Goal: Task Accomplishment & Management: Manage account settings

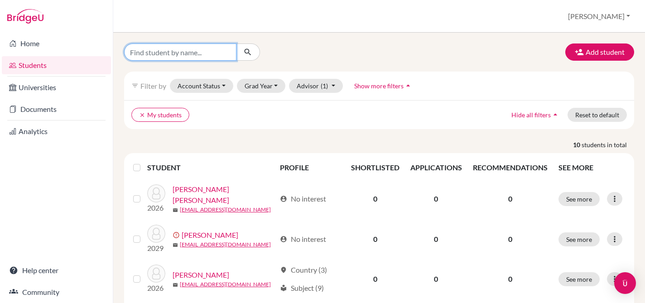
click at [180, 53] on input "Find student by name..." at bounding box center [180, 51] width 112 height 17
click at [197, 51] on input "Find student by name..." at bounding box center [180, 51] width 112 height 17
type input "marisol"
click button "submit" at bounding box center [248, 51] width 24 height 17
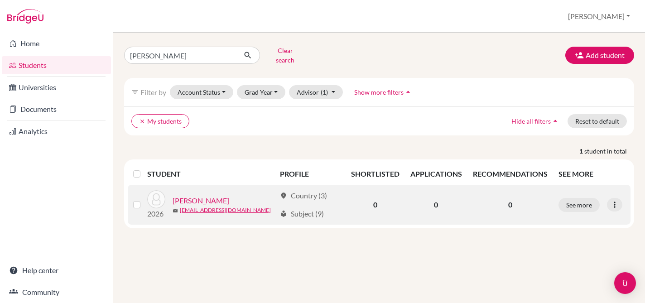
click at [219, 195] on link "Baldares, Marisol" at bounding box center [200, 200] width 57 height 11
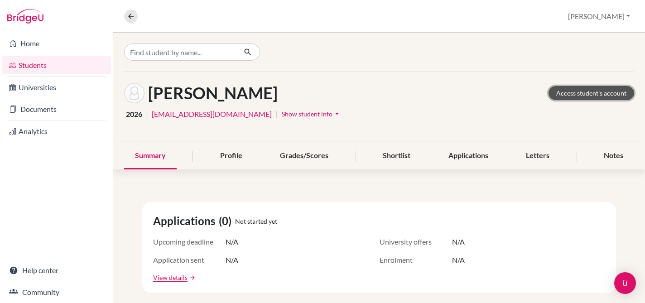
click at [602, 92] on link "Access student's account" at bounding box center [591, 93] width 86 height 14
click at [618, 18] on button "[PERSON_NAME]" at bounding box center [599, 16] width 70 height 17
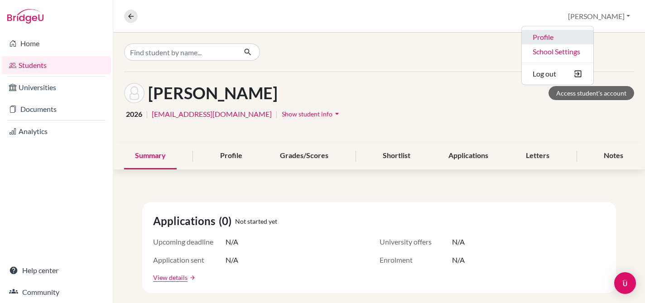
click at [593, 33] on link "Profile" at bounding box center [557, 37] width 72 height 14
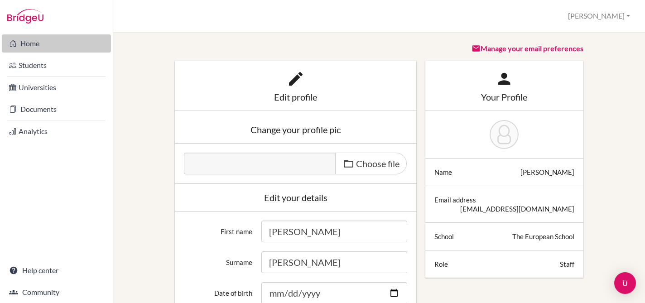
click at [24, 34] on link "Home" at bounding box center [56, 43] width 109 height 18
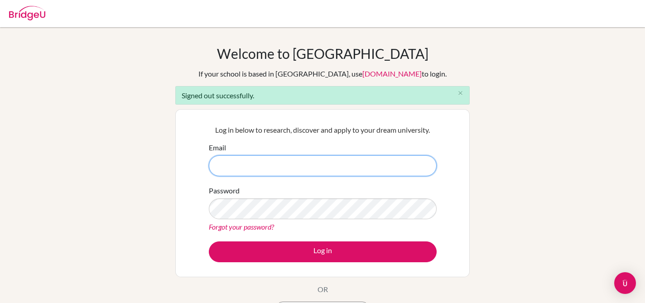
type input "[EMAIL_ADDRESS][DOMAIN_NAME]"
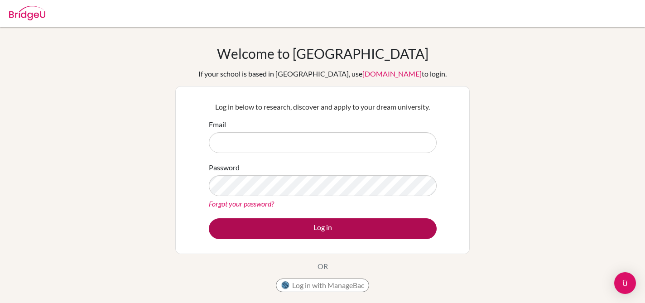
type input "[EMAIL_ADDRESS][DOMAIN_NAME]"
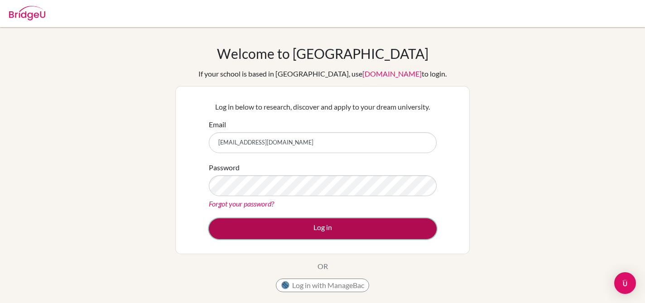
click at [314, 226] on button "Log in" at bounding box center [323, 228] width 228 height 21
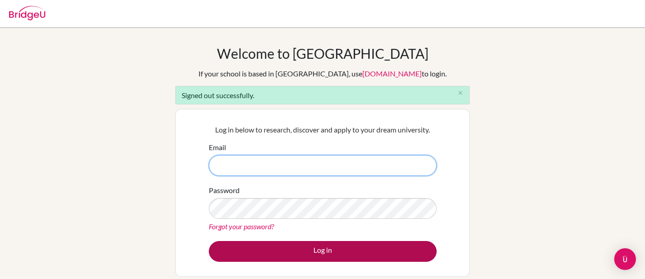
type input "asmith@europeanschool.com"
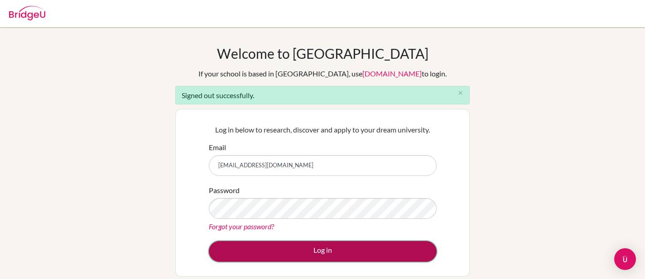
click at [313, 249] on button "Log in" at bounding box center [323, 251] width 228 height 21
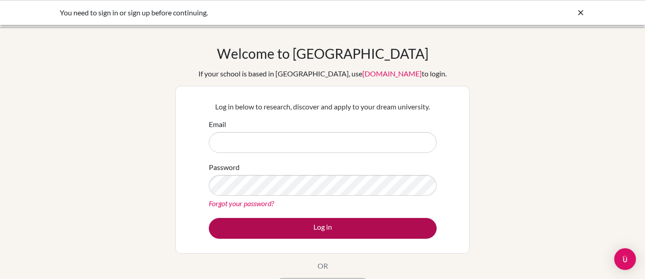
type input "[EMAIL_ADDRESS][DOMAIN_NAME]"
click at [326, 228] on button "Log in" at bounding box center [323, 228] width 228 height 21
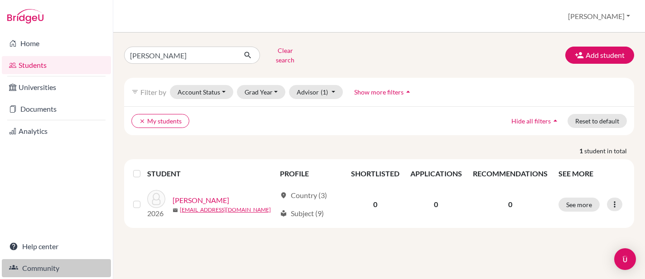
click at [47, 272] on link "Community" at bounding box center [56, 268] width 109 height 18
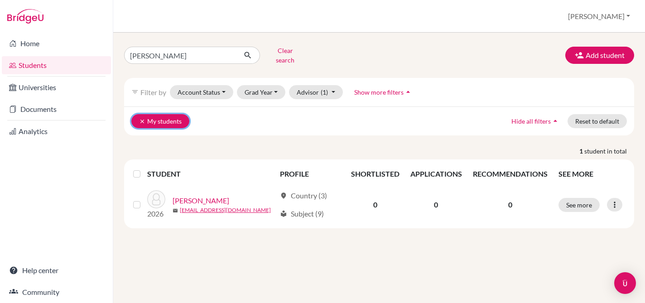
click at [139, 114] on button "clear My students" at bounding box center [160, 121] width 58 height 14
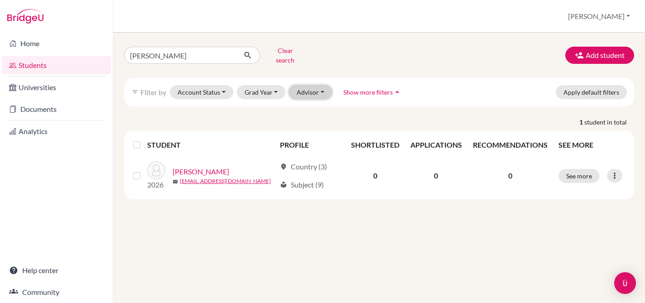
click at [321, 87] on button "Advisor" at bounding box center [310, 92] width 43 height 14
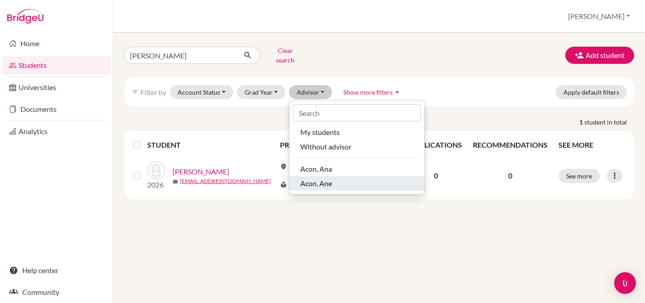
click at [348, 179] on div "Acon, Ane" at bounding box center [356, 183] width 113 height 11
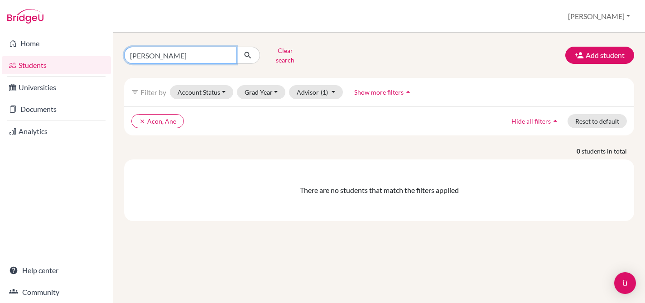
click at [220, 53] on input "[PERSON_NAME]" at bounding box center [180, 55] width 112 height 17
click at [225, 51] on input "[PERSON_NAME]" at bounding box center [180, 55] width 112 height 17
click at [197, 52] on input "[PERSON_NAME]" at bounding box center [180, 55] width 112 height 17
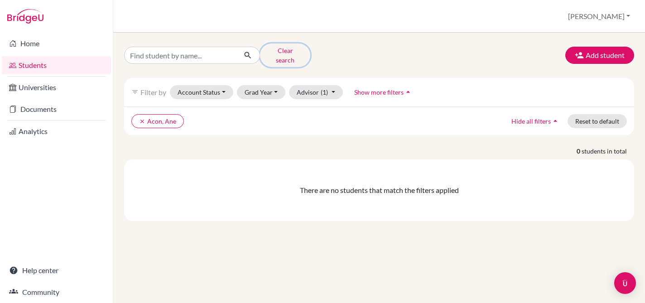
click at [279, 53] on button "Clear search" at bounding box center [285, 55] width 50 height 24
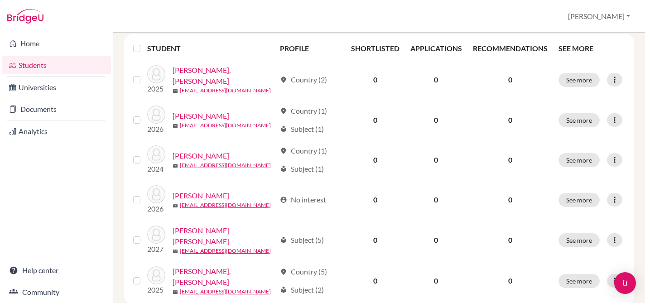
scroll to position [121, 0]
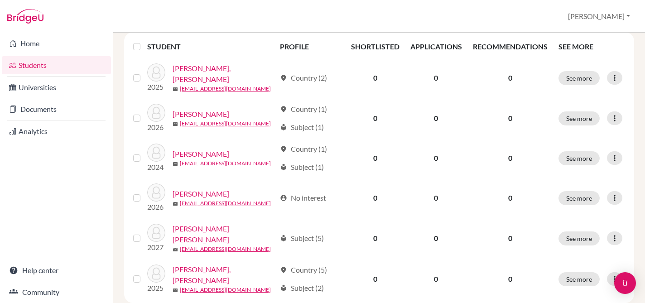
click at [29, 65] on link "Students" at bounding box center [56, 65] width 109 height 18
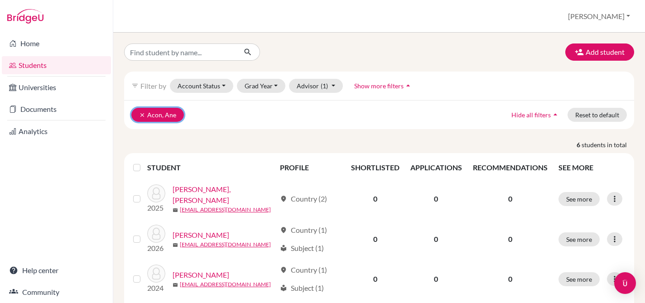
click at [143, 115] on icon "clear" at bounding box center [142, 115] width 6 height 6
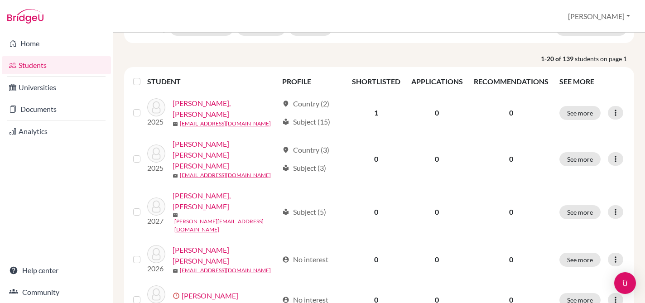
scroll to position [58, 0]
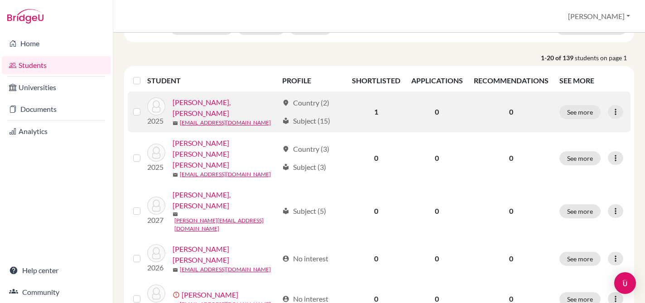
click at [144, 106] on label at bounding box center [144, 106] width 0 height 0
click at [0, 0] on input "checkbox" at bounding box center [0, 0] width 0 height 0
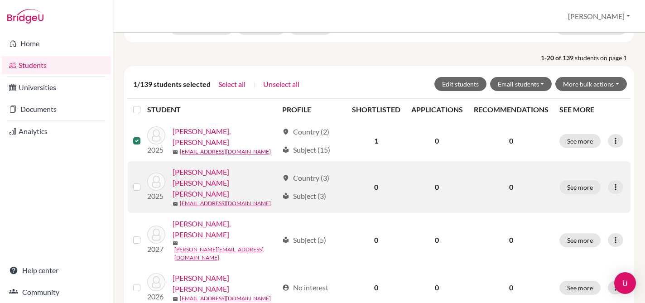
click at [144, 182] on label at bounding box center [144, 182] width 0 height 0
click at [0, 0] on input "checkbox" at bounding box center [0, 0] width 0 height 0
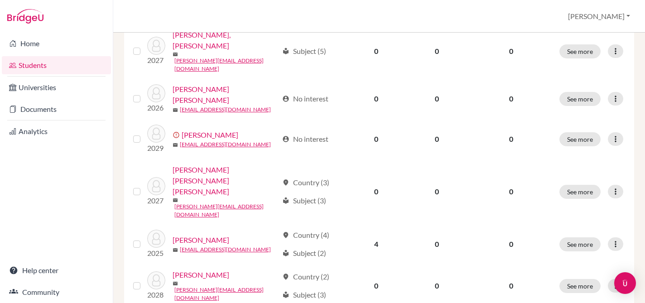
scroll to position [247, 0]
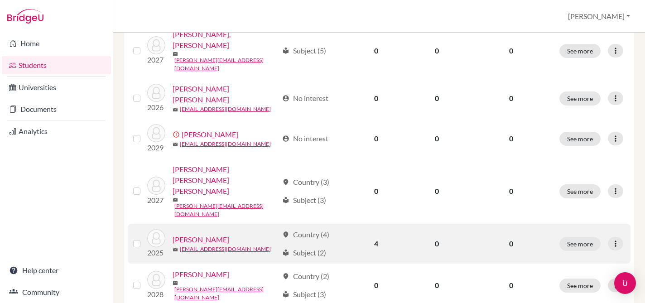
click at [144, 238] on label at bounding box center [144, 238] width 0 height 0
click at [0, 0] on input "checkbox" at bounding box center [0, 0] width 0 height 0
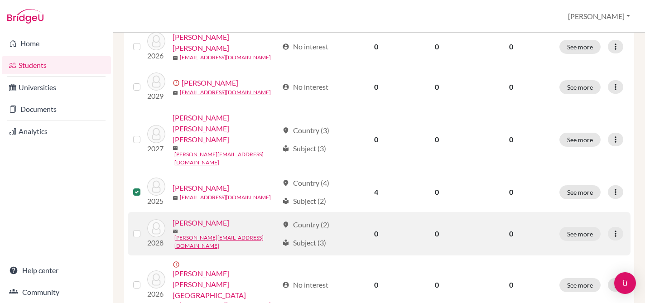
scroll to position [299, 0]
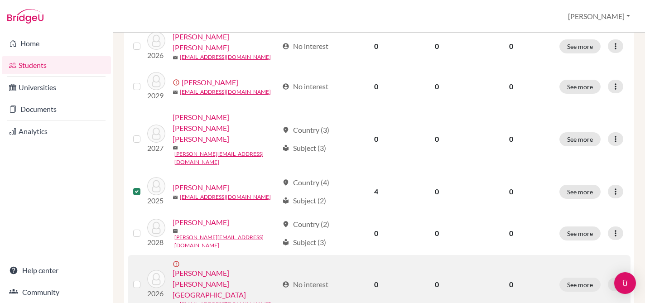
click at [144, 279] on label at bounding box center [144, 279] width 0 height 0
click at [0, 0] on input "checkbox" at bounding box center [0, 0] width 0 height 0
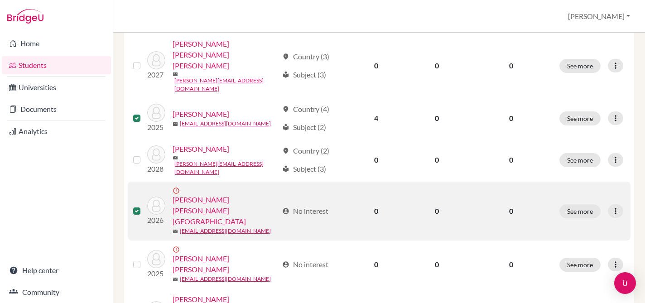
scroll to position [373, 0]
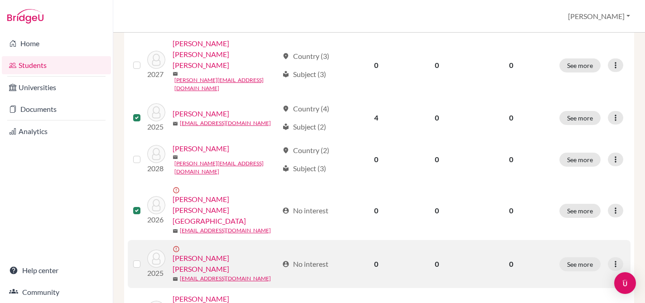
click at [144, 258] on label at bounding box center [144, 258] width 0 height 0
click at [0, 0] on input "checkbox" at bounding box center [0, 0] width 0 height 0
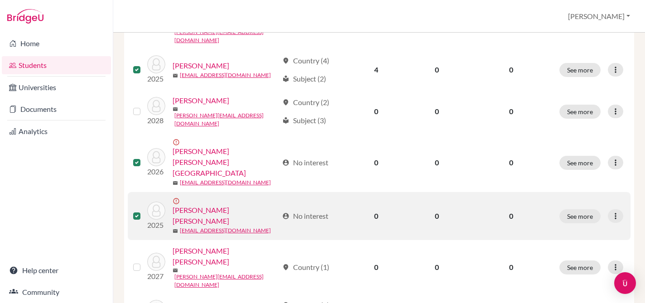
scroll to position [430, 0]
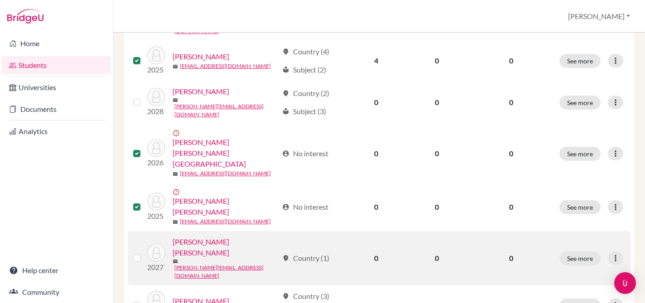
click at [144, 253] on label at bounding box center [144, 253] width 0 height 0
click at [0, 0] on input "checkbox" at bounding box center [0, 0] width 0 height 0
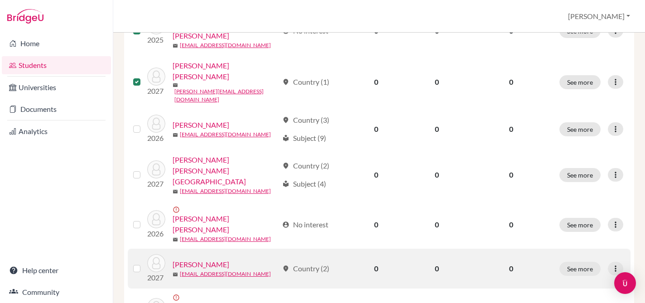
scroll to position [607, 0]
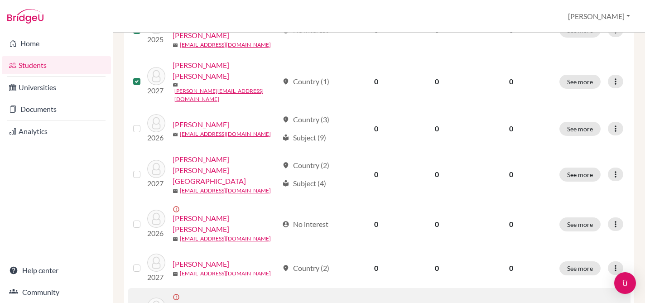
click at [144, 302] on label at bounding box center [144, 306] width 0 height 0
click at [0, 0] on input "checkbox" at bounding box center [0, 0] width 0 height 0
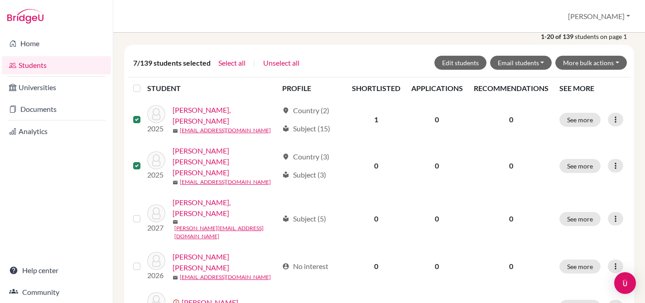
scroll to position [76, 0]
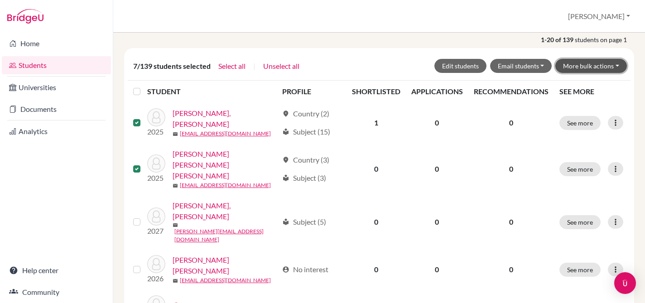
click at [617, 67] on button "More bulk actions" at bounding box center [591, 66] width 72 height 14
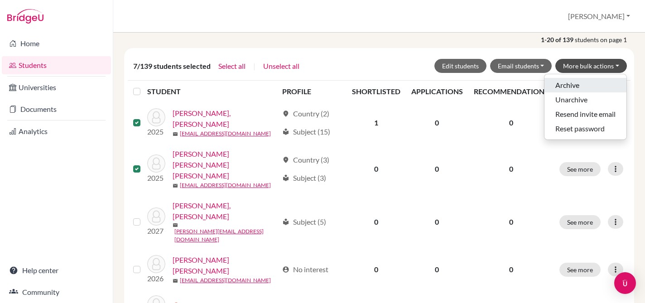
click at [595, 84] on button "Archive" at bounding box center [585, 85] width 82 height 14
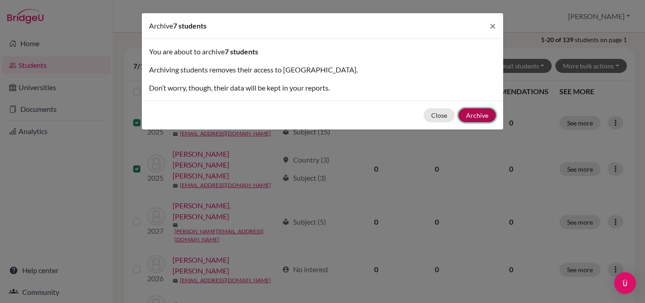
click at [474, 116] on button "Archive" at bounding box center [477, 115] width 38 height 14
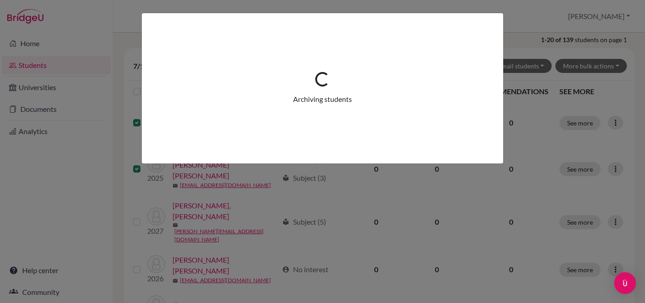
scroll to position [0, 0]
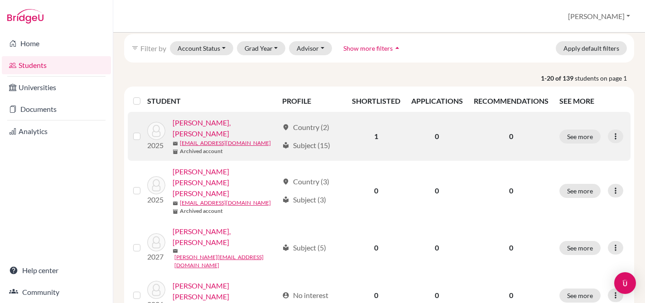
scroll to position [69, 0]
click at [144, 131] on label at bounding box center [144, 131] width 0 height 0
click at [0, 0] on input "checkbox" at bounding box center [0, 0] width 0 height 0
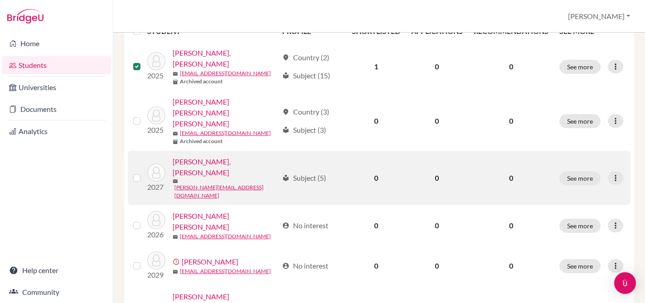
scroll to position [169, 0]
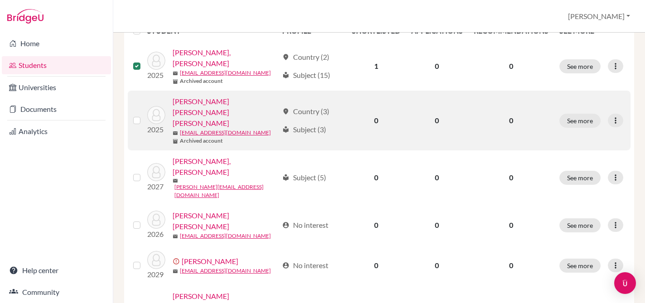
click at [144, 115] on label at bounding box center [144, 115] width 0 height 0
click at [0, 0] on input "checkbox" at bounding box center [0, 0] width 0 height 0
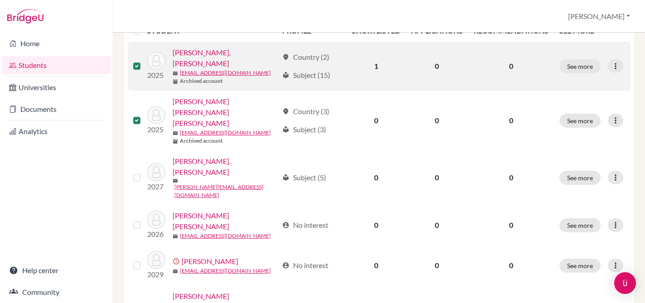
click at [144, 61] on label at bounding box center [144, 61] width 0 height 0
click at [0, 0] on input "checkbox" at bounding box center [0, 0] width 0 height 0
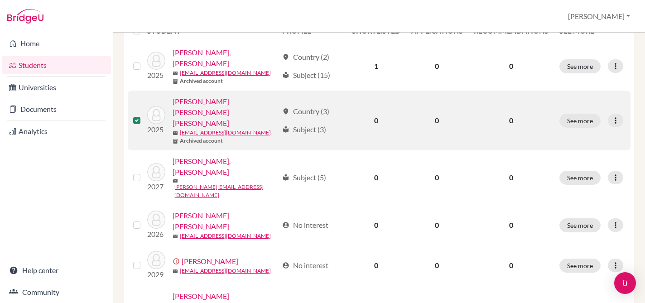
click at [144, 115] on label at bounding box center [144, 115] width 0 height 0
click at [0, 0] on input "checkbox" at bounding box center [0, 0] width 0 height 0
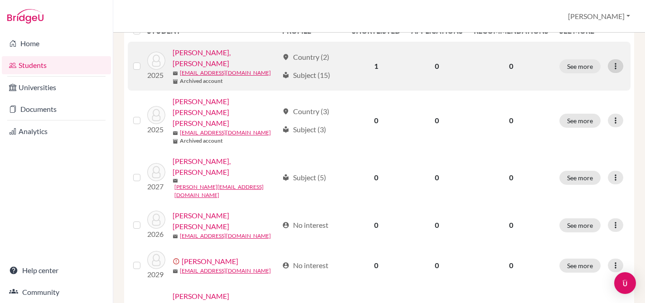
click at [613, 64] on icon at bounding box center [615, 66] width 9 height 9
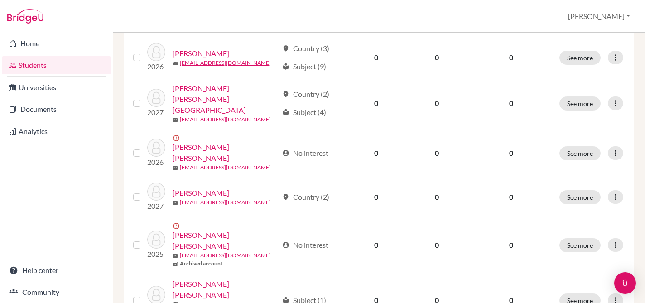
scroll to position [723, 0]
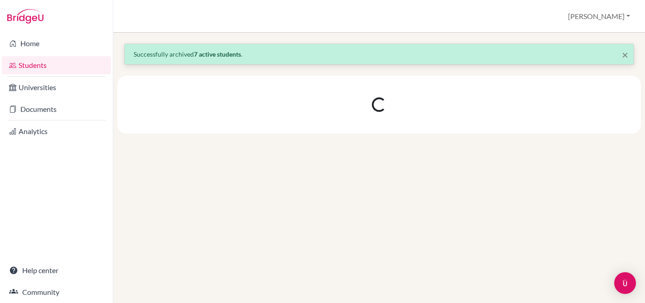
scroll to position [0, 0]
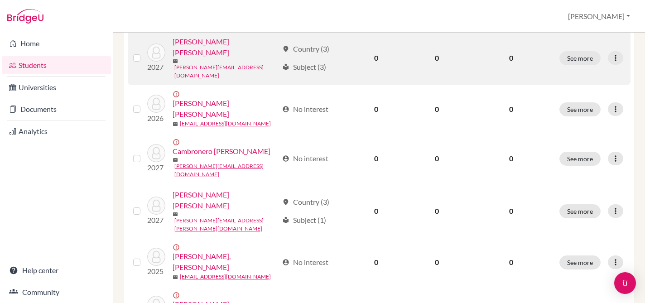
scroll to position [153, 0]
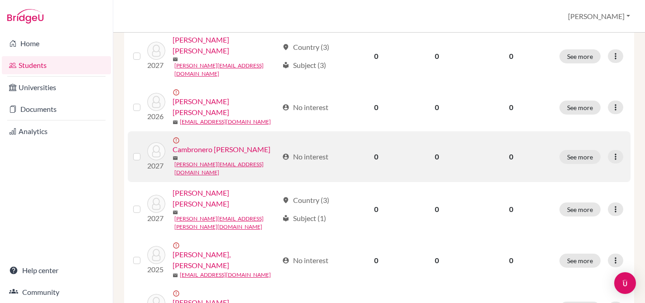
click at [144, 151] on label at bounding box center [144, 151] width 0 height 0
click at [0, 0] on input "checkbox" at bounding box center [0, 0] width 0 height 0
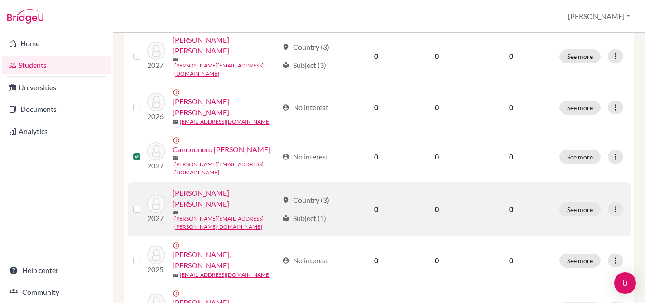
click at [144, 204] on label at bounding box center [144, 204] width 0 height 0
click at [0, 0] on input "checkbox" at bounding box center [0, 0] width 0 height 0
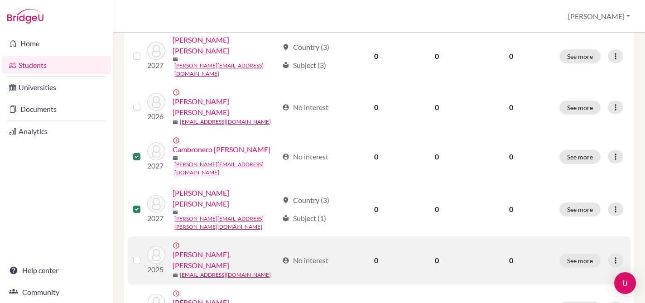
click at [144, 255] on label at bounding box center [144, 255] width 0 height 0
click at [0, 0] on input "checkbox" at bounding box center [0, 0] width 0 height 0
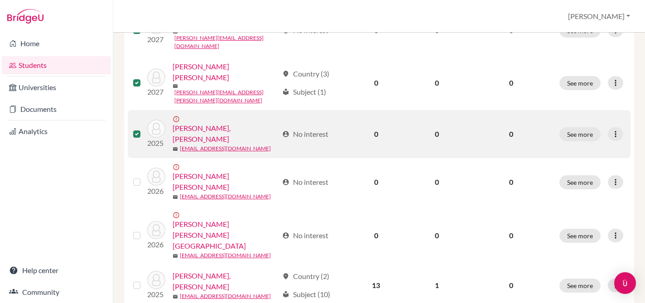
scroll to position [309, 0]
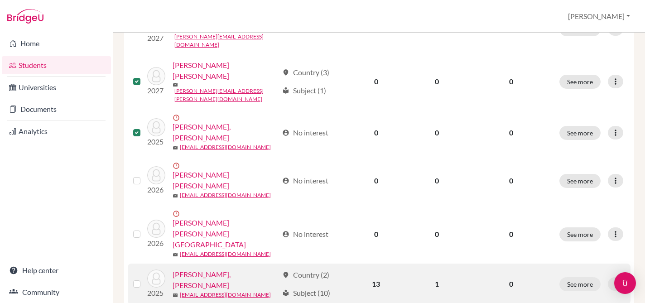
click at [144, 278] on label at bounding box center [144, 278] width 0 height 0
click at [0, 0] on input "checkbox" at bounding box center [0, 0] width 0 height 0
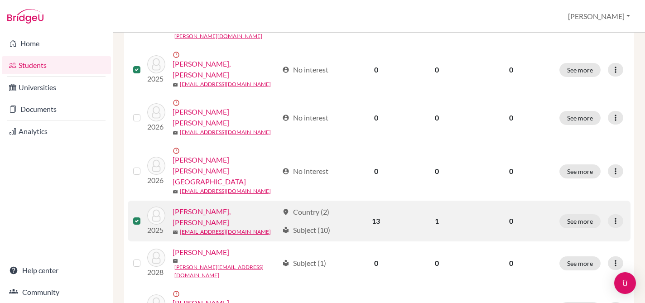
scroll to position [376, 0]
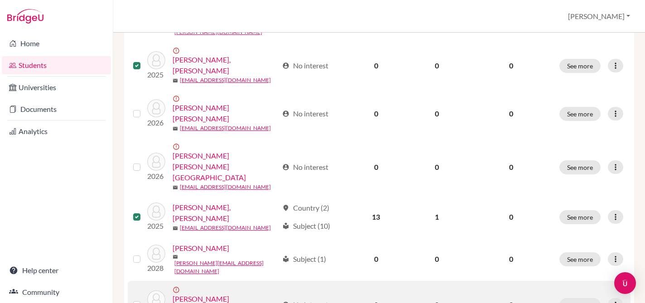
click at [144, 299] on label at bounding box center [144, 299] width 0 height 0
click at [0, 0] on input "checkbox" at bounding box center [0, 0] width 0 height 0
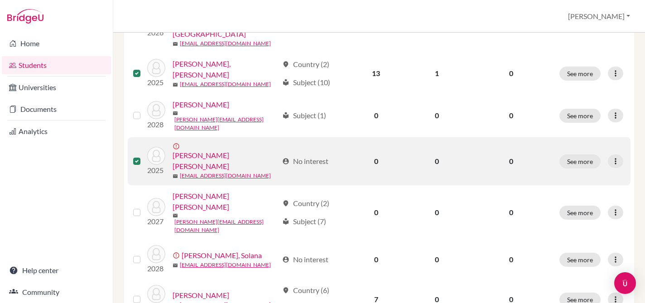
scroll to position [557, 0]
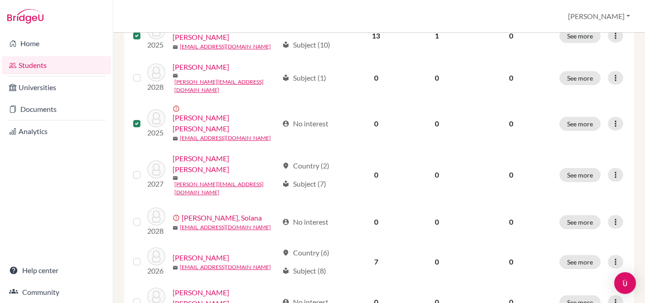
click at [0, 0] on input "checkbox" at bounding box center [0, 0] width 0 height 0
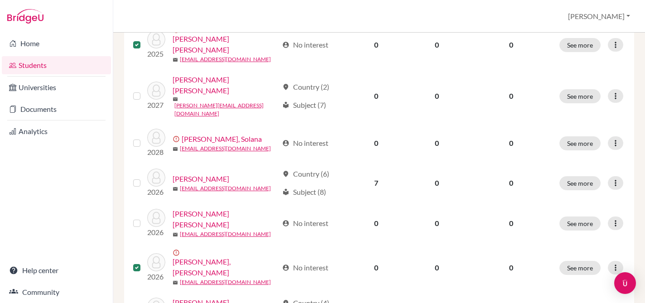
scroll to position [641, 0]
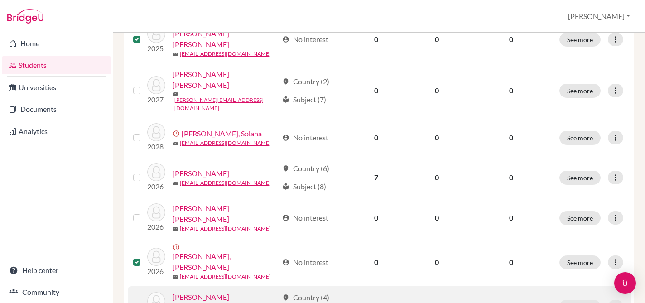
click at [144, 301] on label at bounding box center [144, 301] width 0 height 0
click at [0, 0] on input "checkbox" at bounding box center [0, 0] width 0 height 0
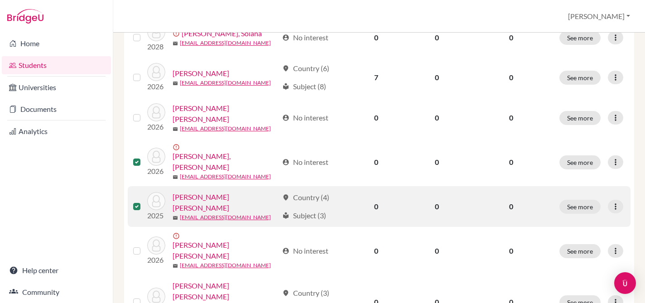
scroll to position [766, 0]
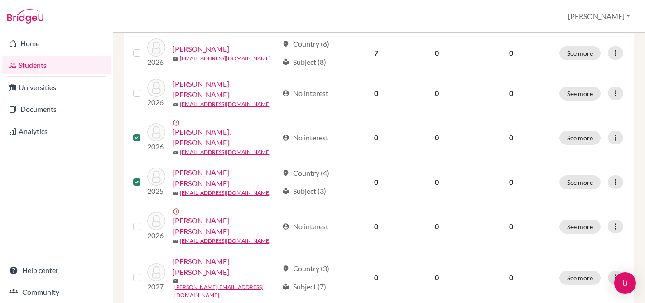
click at [0, 0] on input "checkbox" at bounding box center [0, 0] width 0 height 0
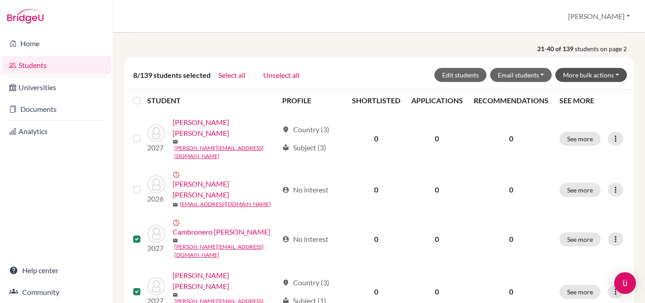
scroll to position [97, 0]
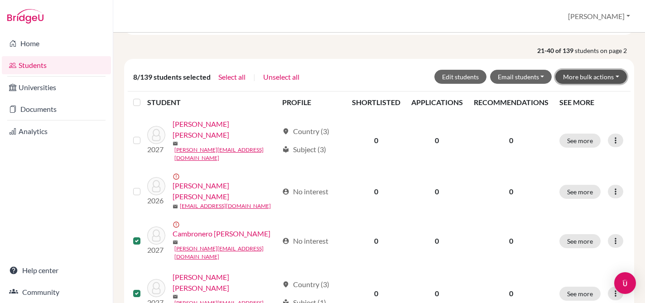
click at [612, 77] on button "More bulk actions" at bounding box center [591, 77] width 72 height 14
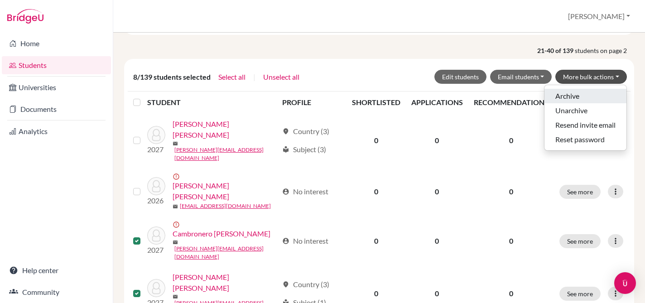
click at [598, 91] on button "Archive" at bounding box center [585, 96] width 82 height 14
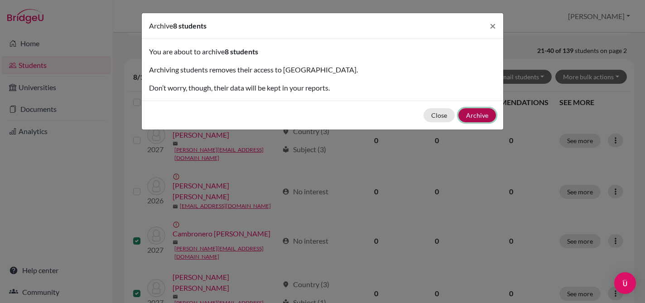
click at [479, 114] on button "Archive" at bounding box center [477, 115] width 38 height 14
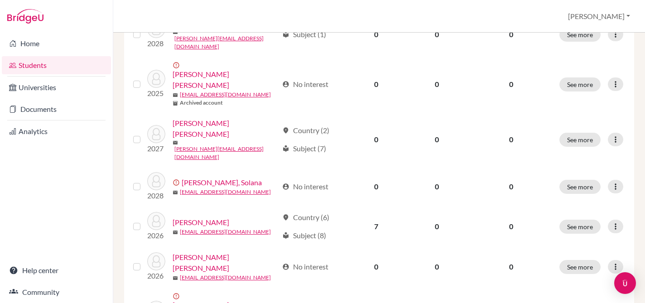
scroll to position [742, 0]
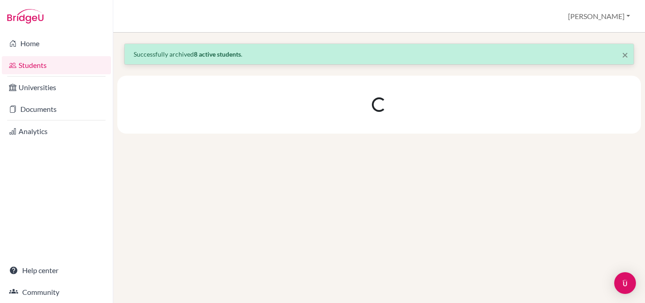
scroll to position [0, 0]
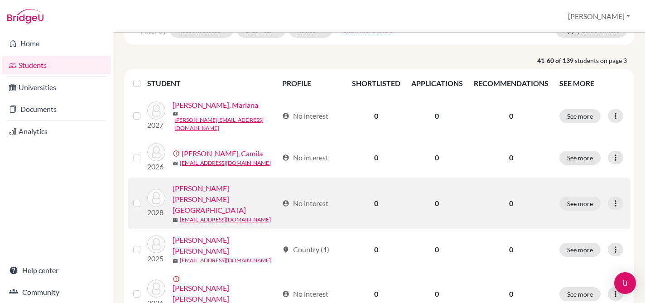
scroll to position [100, 0]
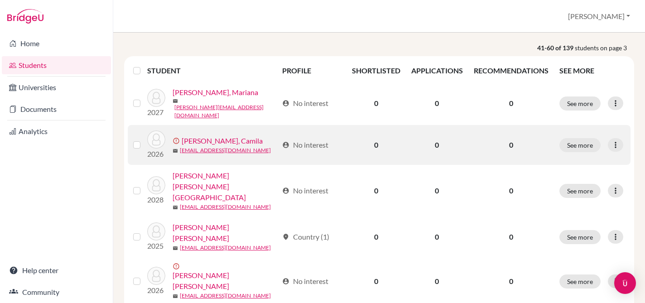
click at [144, 139] on label at bounding box center [144, 139] width 0 height 0
click at [0, 0] on input "checkbox" at bounding box center [0, 0] width 0 height 0
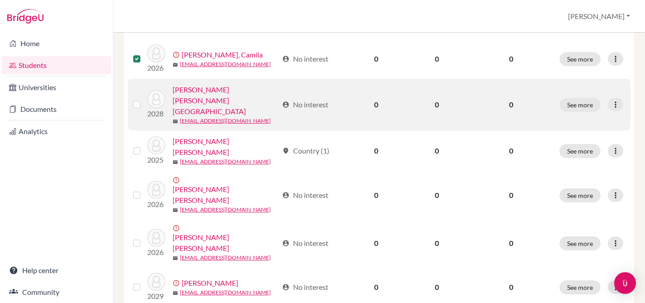
scroll to position [219, 0]
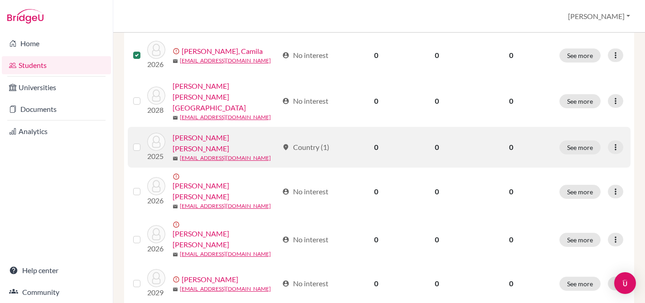
click at [144, 142] on label at bounding box center [144, 142] width 0 height 0
click at [0, 0] on input "checkbox" at bounding box center [0, 0] width 0 height 0
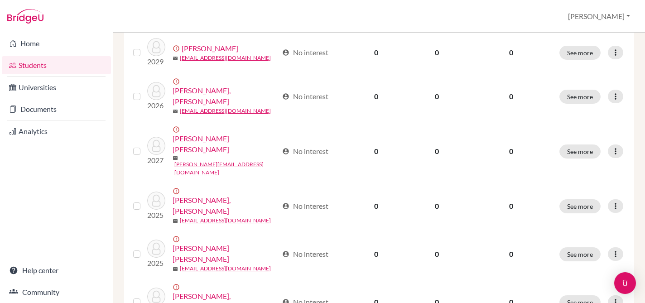
scroll to position [451, 0]
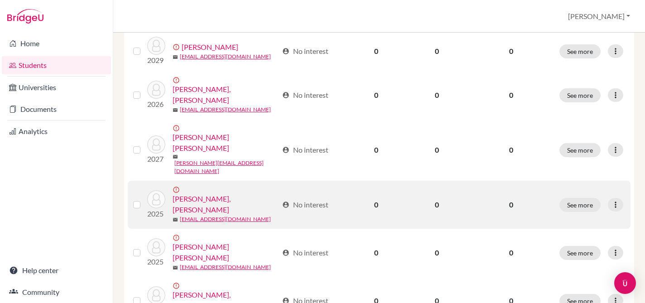
click at [144, 199] on label at bounding box center [144, 199] width 0 height 0
click at [0, 0] on input "checkbox" at bounding box center [0, 0] width 0 height 0
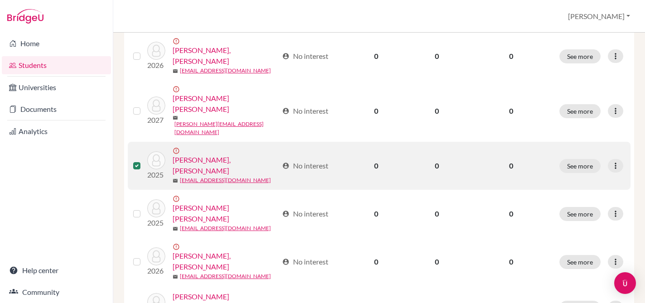
scroll to position [497, 0]
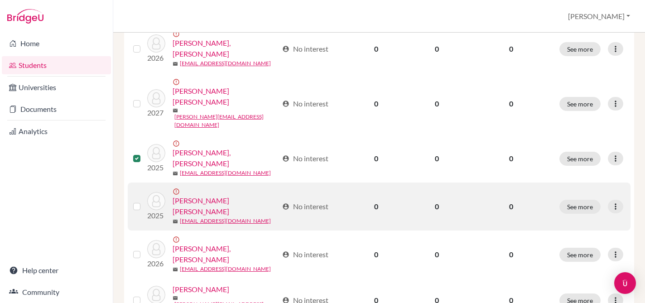
click at [136, 201] on div at bounding box center [138, 206] width 11 height 11
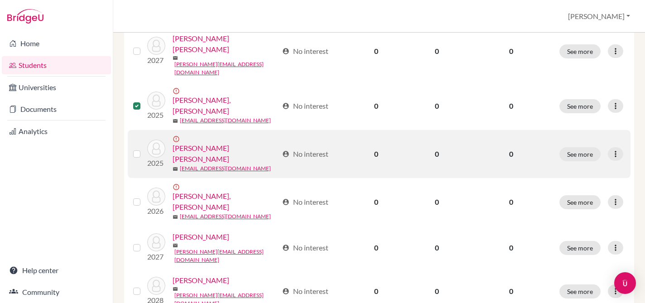
scroll to position [550, 0]
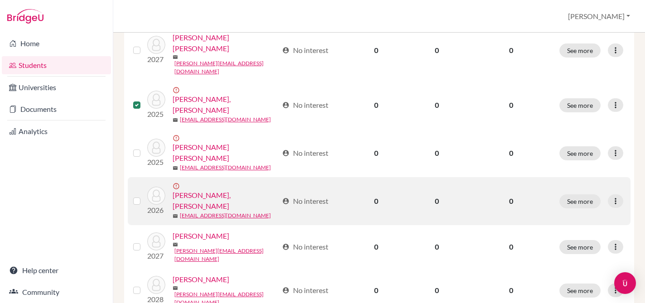
click at [144, 196] on label at bounding box center [144, 196] width 0 height 0
click at [0, 0] on input "checkbox" at bounding box center [0, 0] width 0 height 0
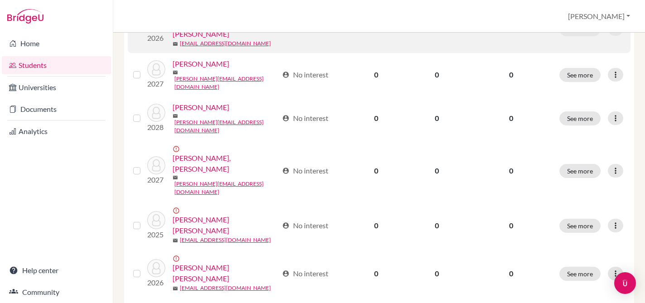
scroll to position [726, 0]
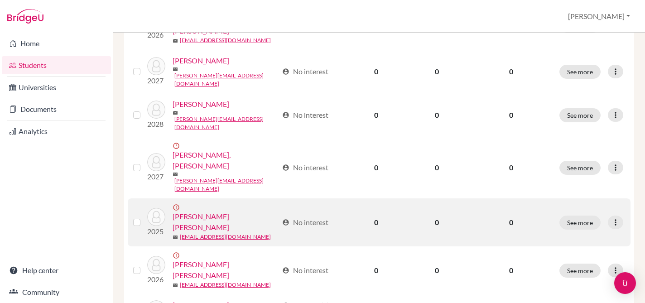
click at [144, 217] on label at bounding box center [144, 217] width 0 height 0
click at [0, 0] on input "checkbox" at bounding box center [0, 0] width 0 height 0
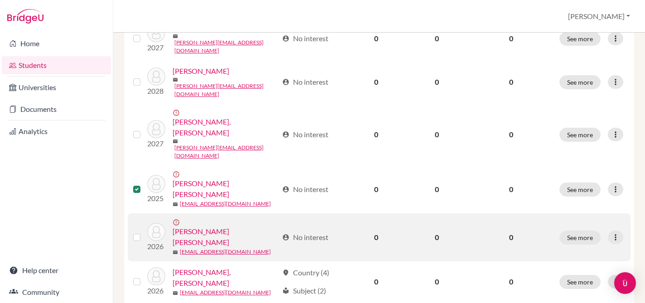
scroll to position [760, 0]
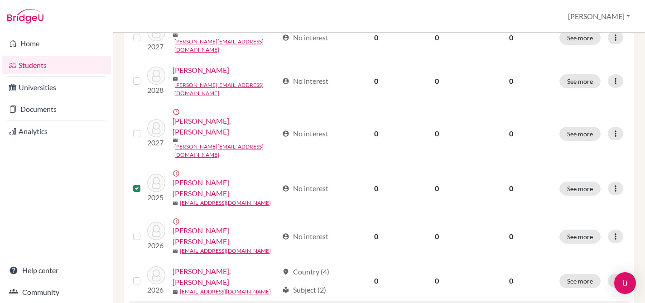
click at [0, 0] on input "checkbox" at bounding box center [0, 0] width 0 height 0
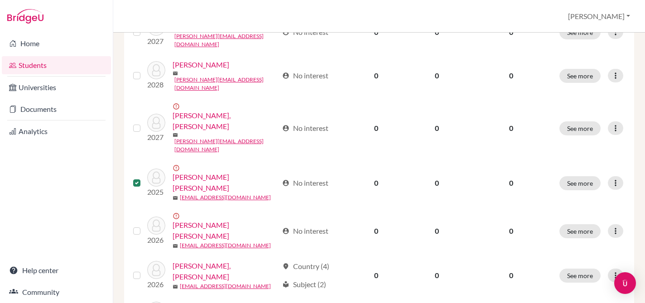
click at [0, 0] on input "checkbox" at bounding box center [0, 0] width 0 height 0
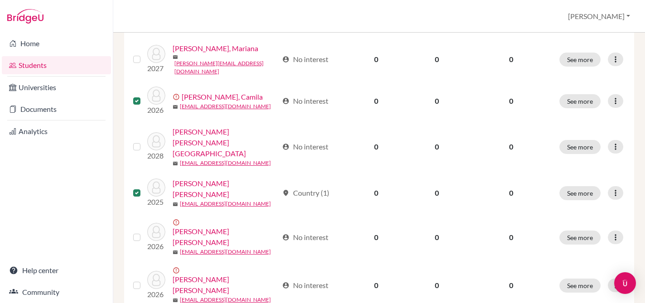
scroll to position [0, 0]
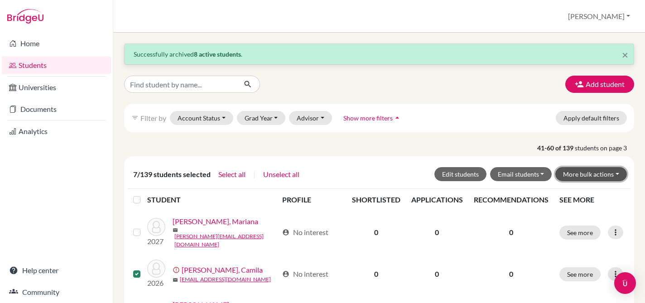
click at [615, 175] on button "More bulk actions" at bounding box center [591, 174] width 72 height 14
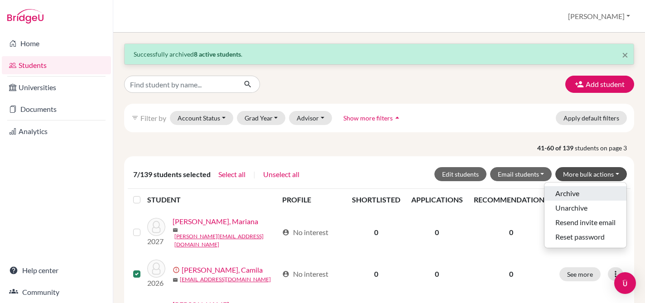
click at [579, 193] on button "Archive" at bounding box center [585, 193] width 82 height 14
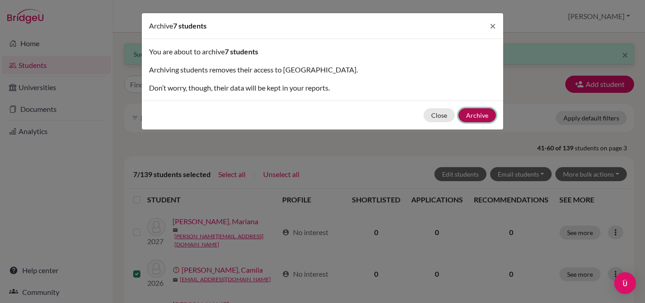
click at [482, 112] on button "Archive" at bounding box center [477, 115] width 38 height 14
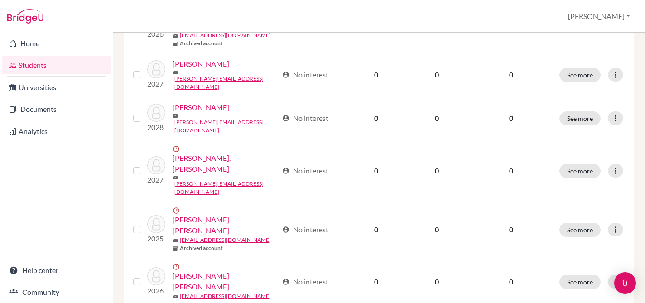
scroll to position [741, 0]
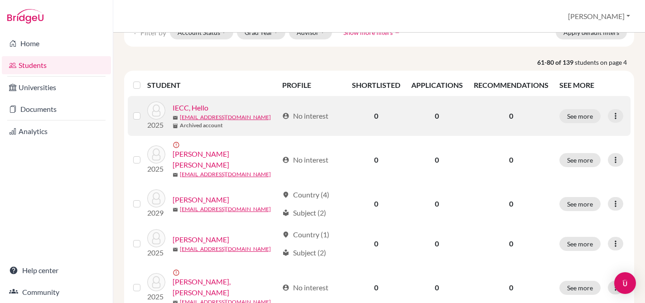
scroll to position [88, 0]
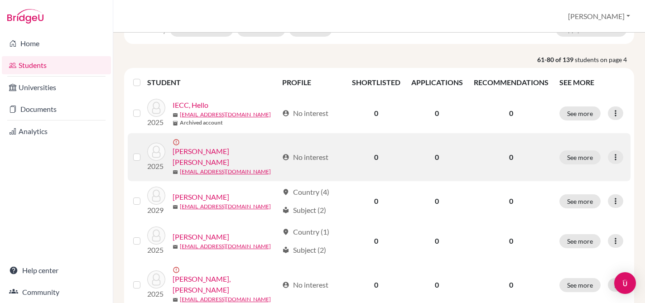
click at [144, 152] on label at bounding box center [144, 152] width 0 height 0
click at [0, 0] on input "checkbox" at bounding box center [0, 0] width 0 height 0
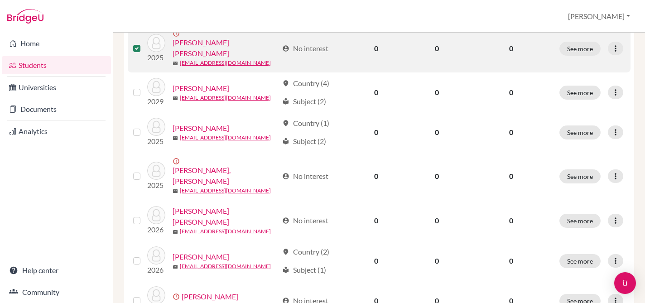
scroll to position [230, 0]
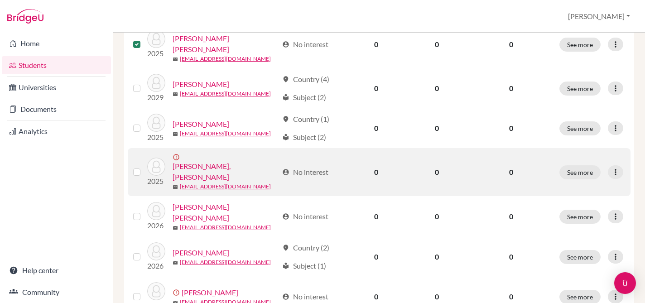
click at [144, 167] on label at bounding box center [144, 167] width 0 height 0
click at [0, 0] on input "checkbox" at bounding box center [0, 0] width 0 height 0
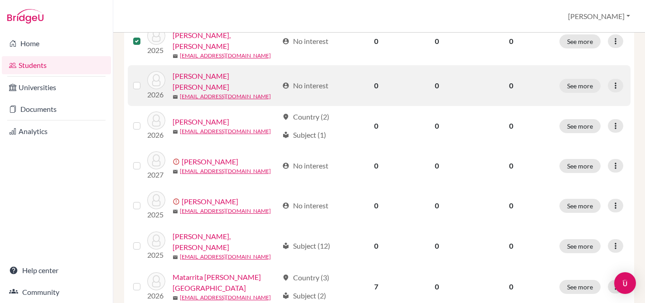
scroll to position [363, 0]
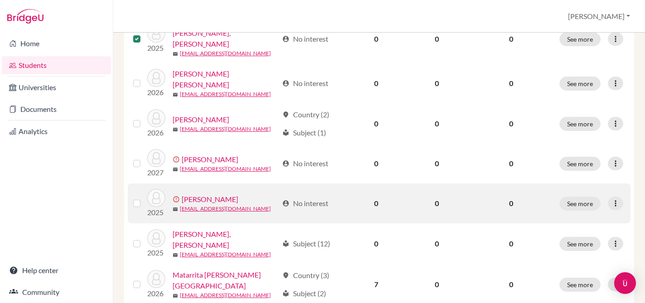
click at [134, 198] on div at bounding box center [138, 203] width 11 height 11
click at [144, 198] on label at bounding box center [144, 198] width 0 height 0
click at [0, 0] on input "checkbox" at bounding box center [0, 0] width 0 height 0
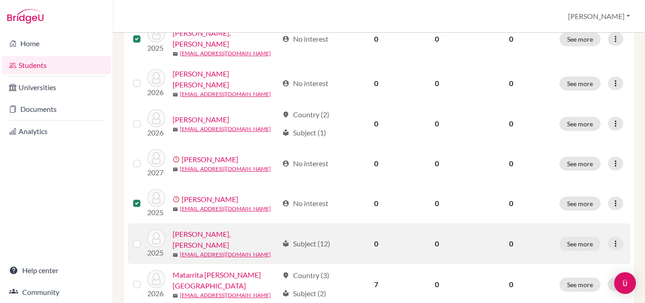
click at [144, 238] on label at bounding box center [144, 238] width 0 height 0
click at [0, 0] on input "checkbox" at bounding box center [0, 0] width 0 height 0
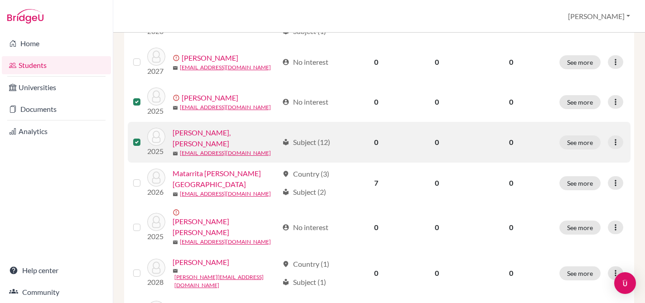
scroll to position [467, 0]
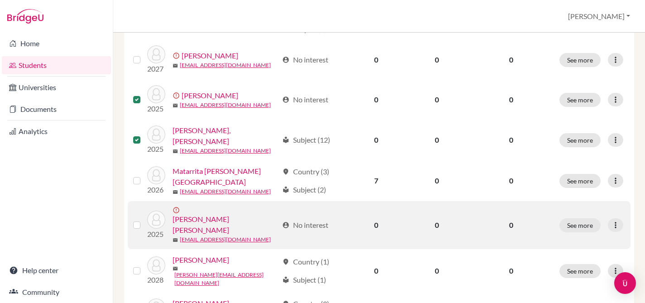
click at [144, 220] on label at bounding box center [144, 220] width 0 height 0
click at [0, 0] on input "checkbox" at bounding box center [0, 0] width 0 height 0
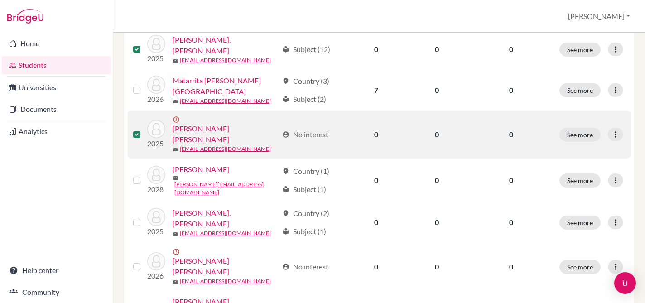
scroll to position [558, 0]
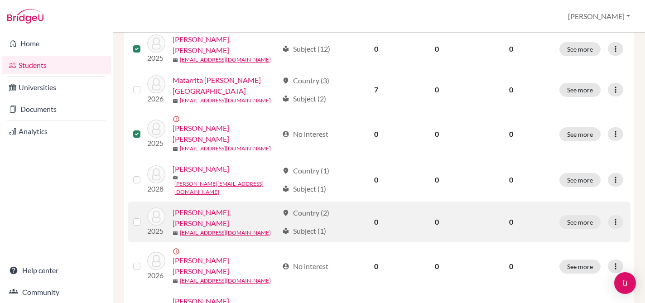
click at [144, 216] on label at bounding box center [144, 216] width 0 height 0
click at [0, 0] on input "checkbox" at bounding box center [0, 0] width 0 height 0
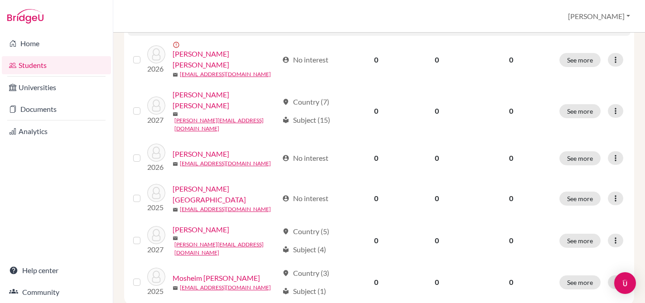
scroll to position [765, 0]
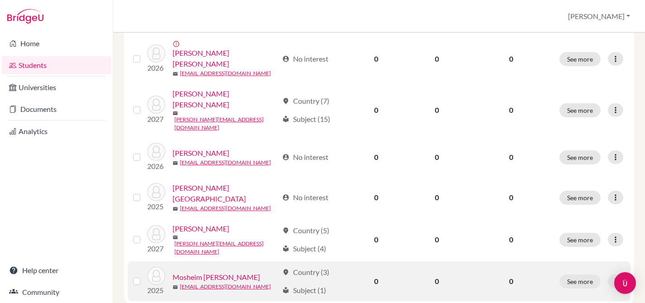
click at [144, 276] on label at bounding box center [144, 276] width 0 height 0
click at [0, 0] on input "checkbox" at bounding box center [0, 0] width 0 height 0
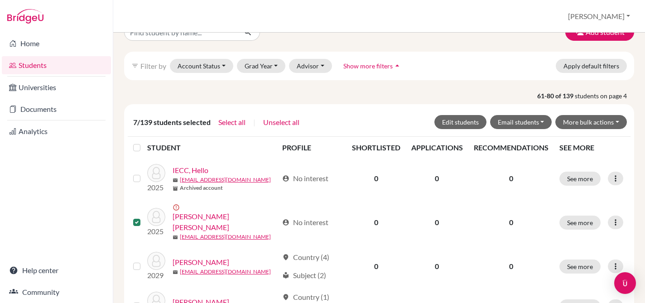
scroll to position [48, 0]
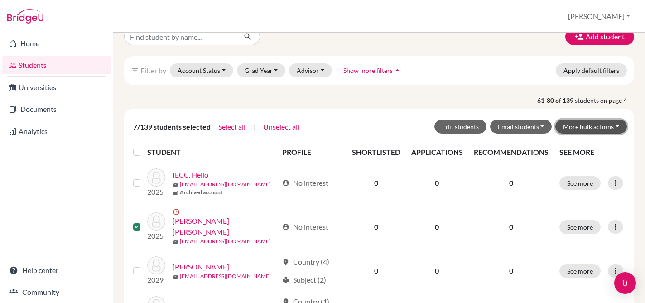
click at [606, 126] on button "More bulk actions" at bounding box center [591, 127] width 72 height 14
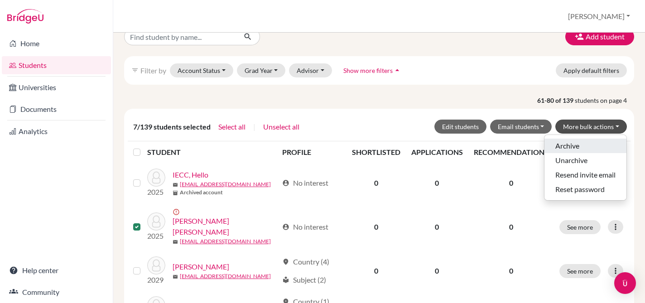
click at [569, 145] on button "Archive" at bounding box center [585, 146] width 82 height 14
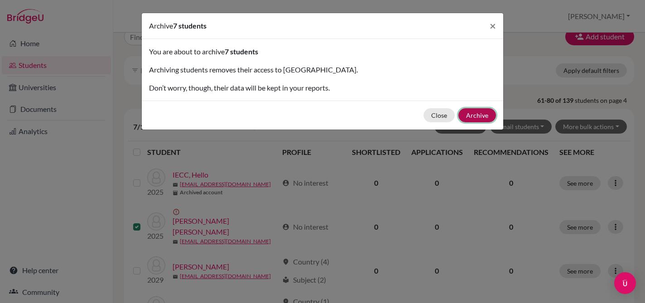
click at [491, 118] on button "Archive" at bounding box center [477, 115] width 38 height 14
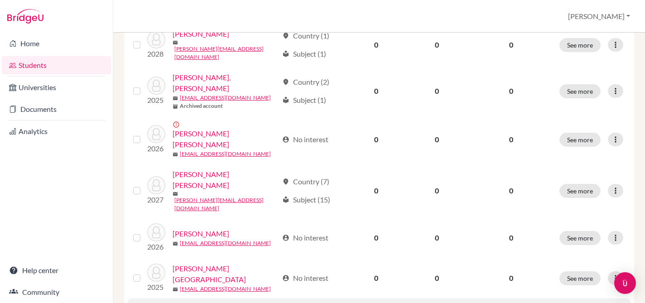
scroll to position [736, 0]
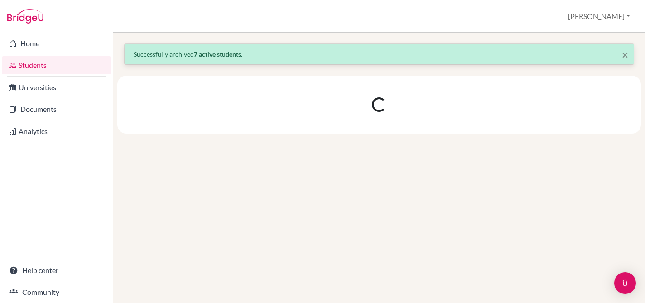
scroll to position [0, 0]
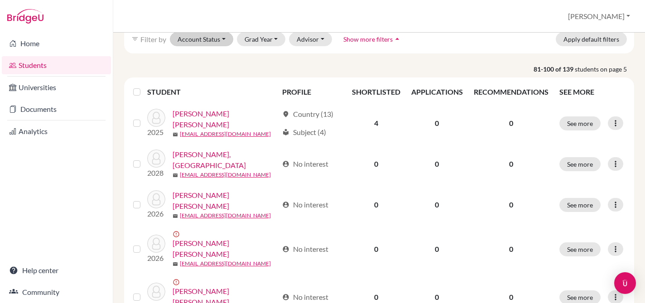
scroll to position [79, 0]
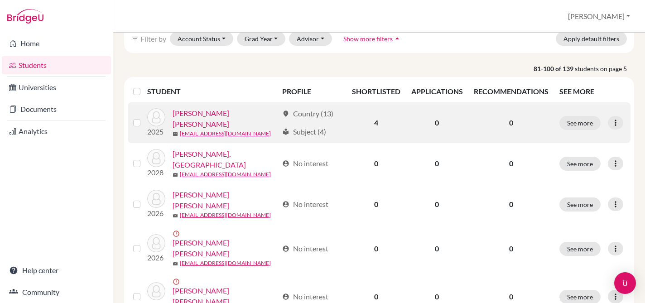
click at [144, 117] on label at bounding box center [144, 117] width 0 height 0
click at [0, 0] on input "checkbox" at bounding box center [0, 0] width 0 height 0
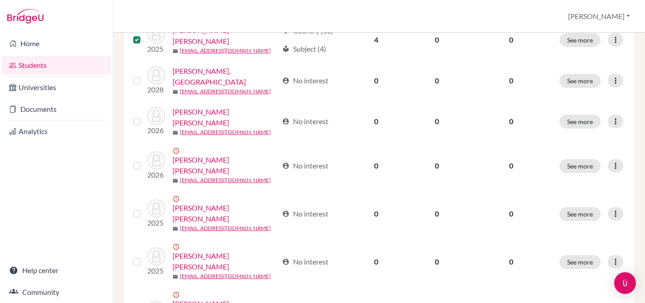
scroll to position [193, 0]
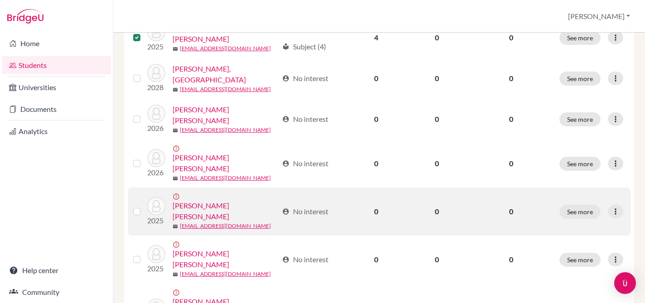
click at [144, 206] on label at bounding box center [144, 206] width 0 height 0
click at [0, 0] on input "checkbox" at bounding box center [0, 0] width 0 height 0
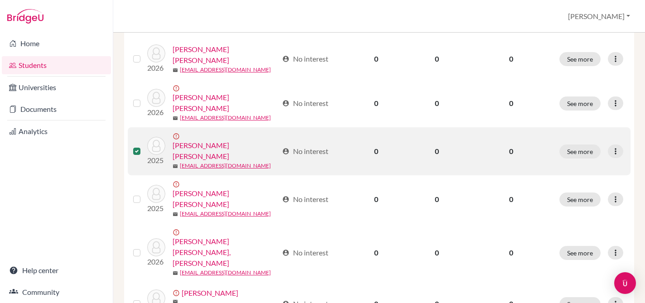
scroll to position [274, 0]
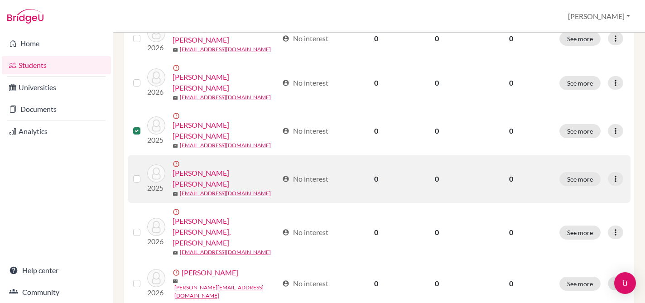
click at [144, 173] on label at bounding box center [144, 173] width 0 height 0
click at [0, 0] on input "checkbox" at bounding box center [0, 0] width 0 height 0
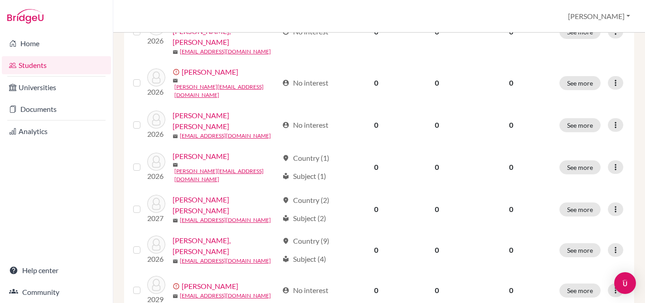
scroll to position [475, 0]
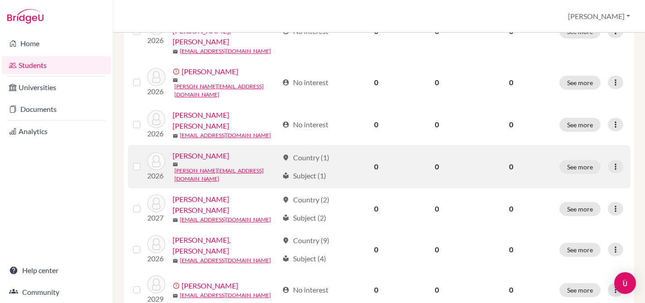
click at [144, 161] on label at bounding box center [144, 161] width 0 height 0
click at [0, 0] on input "checkbox" at bounding box center [0, 0] width 0 height 0
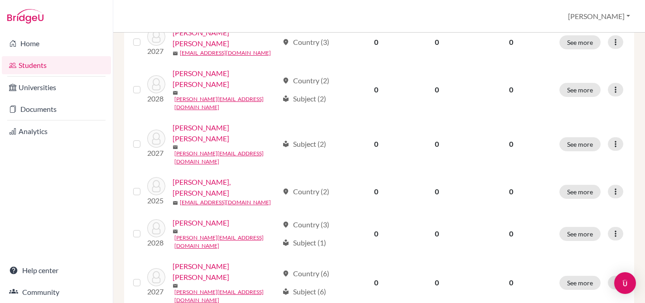
scroll to position [765, 0]
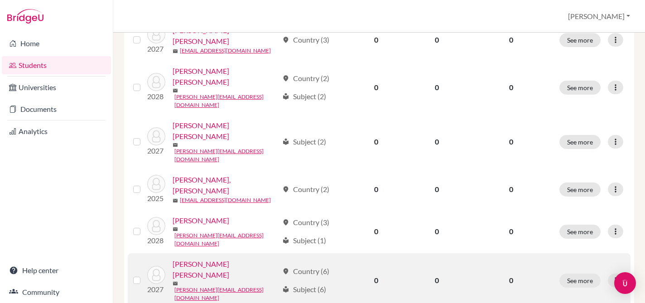
click at [144, 275] on label at bounding box center [144, 275] width 0 height 0
click at [0, 0] on input "checkbox" at bounding box center [0, 0] width 0 height 0
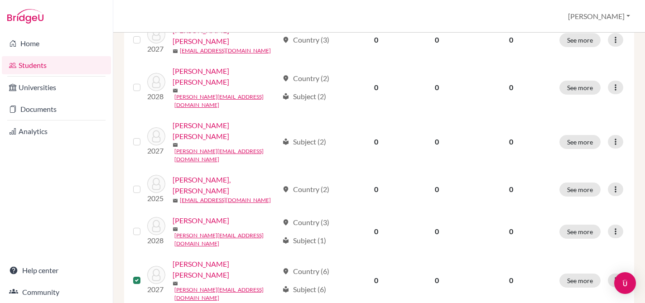
click at [0, 0] on input "checkbox" at bounding box center [0, 0] width 0 height 0
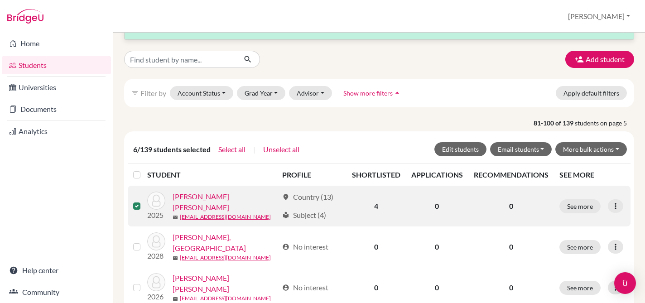
scroll to position [0, 0]
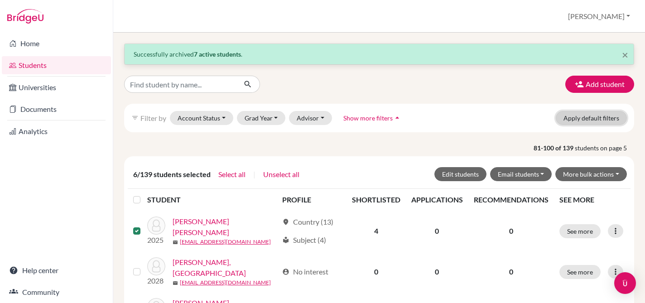
click at [599, 118] on button "Apply default filters" at bounding box center [590, 118] width 71 height 14
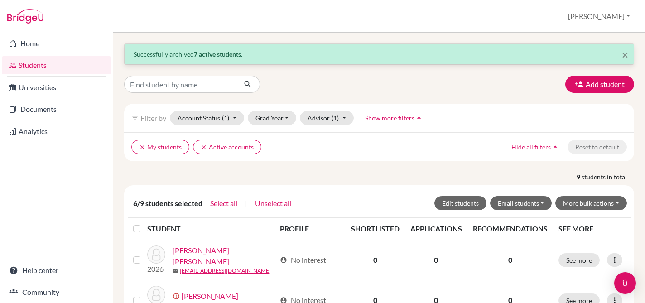
click at [554, 146] on icon "arrow_drop_up" at bounding box center [554, 146] width 9 height 9
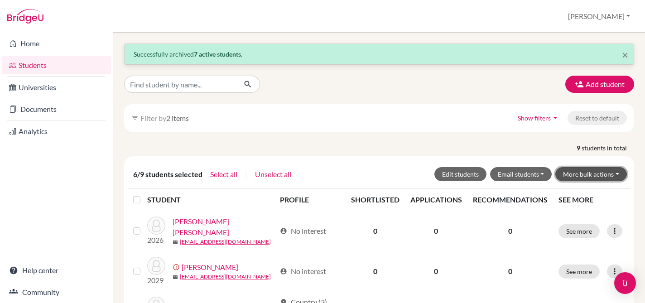
click at [586, 174] on button "More bulk actions" at bounding box center [591, 174] width 72 height 14
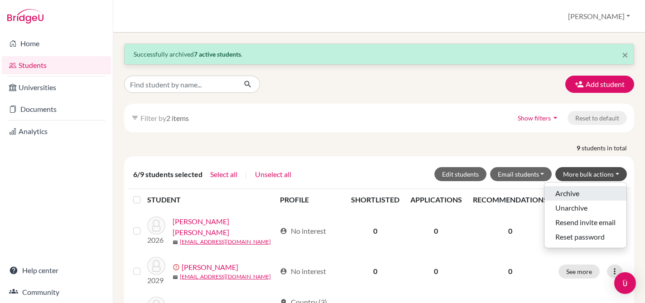
click at [578, 188] on button "Archive" at bounding box center [585, 193] width 82 height 14
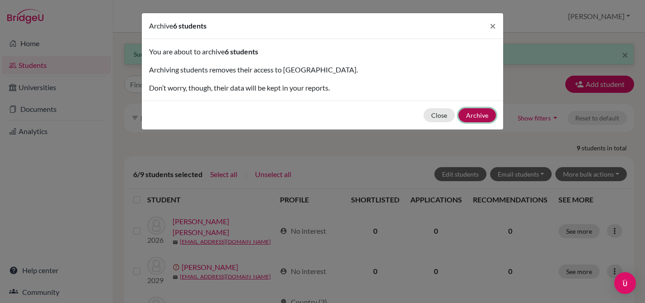
click at [477, 112] on button "Archive" at bounding box center [477, 115] width 38 height 14
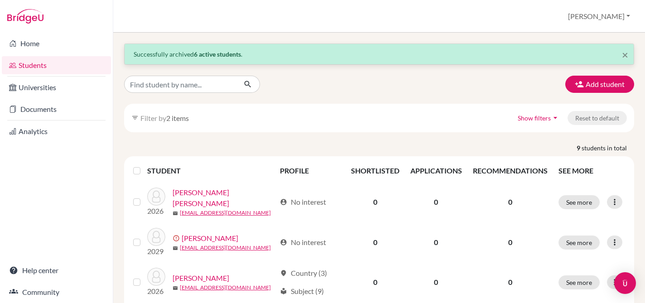
click at [555, 117] on icon "arrow_drop_down" at bounding box center [554, 117] width 9 height 9
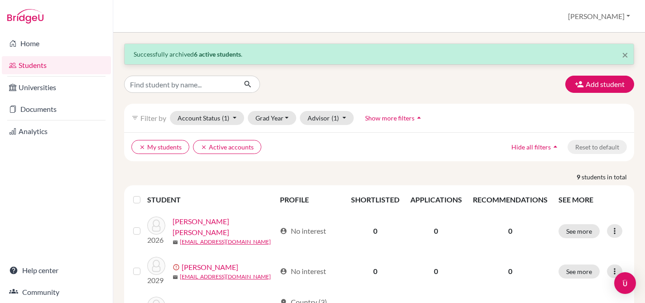
scroll to position [1, 0]
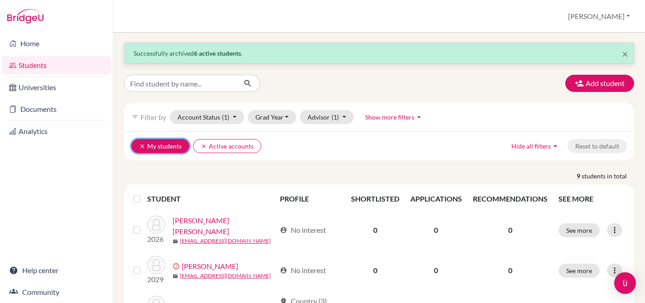
click at [139, 146] on icon "clear" at bounding box center [142, 146] width 6 height 6
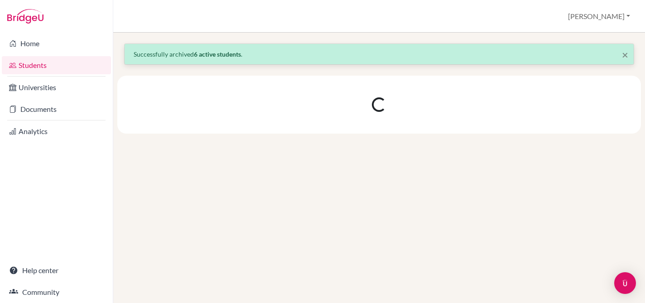
scroll to position [0, 0]
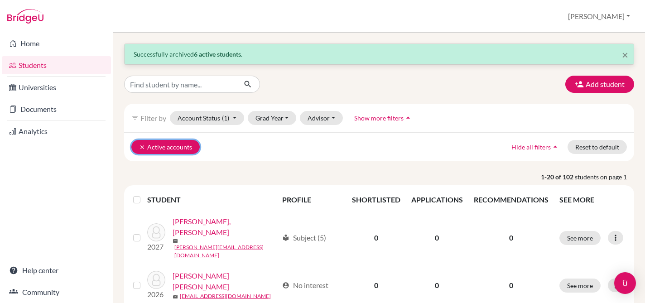
click at [142, 147] on icon "clear" at bounding box center [142, 147] width 6 height 6
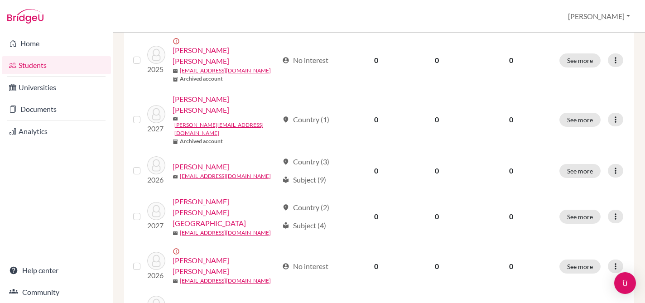
scroll to position [736, 0]
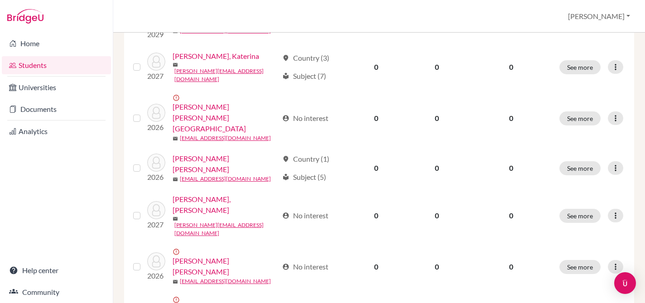
scroll to position [285, 0]
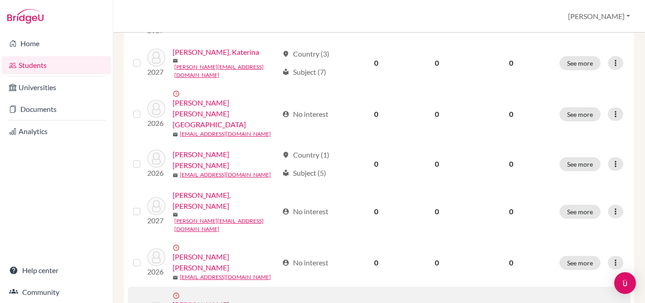
click at [0, 0] on input "checkbox" at bounding box center [0, 0] width 0 height 0
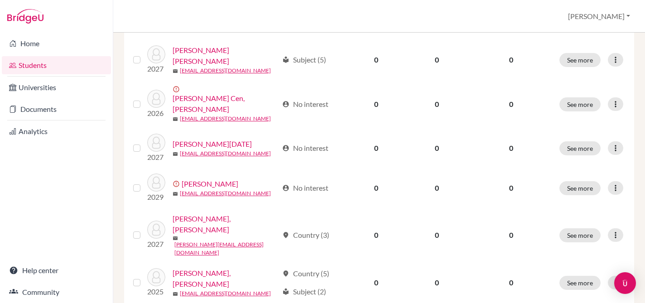
scroll to position [716, 0]
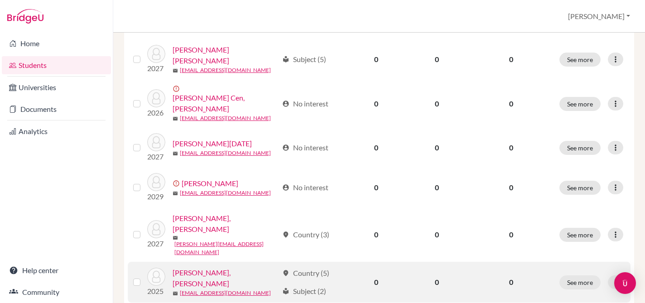
click at [144, 277] on label at bounding box center [144, 277] width 0 height 0
click at [0, 0] on input "checkbox" at bounding box center [0, 0] width 0 height 0
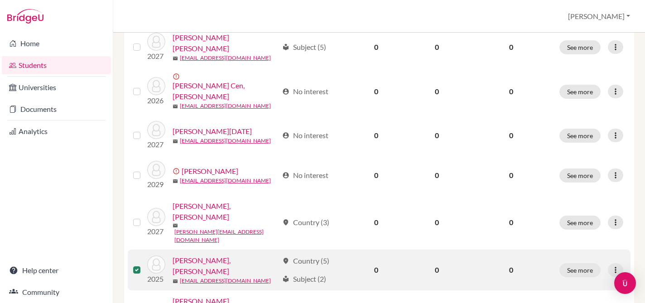
scroll to position [734, 0]
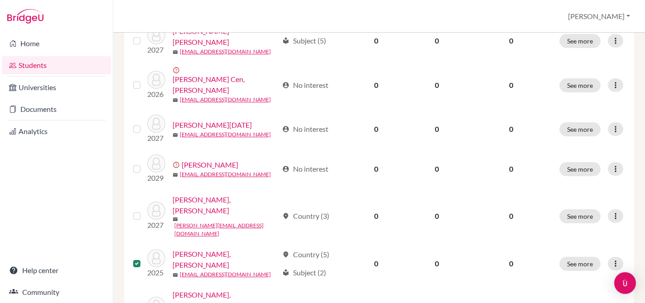
click at [0, 0] on input "checkbox" at bounding box center [0, 0] width 0 height 0
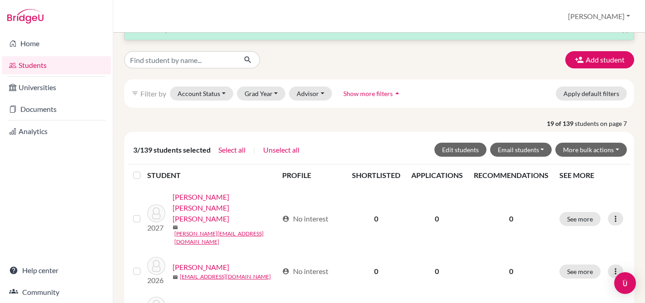
scroll to position [0, 0]
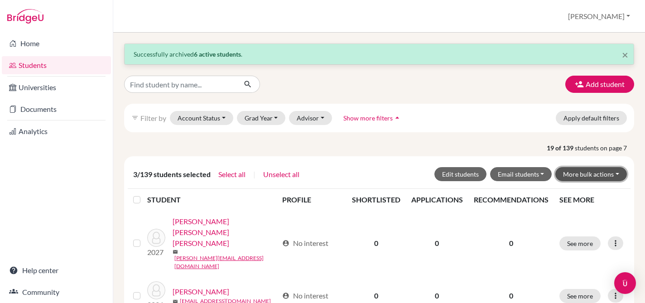
click at [588, 174] on button "More bulk actions" at bounding box center [591, 174] width 72 height 14
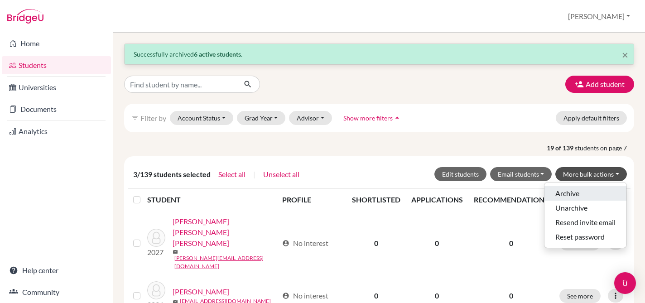
click at [573, 191] on button "Archive" at bounding box center [585, 193] width 82 height 14
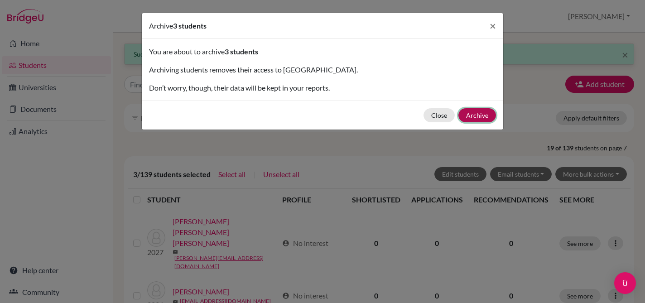
click at [469, 113] on button "Archive" at bounding box center [477, 115] width 38 height 14
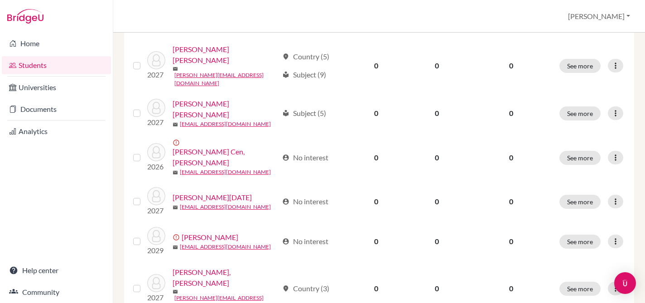
scroll to position [713, 0]
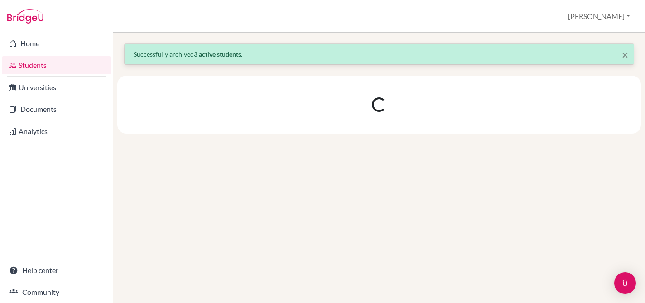
scroll to position [0, 0]
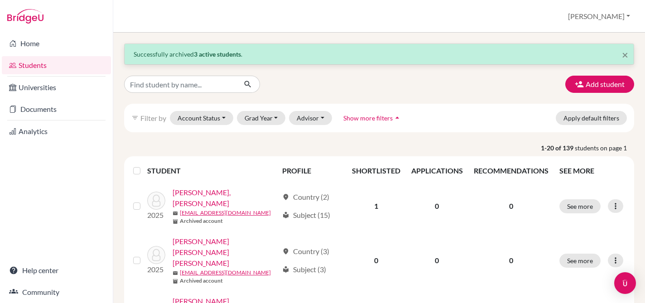
click at [387, 118] on span "Show more filters" at bounding box center [367, 118] width 49 height 8
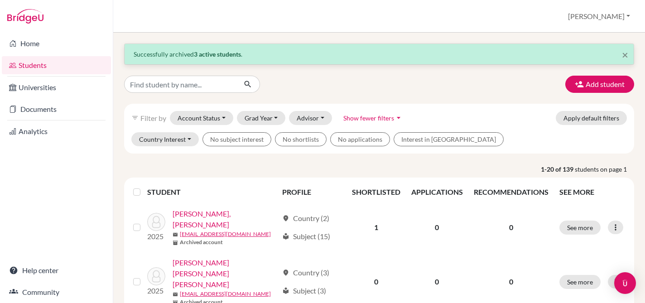
click at [387, 118] on span "Show fewer filters" at bounding box center [368, 118] width 51 height 8
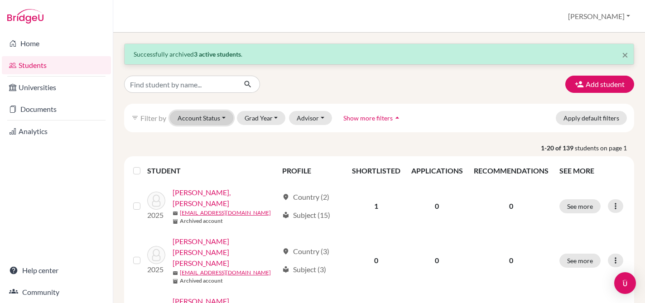
click at [218, 121] on button "Account Status" at bounding box center [201, 118] width 63 height 14
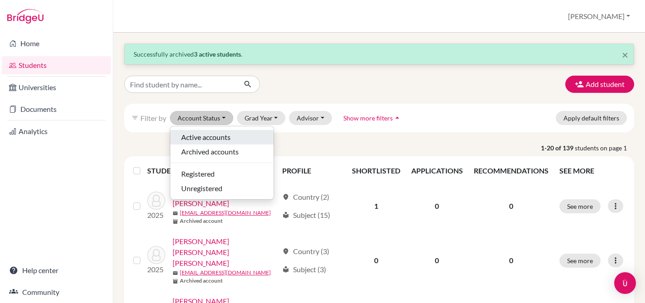
click at [210, 137] on span "Active accounts" at bounding box center [205, 137] width 49 height 11
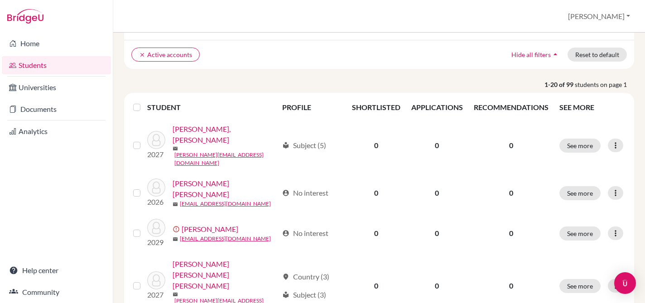
scroll to position [93, 0]
click at [144, 101] on label at bounding box center [144, 101] width 0 height 0
click at [0, 0] on input "checkbox" at bounding box center [0, 0] width 0 height 0
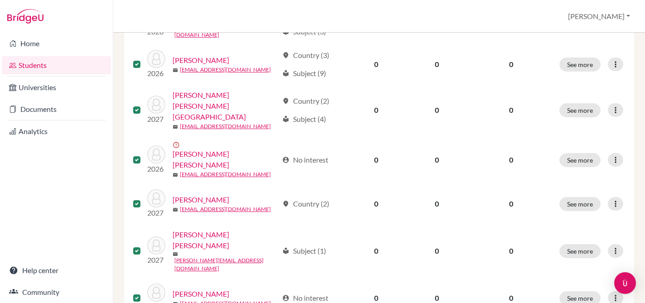
scroll to position [449, 0]
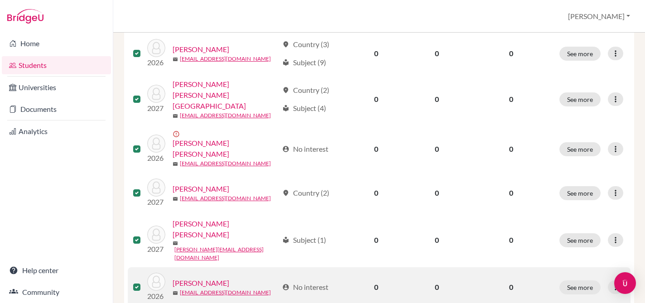
click at [130, 267] on td at bounding box center [137, 287] width 19 height 40
click at [144, 282] on label at bounding box center [144, 282] width 0 height 0
click at [0, 0] on input "checkbox" at bounding box center [0, 0] width 0 height 0
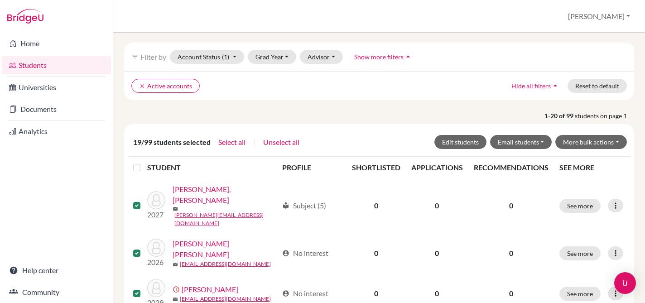
scroll to position [61, 0]
click at [619, 143] on button "More bulk actions" at bounding box center [591, 142] width 72 height 14
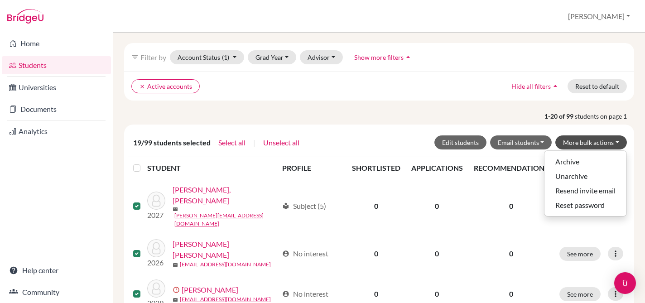
click at [369, 113] on p "1-20 of 99 students on page 1" at bounding box center [378, 116] width 523 height 10
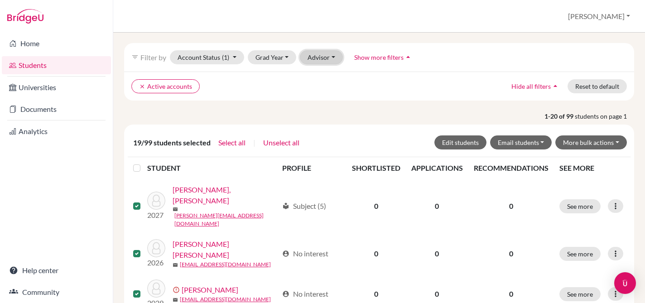
click at [330, 60] on button "Advisor" at bounding box center [321, 57] width 43 height 14
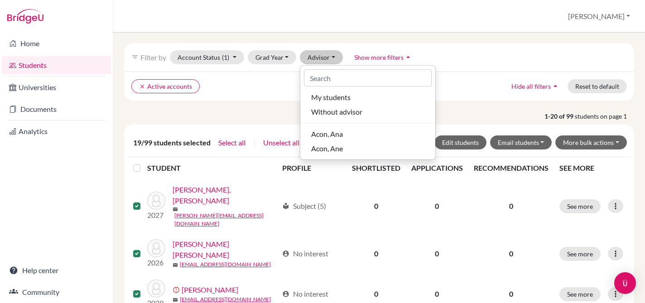
click at [264, 90] on ul "clear Active accounts" at bounding box center [317, 86] width 372 height 14
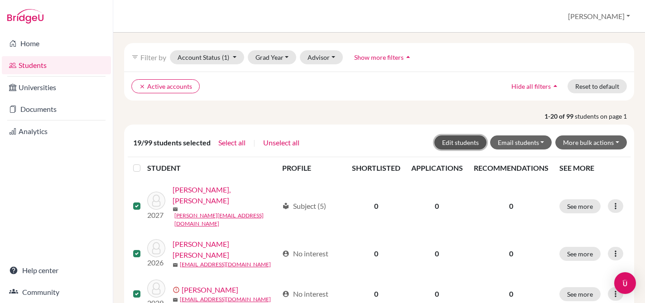
click at [462, 143] on button "Edit students" at bounding box center [460, 142] width 52 height 14
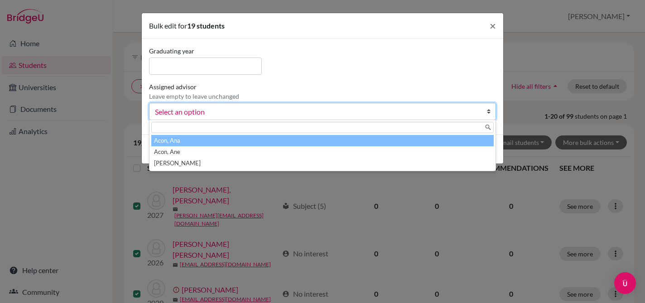
click at [288, 109] on span "Select an option" at bounding box center [316, 112] width 323 height 12
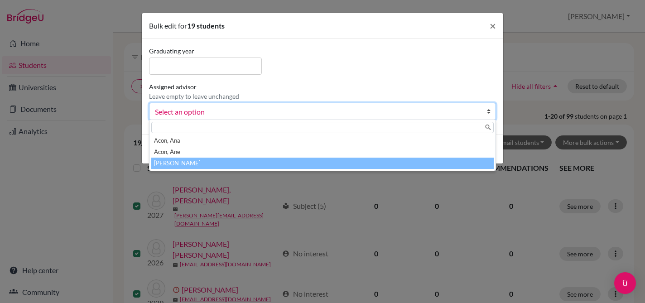
click at [164, 164] on li "[PERSON_NAME]" at bounding box center [322, 163] width 342 height 11
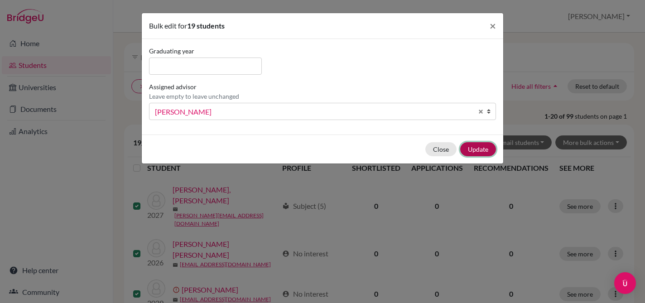
click at [472, 146] on button "Update" at bounding box center [478, 149] width 36 height 14
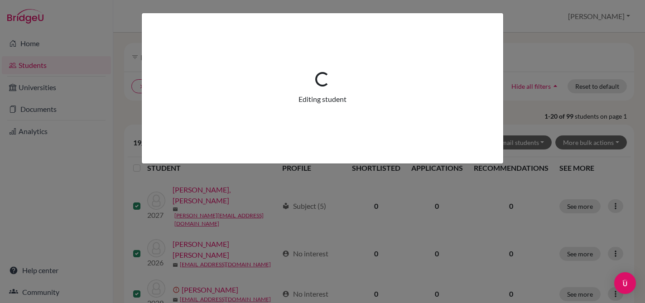
scroll to position [0, 0]
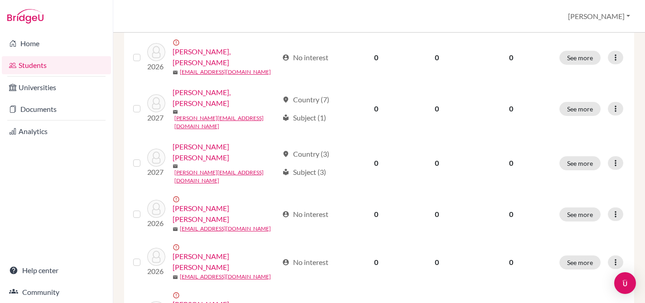
scroll to position [765, 0]
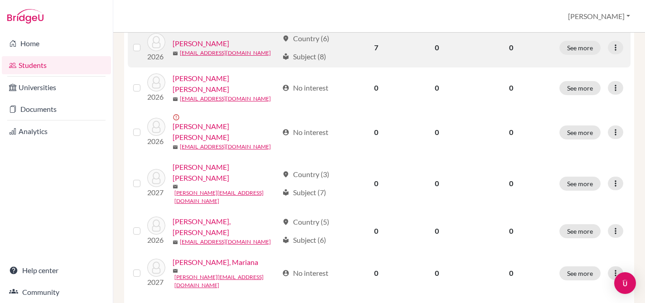
click at [144, 42] on label at bounding box center [144, 42] width 0 height 0
click at [0, 0] on input "checkbox" at bounding box center [0, 0] width 0 height 0
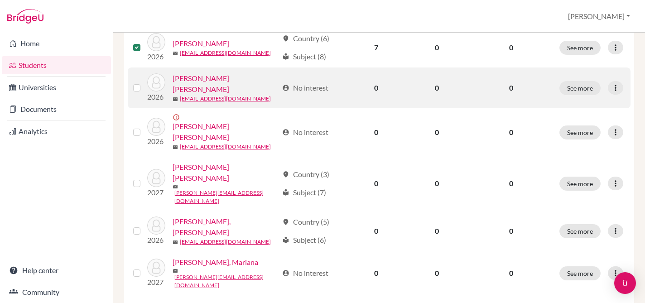
click at [144, 82] on label at bounding box center [144, 82] width 0 height 0
click at [0, 0] on input "checkbox" at bounding box center [0, 0] width 0 height 0
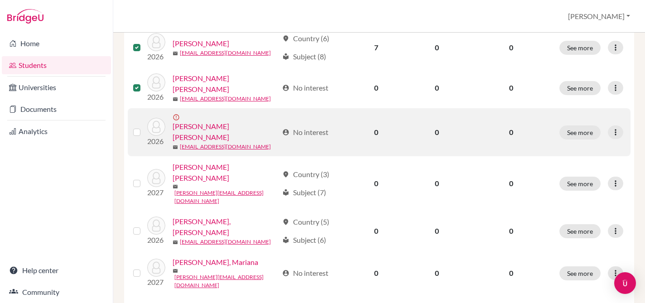
click at [144, 127] on label at bounding box center [144, 127] width 0 height 0
click at [0, 0] on input "checkbox" at bounding box center [0, 0] width 0 height 0
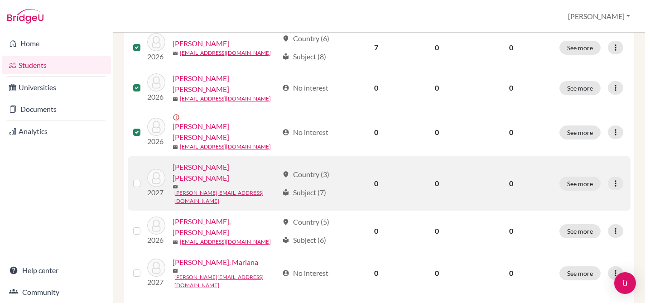
click at [144, 178] on label at bounding box center [144, 178] width 0 height 0
click at [0, 0] on input "checkbox" at bounding box center [0, 0] width 0 height 0
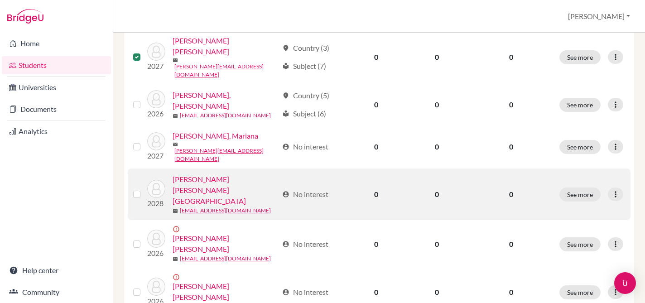
scroll to position [344, 0]
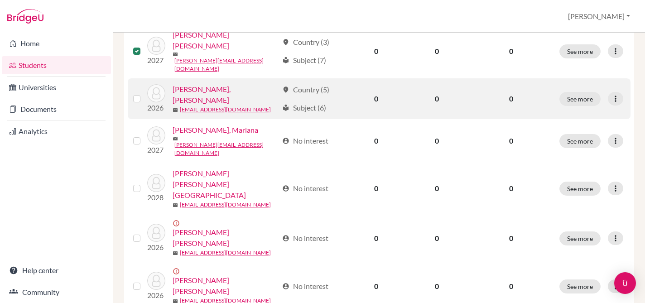
click at [144, 93] on label at bounding box center [144, 93] width 0 height 0
click at [0, 0] on input "checkbox" at bounding box center [0, 0] width 0 height 0
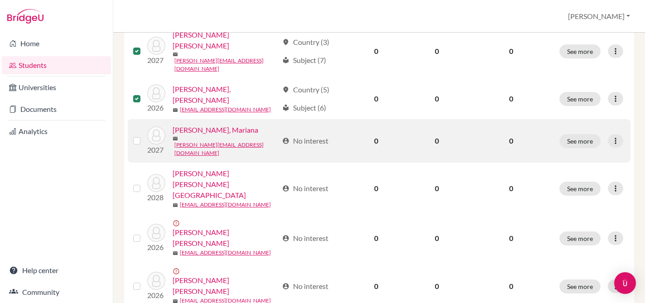
click at [144, 135] on label at bounding box center [144, 135] width 0 height 0
click at [0, 0] on input "checkbox" at bounding box center [0, 0] width 0 height 0
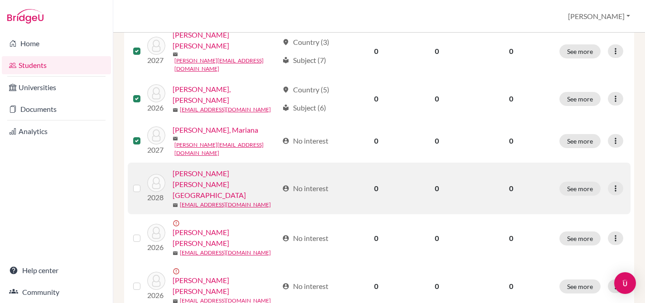
click at [144, 183] on label at bounding box center [144, 183] width 0 height 0
click at [0, 0] on input "checkbox" at bounding box center [0, 0] width 0 height 0
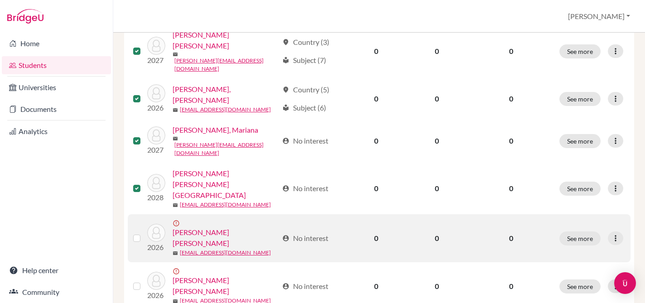
drag, startPoint x: 136, startPoint y: 195, endPoint x: 139, endPoint y: 199, distance: 5.5
click at [144, 233] on label at bounding box center [144, 233] width 0 height 0
click at [0, 0] on input "checkbox" at bounding box center [0, 0] width 0 height 0
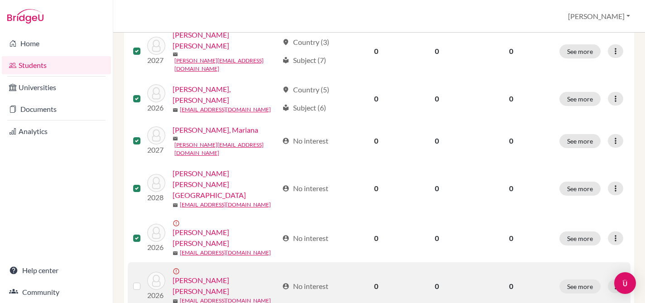
click at [144, 281] on label at bounding box center [144, 281] width 0 height 0
click at [0, 0] on input "checkbox" at bounding box center [0, 0] width 0 height 0
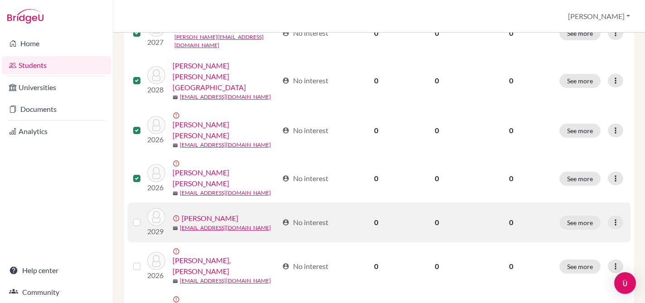
scroll to position [458, 0]
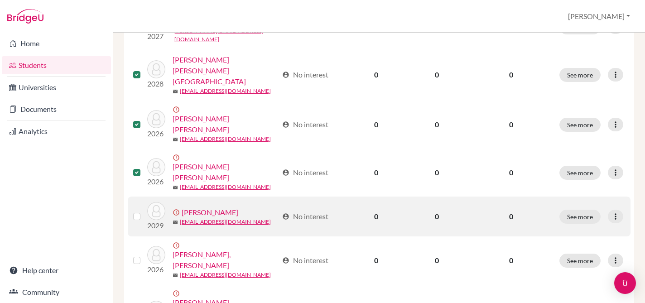
click at [144, 211] on label at bounding box center [144, 211] width 0 height 0
click at [0, 0] on input "checkbox" at bounding box center [0, 0] width 0 height 0
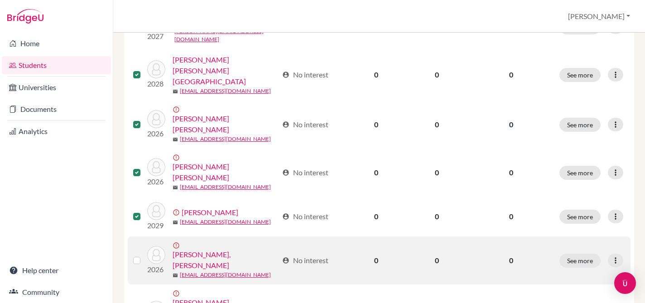
click at [135, 236] on td at bounding box center [137, 260] width 19 height 48
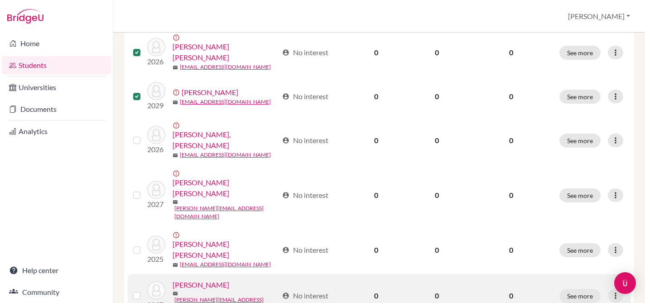
scroll to position [579, 0]
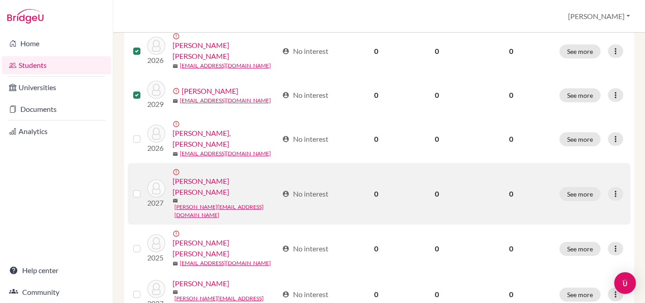
click at [144, 188] on label at bounding box center [144, 188] width 0 height 0
click at [0, 0] on input "checkbox" at bounding box center [0, 0] width 0 height 0
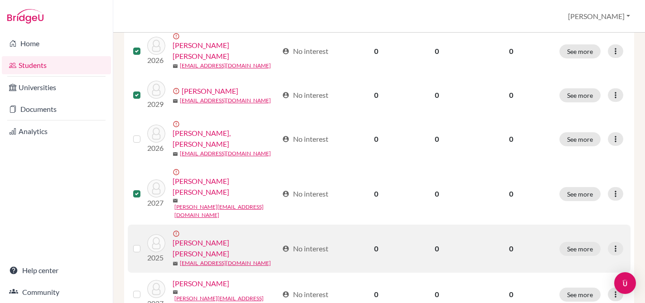
click at [144, 243] on label at bounding box center [144, 243] width 0 height 0
click at [0, 0] on input "checkbox" at bounding box center [0, 0] width 0 height 0
click at [144, 243] on label at bounding box center [144, 243] width 0 height 0
click at [0, 0] on input "checkbox" at bounding box center [0, 0] width 0 height 0
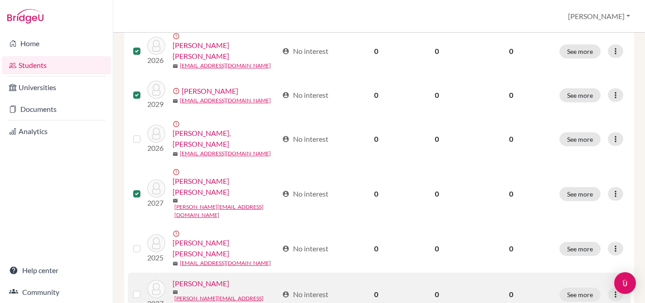
click at [144, 289] on label at bounding box center [144, 289] width 0 height 0
click at [0, 0] on input "checkbox" at bounding box center [0, 0] width 0 height 0
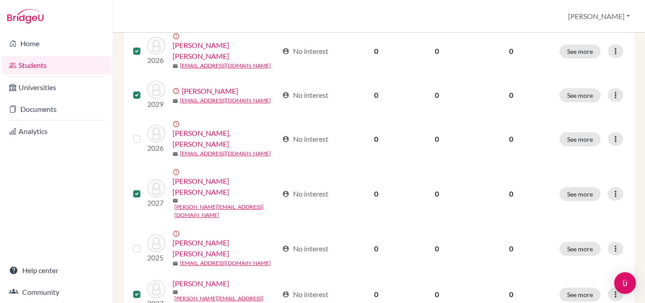
click at [0, 0] on input "checkbox" at bounding box center [0, 0] width 0 height 0
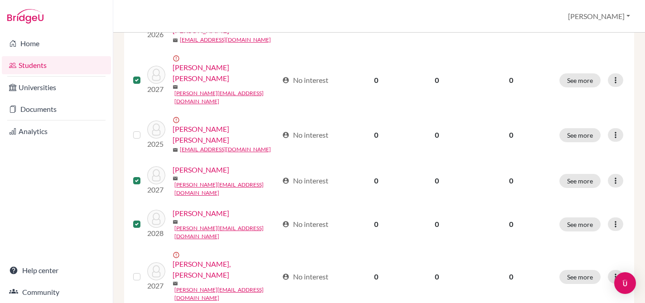
scroll to position [694, 0]
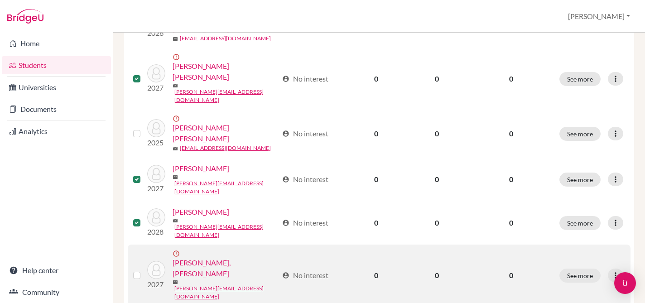
click at [144, 270] on label at bounding box center [144, 270] width 0 height 0
click at [0, 0] on input "checkbox" at bounding box center [0, 0] width 0 height 0
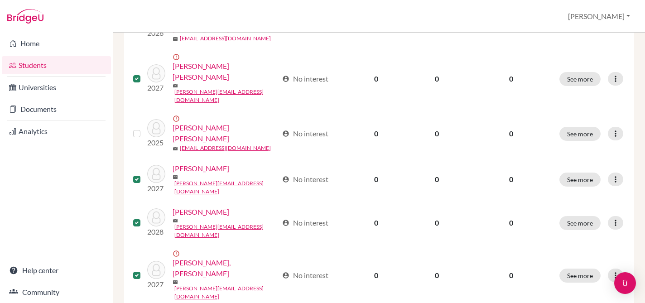
click at [0, 0] on input "checkbox" at bounding box center [0, 0] width 0 height 0
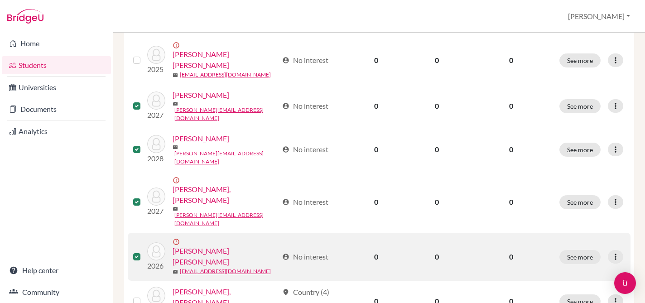
scroll to position [773, 0]
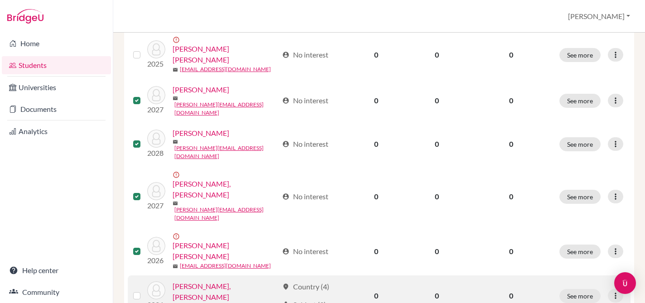
click at [144, 290] on label at bounding box center [144, 290] width 0 height 0
click at [0, 0] on input "checkbox" at bounding box center [0, 0] width 0 height 0
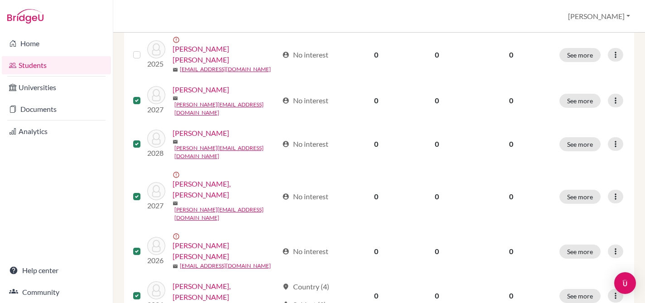
click at [0, 0] on input "checkbox" at bounding box center [0, 0] width 0 height 0
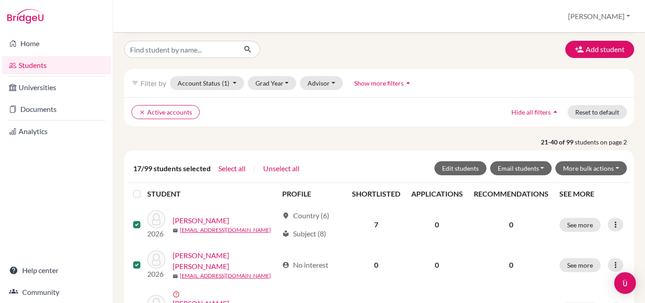
scroll to position [0, 0]
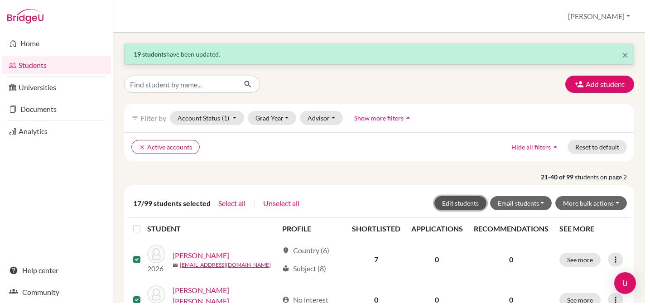
click at [476, 202] on button "Edit students" at bounding box center [460, 203] width 52 height 14
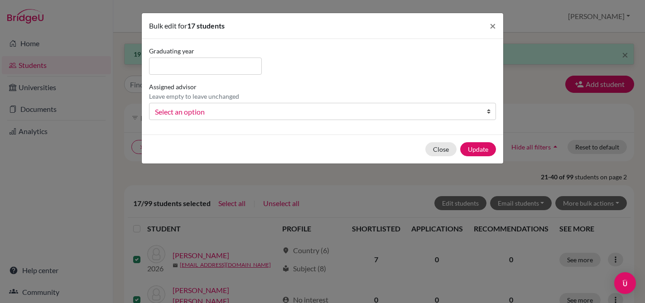
click at [181, 108] on span "Select an option" at bounding box center [316, 112] width 323 height 12
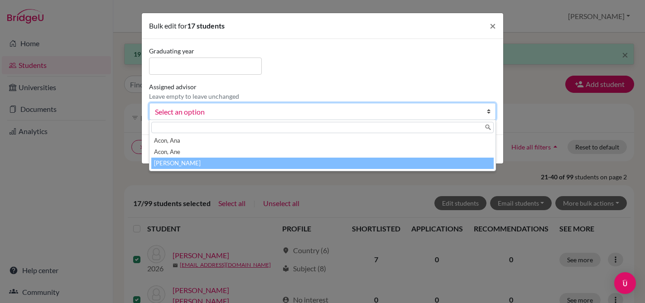
click at [174, 165] on li "[PERSON_NAME]" at bounding box center [322, 163] width 342 height 11
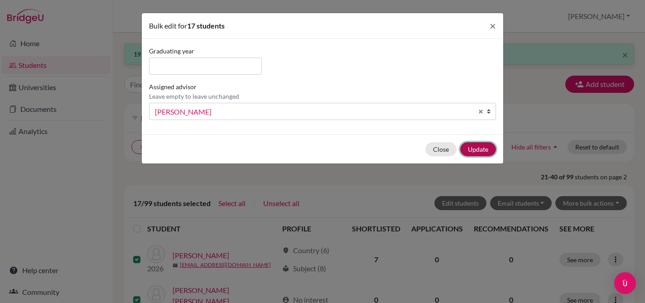
click at [479, 150] on button "Update" at bounding box center [478, 149] width 36 height 14
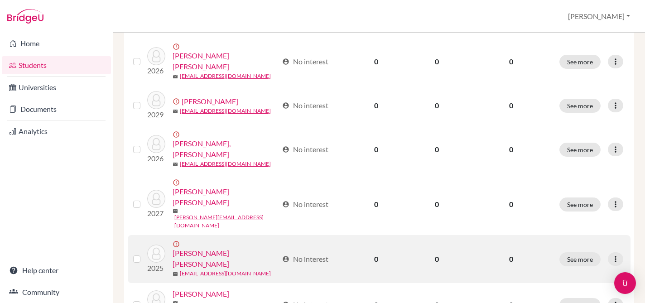
scroll to position [542, 0]
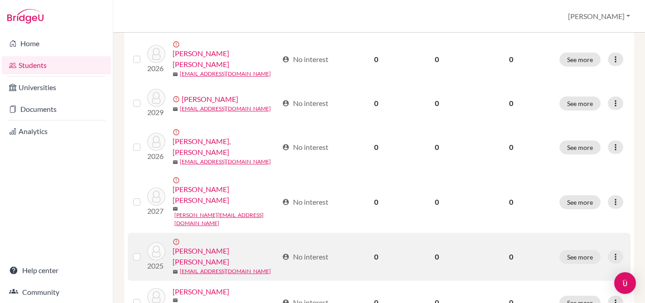
click at [137, 251] on div at bounding box center [138, 256] width 11 height 11
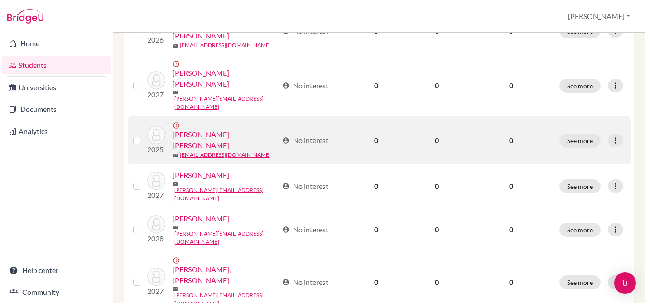
scroll to position [659, 0]
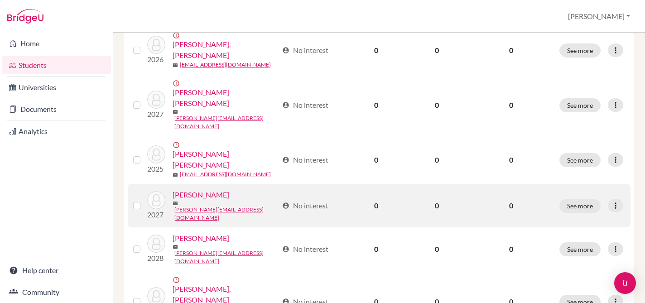
scroll to position [642, 0]
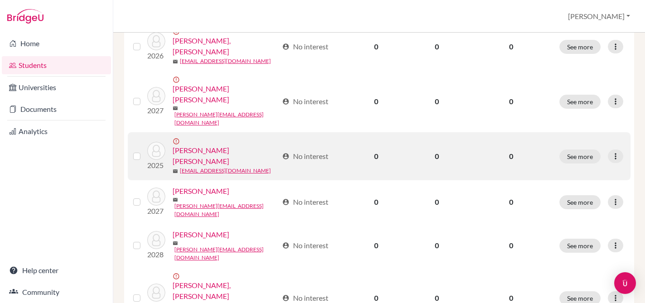
click at [144, 151] on label at bounding box center [144, 151] width 0 height 0
click at [0, 0] on input "checkbox" at bounding box center [0, 0] width 0 height 0
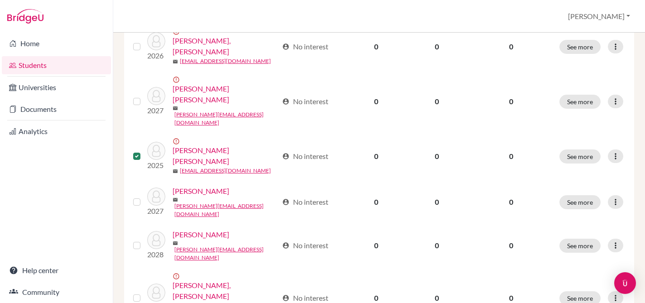
click at [0, 0] on input "checkbox" at bounding box center [0, 0] width 0 height 0
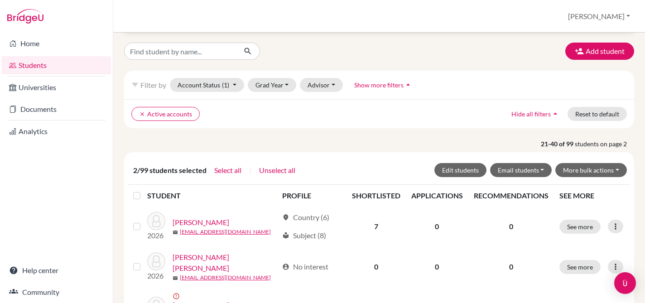
scroll to position [0, 0]
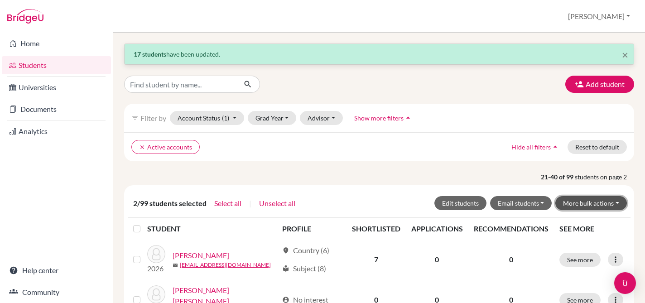
click at [598, 205] on button "More bulk actions" at bounding box center [591, 203] width 72 height 14
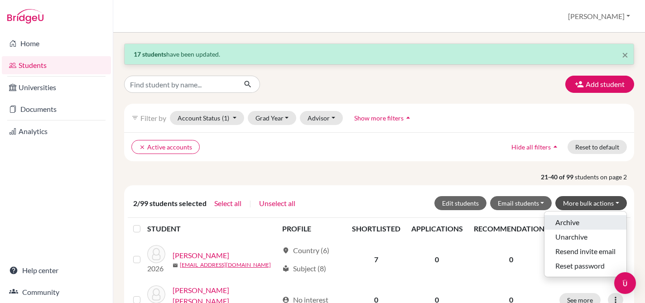
click at [575, 222] on button "Archive" at bounding box center [585, 222] width 82 height 14
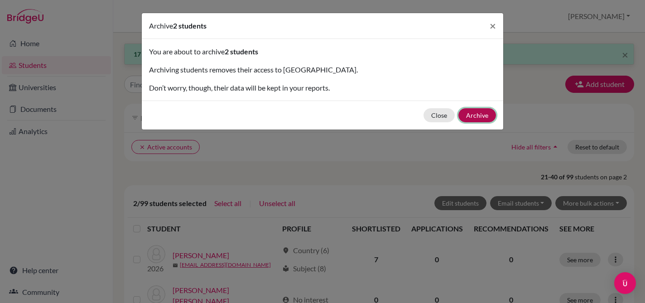
click at [483, 113] on button "Archive" at bounding box center [477, 115] width 38 height 14
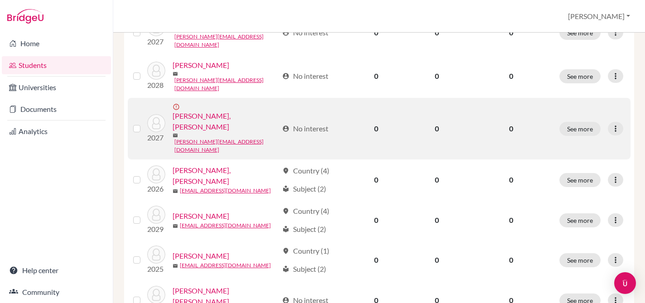
scroll to position [766, 0]
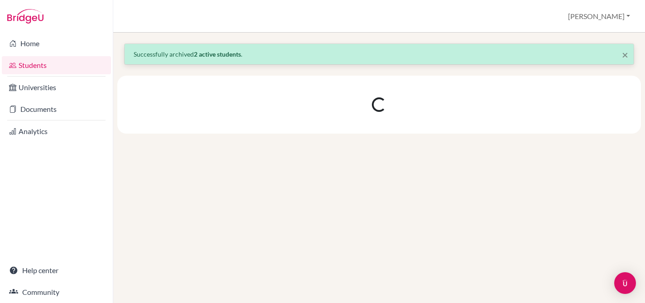
scroll to position [0, 0]
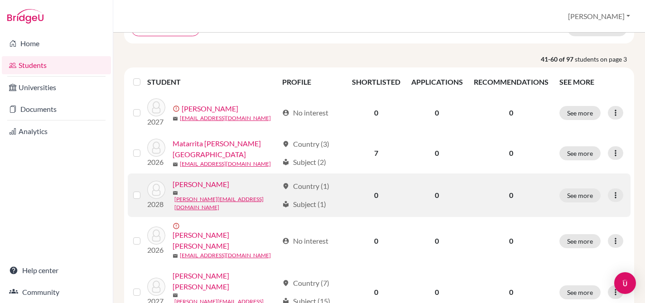
scroll to position [123, 0]
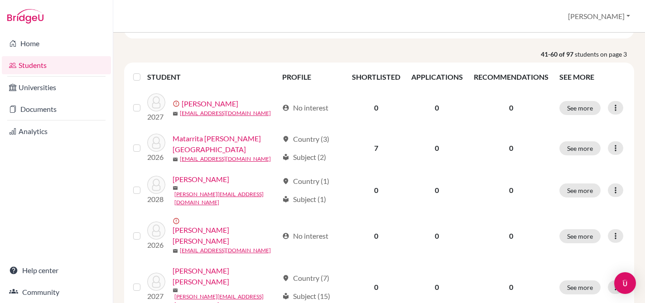
click at [144, 72] on label at bounding box center [144, 72] width 0 height 0
click at [0, 0] on input "checkbox" at bounding box center [0, 0] width 0 height 0
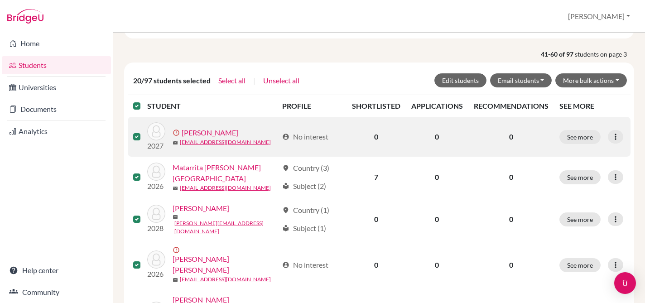
click at [144, 131] on label at bounding box center [144, 131] width 0 height 0
click at [0, 0] on input "checkbox" at bounding box center [0, 0] width 0 height 0
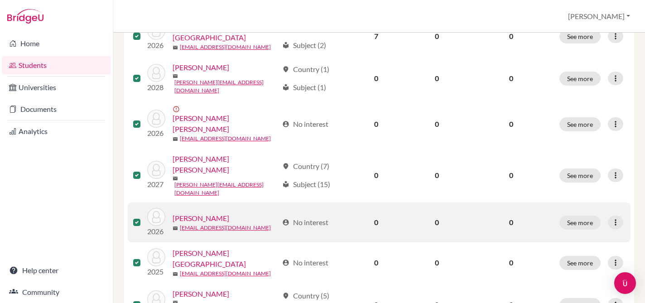
scroll to position [266, 0]
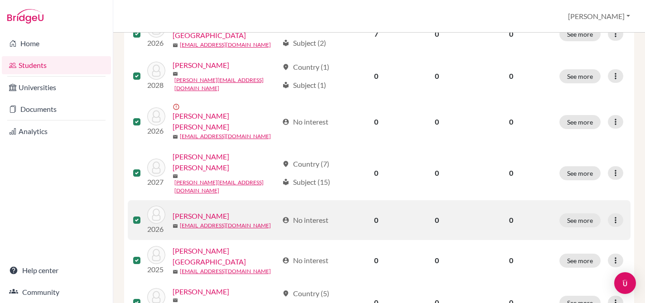
click at [135, 215] on div at bounding box center [138, 220] width 11 height 11
click at [144, 215] on label at bounding box center [144, 215] width 0 height 0
click at [0, 0] on input "checkbox" at bounding box center [0, 0] width 0 height 0
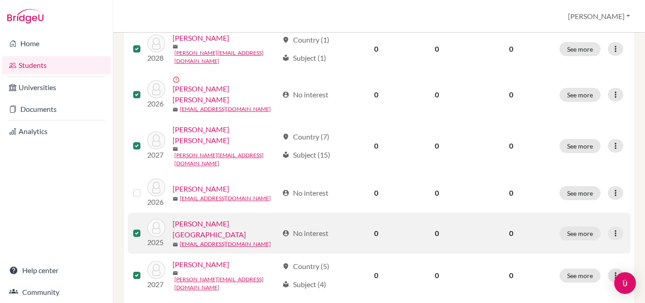
scroll to position [339, 0]
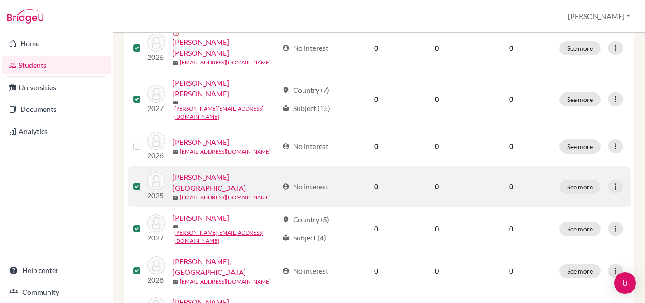
click at [144, 181] on label at bounding box center [144, 181] width 0 height 0
click at [0, 0] on input "checkbox" at bounding box center [0, 0] width 0 height 0
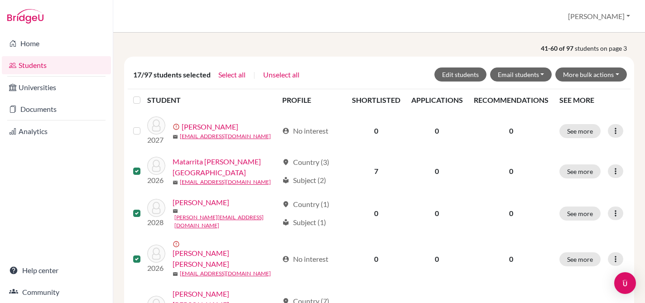
scroll to position [124, 0]
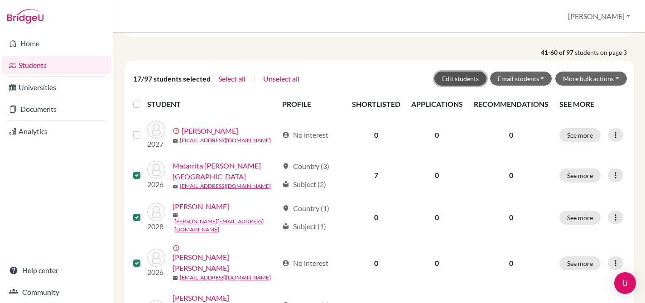
click at [465, 78] on button "Edit students" at bounding box center [460, 79] width 52 height 14
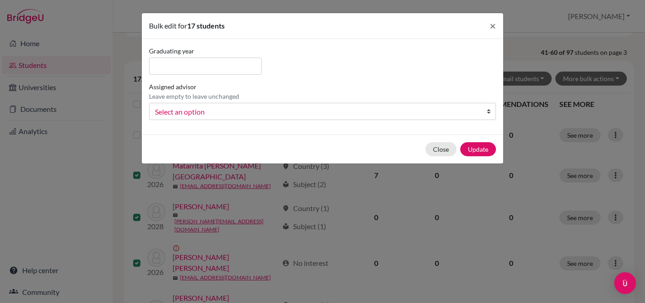
click at [233, 110] on span "Select an option" at bounding box center [316, 112] width 323 height 12
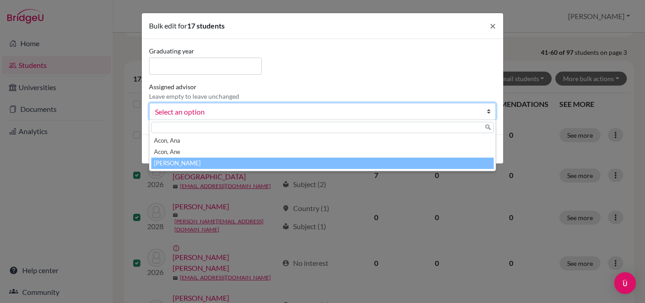
click at [188, 163] on li "[PERSON_NAME]" at bounding box center [322, 163] width 342 height 11
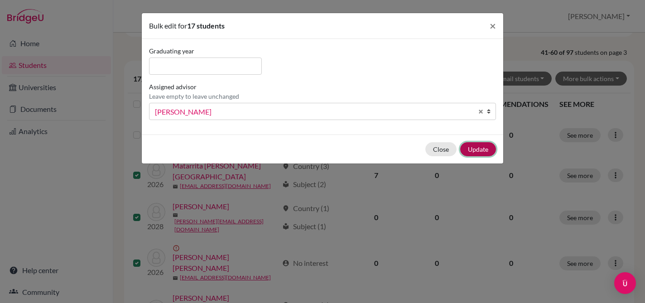
click at [469, 148] on button "Update" at bounding box center [478, 149] width 36 height 14
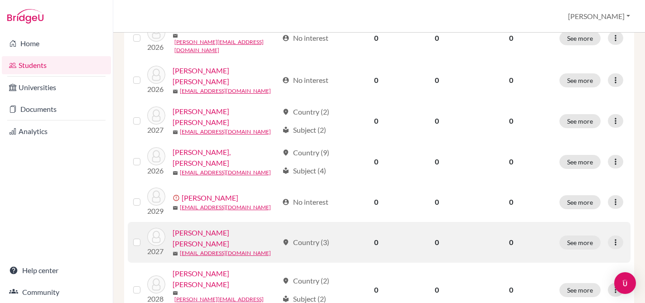
scroll to position [765, 0]
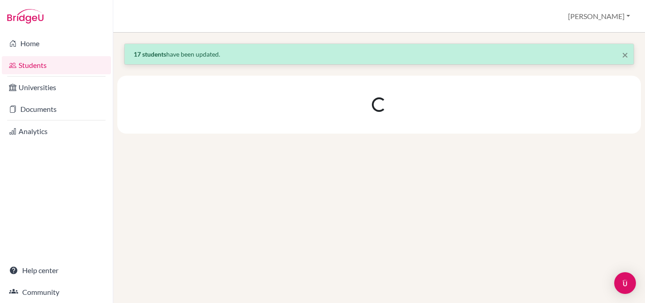
scroll to position [0, 0]
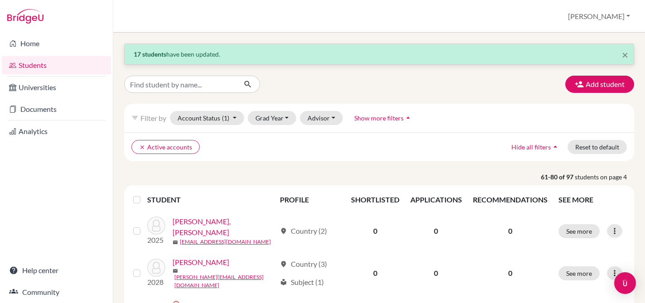
click at [144, 194] on label at bounding box center [144, 194] width 0 height 0
click at [0, 0] on input "checkbox" at bounding box center [0, 0] width 0 height 0
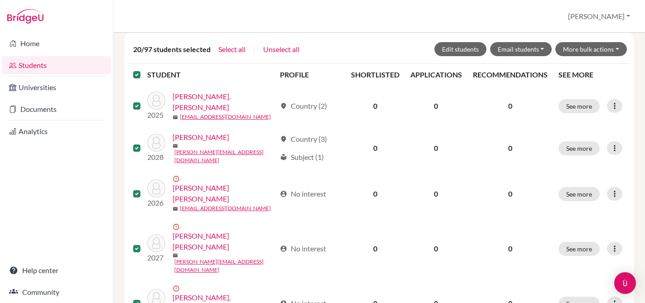
scroll to position [156, 0]
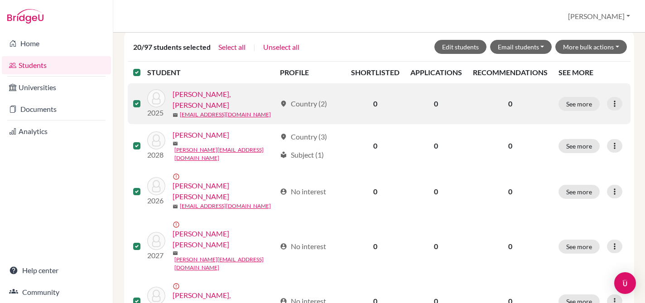
click at [144, 98] on label at bounding box center [144, 98] width 0 height 0
click at [0, 0] on input "checkbox" at bounding box center [0, 0] width 0 height 0
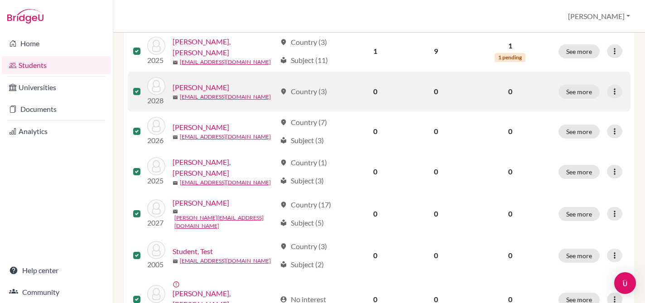
scroll to position [505, 0]
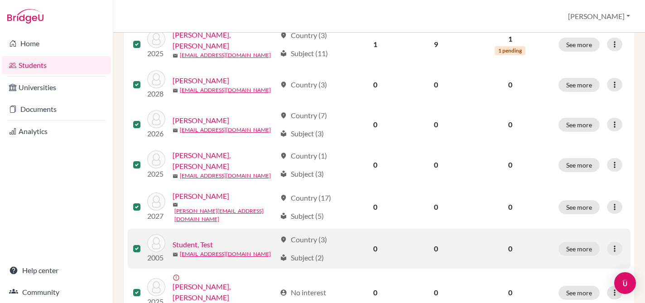
click at [144, 243] on label at bounding box center [144, 243] width 0 height 0
click at [0, 0] on input "checkbox" at bounding box center [0, 0] width 0 height 0
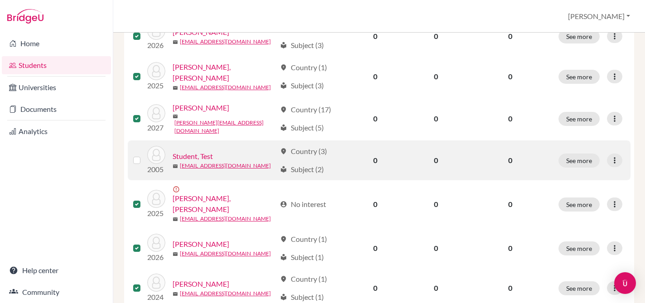
scroll to position [594, 0]
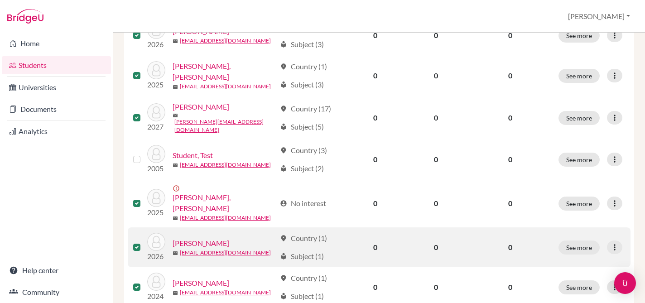
click at [144, 242] on label at bounding box center [144, 242] width 0 height 0
click at [0, 0] on input "checkbox" at bounding box center [0, 0] width 0 height 0
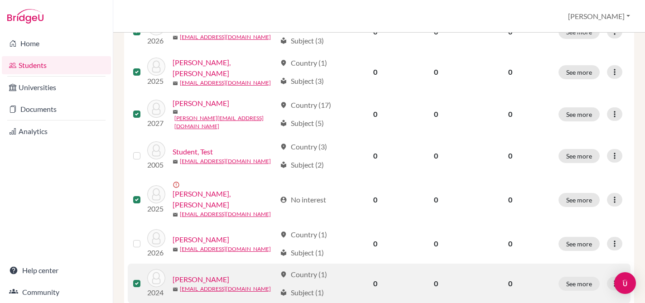
click at [144, 278] on label at bounding box center [144, 278] width 0 height 0
click at [0, 0] on input "checkbox" at bounding box center [0, 0] width 0 height 0
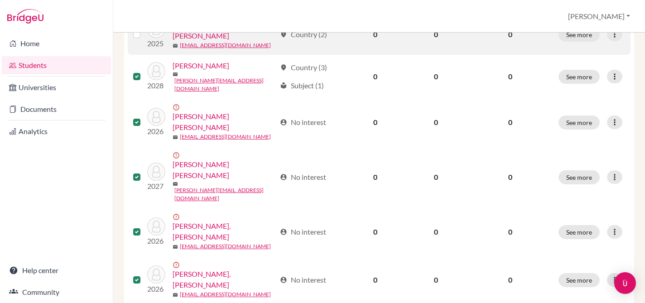
scroll to position [0, 0]
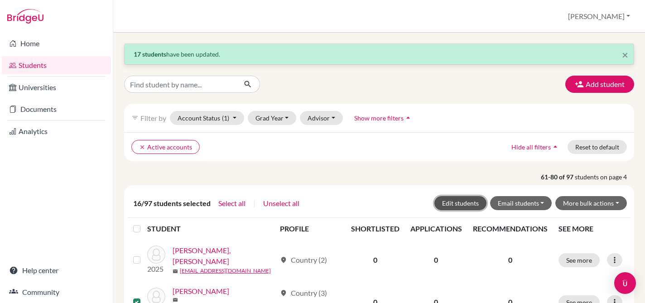
click at [453, 202] on button "Edit students" at bounding box center [460, 203] width 52 height 14
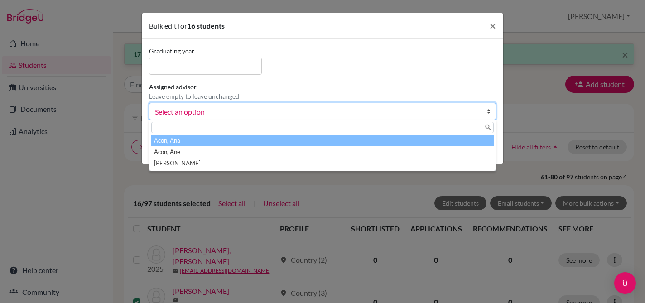
click at [189, 109] on span "Select an option" at bounding box center [316, 112] width 323 height 12
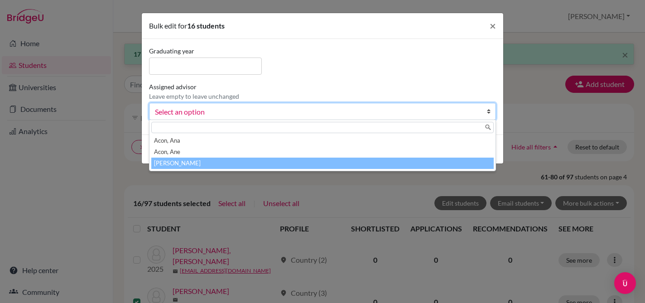
click at [174, 165] on li "[PERSON_NAME]" at bounding box center [322, 163] width 342 height 11
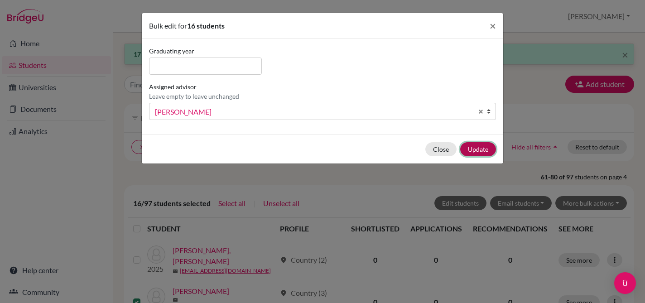
click at [470, 148] on button "Update" at bounding box center [478, 149] width 36 height 14
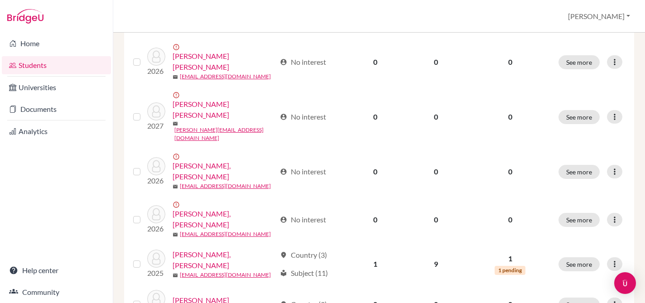
scroll to position [258, 0]
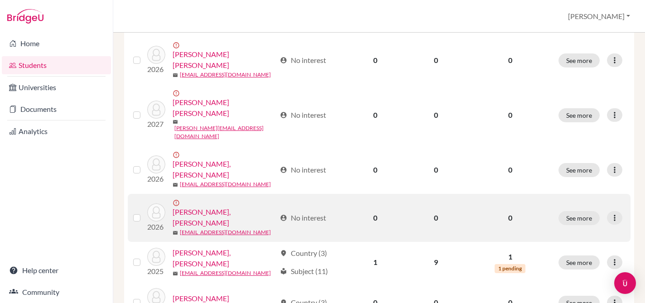
click at [144, 212] on label at bounding box center [144, 212] width 0 height 0
click at [0, 0] on input "checkbox" at bounding box center [0, 0] width 0 height 0
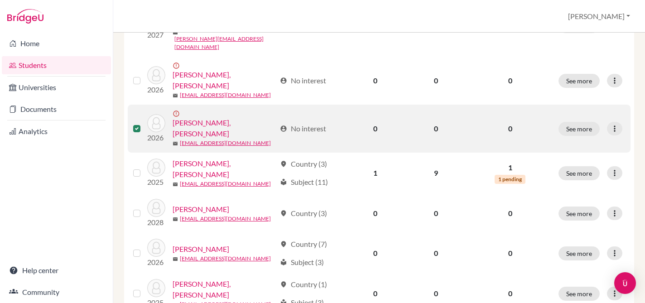
scroll to position [377, 0]
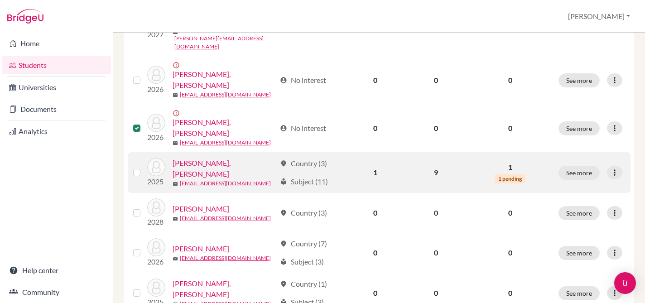
click at [144, 167] on label at bounding box center [144, 167] width 0 height 0
click at [0, 0] on input "checkbox" at bounding box center [0, 0] width 0 height 0
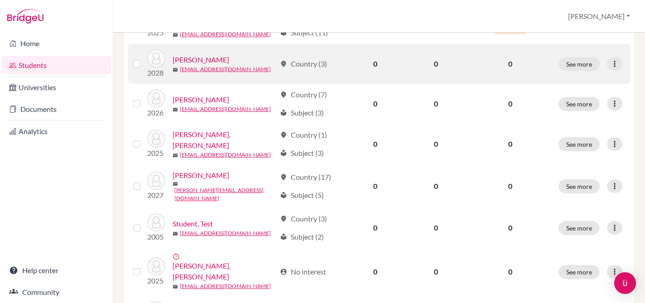
scroll to position [528, 0]
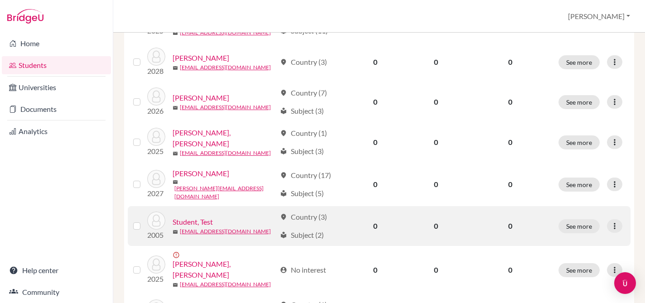
click at [144, 220] on label at bounding box center [144, 220] width 0 height 0
click at [0, 0] on input "checkbox" at bounding box center [0, 0] width 0 height 0
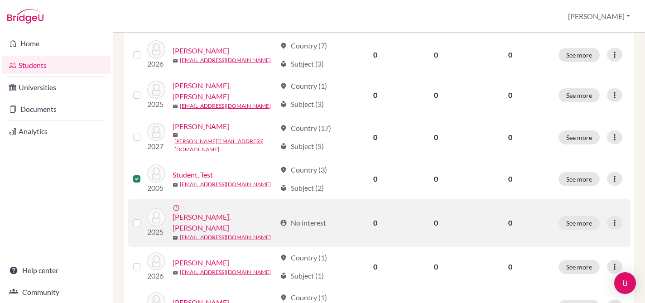
click at [144, 217] on label at bounding box center [144, 217] width 0 height 0
click at [0, 0] on input "checkbox" at bounding box center [0, 0] width 0 height 0
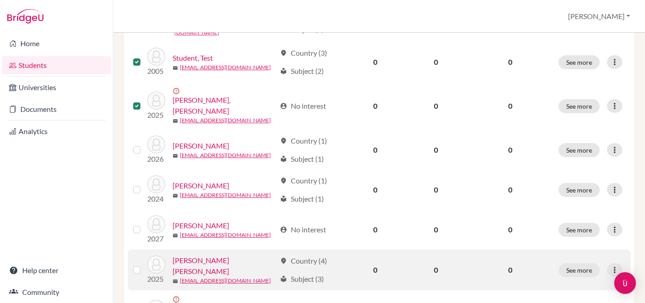
scroll to position [696, 0]
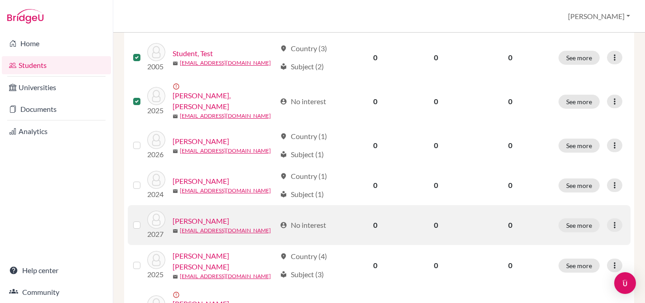
click at [144, 220] on label at bounding box center [144, 220] width 0 height 0
click at [0, 0] on input "checkbox" at bounding box center [0, 0] width 0 height 0
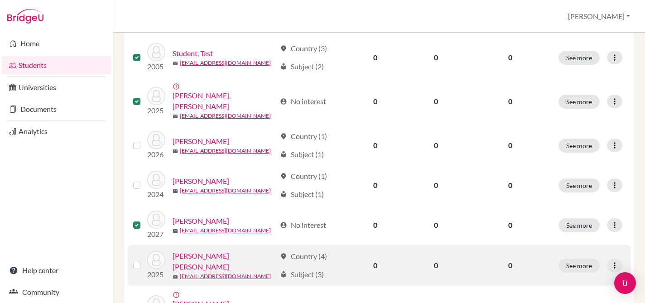
click at [144, 260] on label at bounding box center [144, 260] width 0 height 0
click at [0, 0] on input "checkbox" at bounding box center [0, 0] width 0 height 0
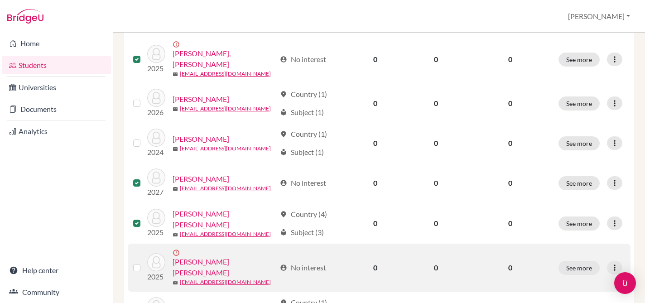
click at [144, 262] on label at bounding box center [144, 262] width 0 height 0
click at [0, 0] on input "checkbox" at bounding box center [0, 0] width 0 height 0
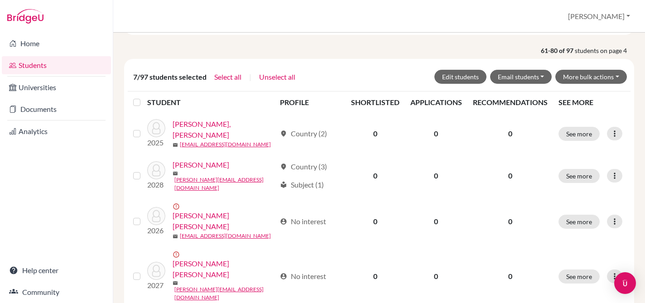
scroll to position [0, 0]
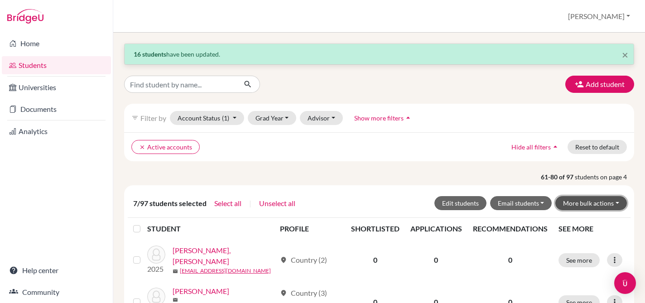
click at [596, 202] on button "More bulk actions" at bounding box center [591, 203] width 72 height 14
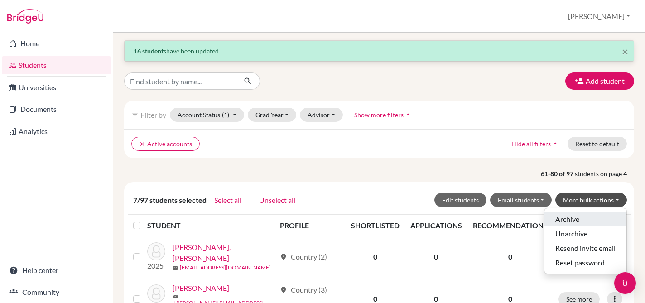
click at [570, 216] on button "Archive" at bounding box center [585, 219] width 82 height 14
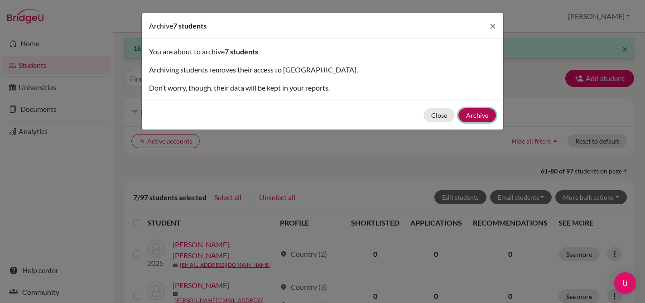
click at [473, 117] on button "Archive" at bounding box center [477, 115] width 38 height 14
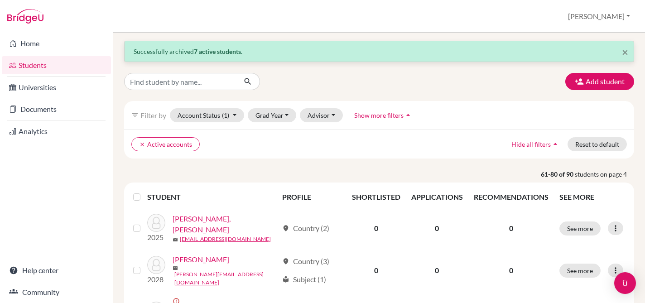
scroll to position [0, 0]
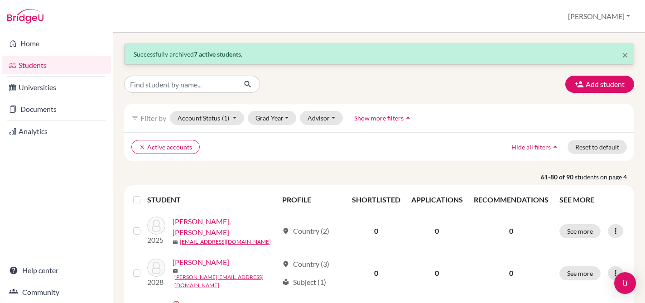
click at [144, 194] on label at bounding box center [144, 194] width 0 height 0
click at [0, 0] on input "checkbox" at bounding box center [0, 0] width 0 height 0
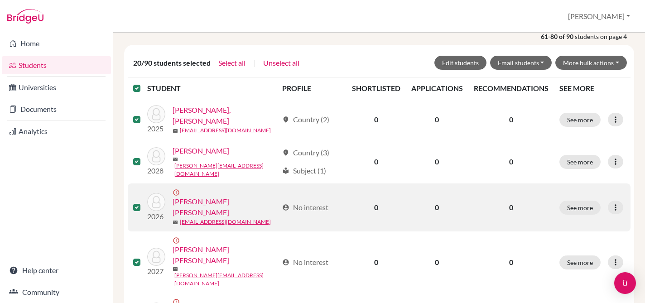
scroll to position [141, 0]
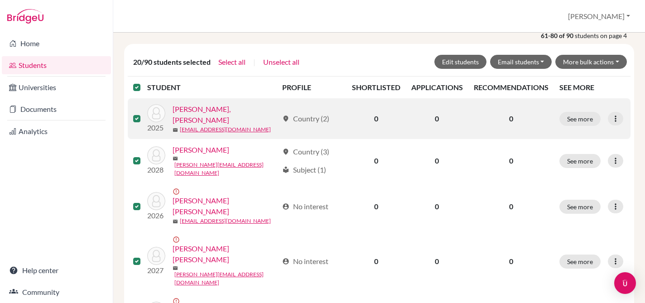
drag, startPoint x: 139, startPoint y: 118, endPoint x: 133, endPoint y: 128, distance: 11.6
click at [144, 113] on label at bounding box center [144, 113] width 0 height 0
click at [0, 0] on input "checkbox" at bounding box center [0, 0] width 0 height 0
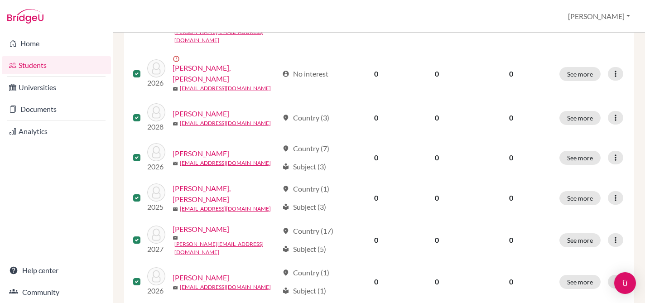
scroll to position [387, 0]
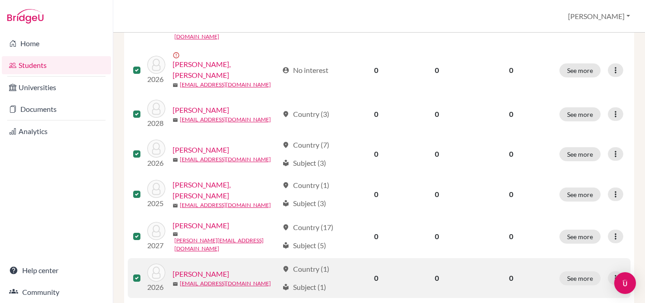
click at [144, 273] on label at bounding box center [144, 273] width 0 height 0
click at [0, 0] on input "checkbox" at bounding box center [0, 0] width 0 height 0
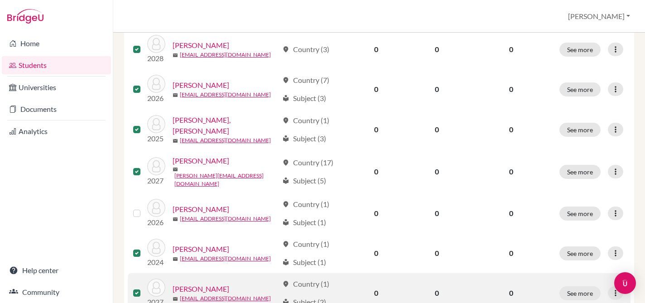
scroll to position [473, 0]
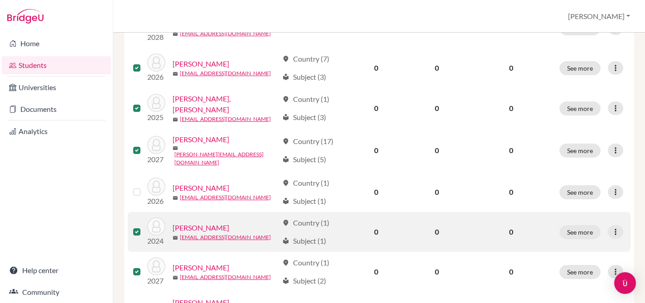
click at [144, 226] on label at bounding box center [144, 226] width 0 height 0
click at [0, 0] on input "checkbox" at bounding box center [0, 0] width 0 height 0
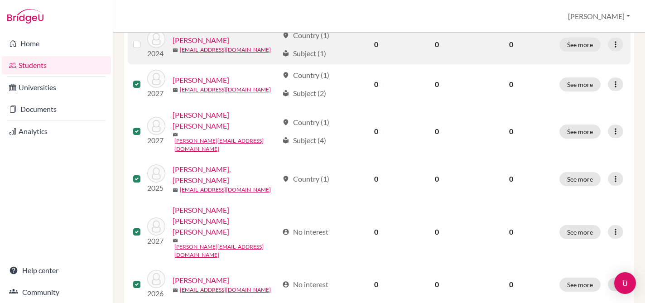
scroll to position [661, 0]
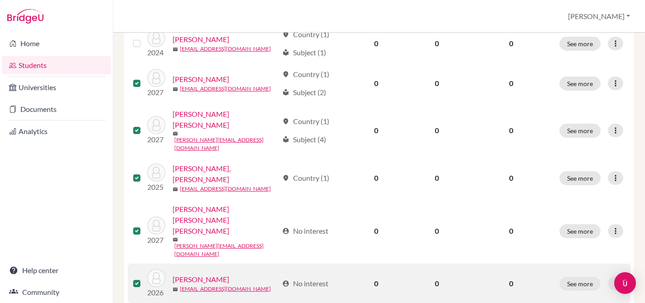
click at [144, 278] on label at bounding box center [144, 278] width 0 height 0
click at [0, 0] on input "checkbox" at bounding box center [0, 0] width 0 height 0
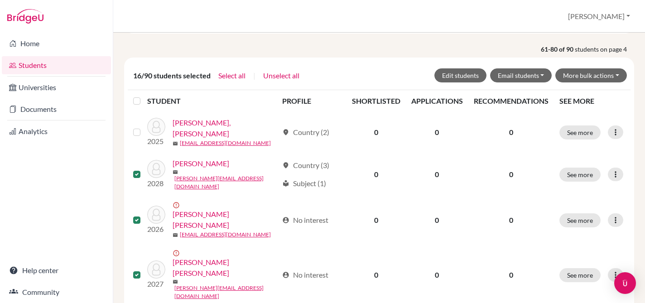
scroll to position [0, 0]
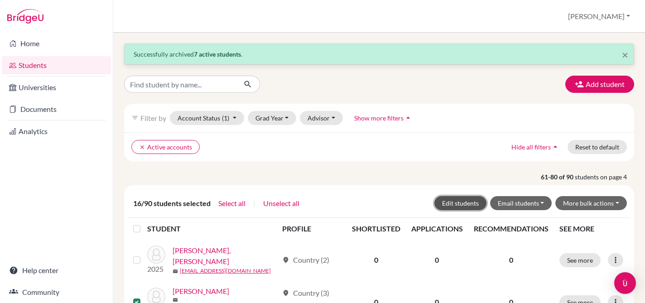
click at [458, 205] on button "Edit students" at bounding box center [460, 203] width 52 height 14
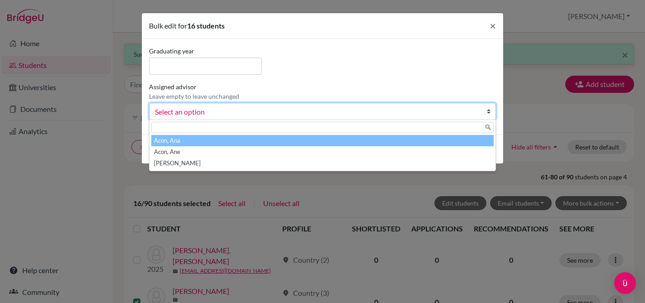
click at [185, 110] on span "Select an option" at bounding box center [316, 112] width 323 height 12
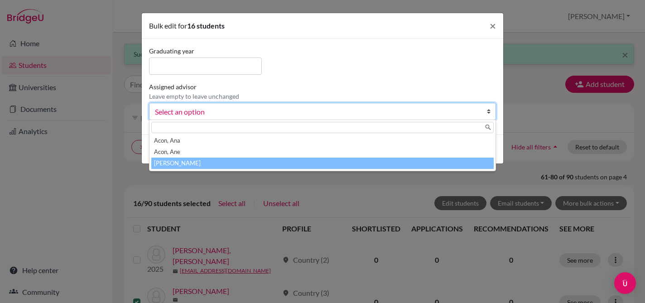
click at [189, 165] on li "[PERSON_NAME]" at bounding box center [322, 163] width 342 height 11
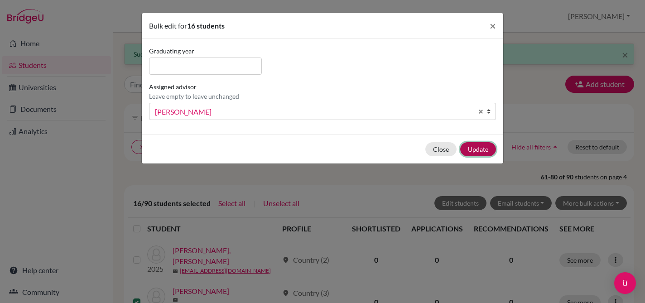
click at [473, 152] on button "Update" at bounding box center [478, 149] width 36 height 14
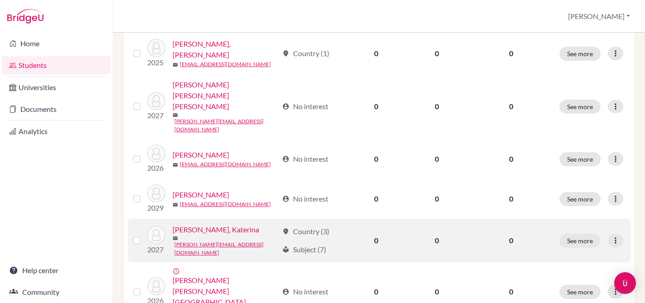
scroll to position [773, 0]
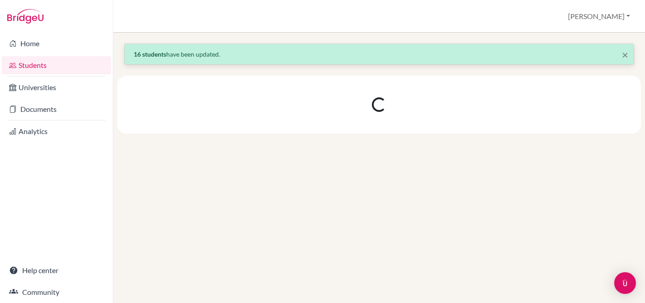
scroll to position [0, 0]
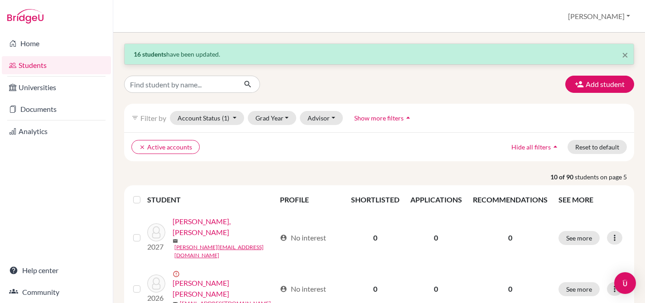
click at [144, 194] on label at bounding box center [144, 194] width 0 height 0
click at [0, 0] on input "checkbox" at bounding box center [0, 0] width 0 height 0
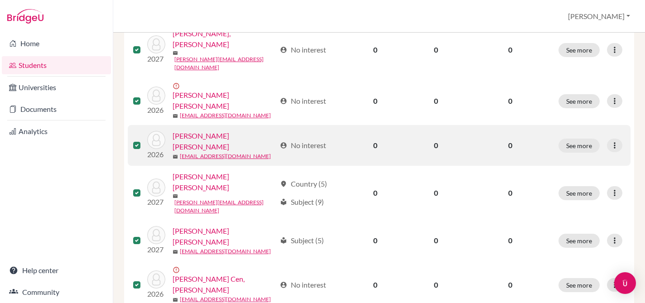
scroll to position [219, 0]
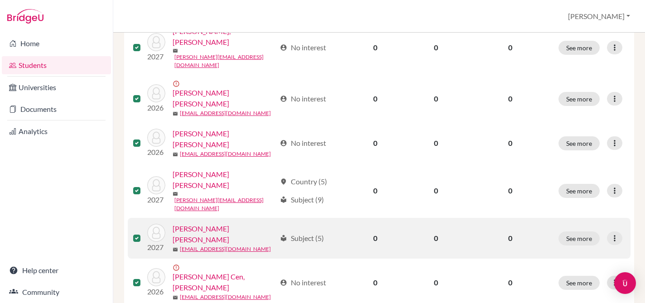
click at [144, 233] on label at bounding box center [144, 233] width 0 height 0
click at [0, 0] on input "checkbox" at bounding box center [0, 0] width 0 height 0
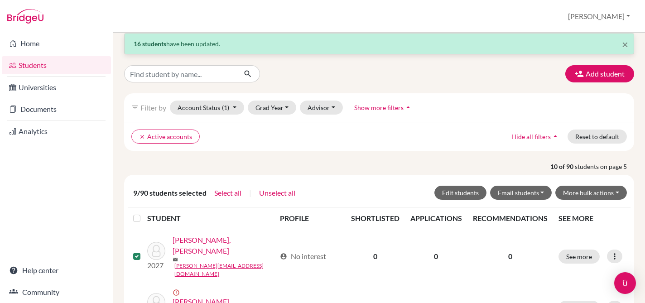
scroll to position [0, 0]
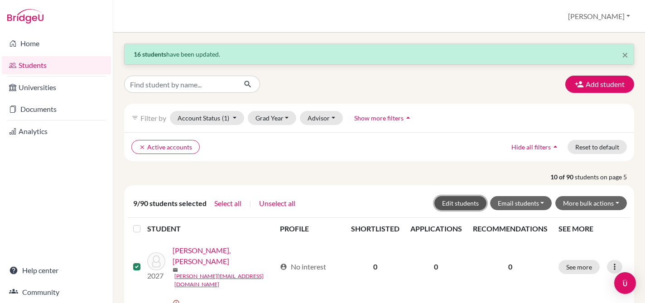
click at [455, 204] on button "Edit students" at bounding box center [460, 203] width 52 height 14
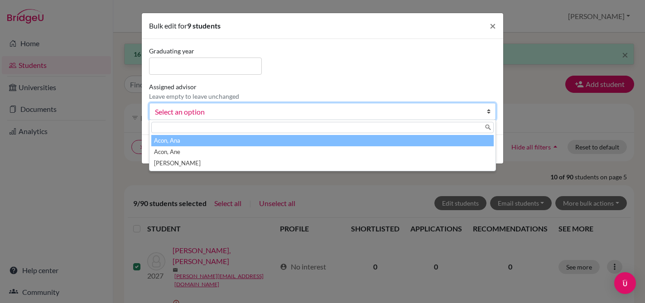
click at [183, 115] on span "Select an option" at bounding box center [316, 112] width 323 height 12
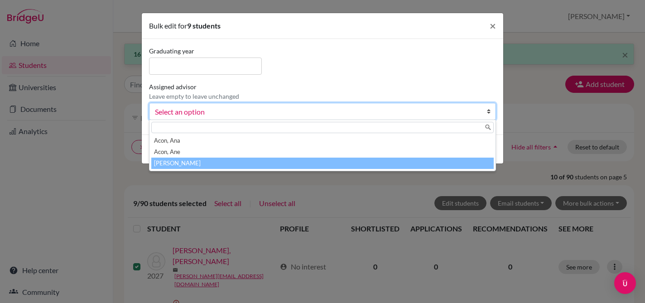
click at [165, 167] on li "[PERSON_NAME]" at bounding box center [322, 163] width 342 height 11
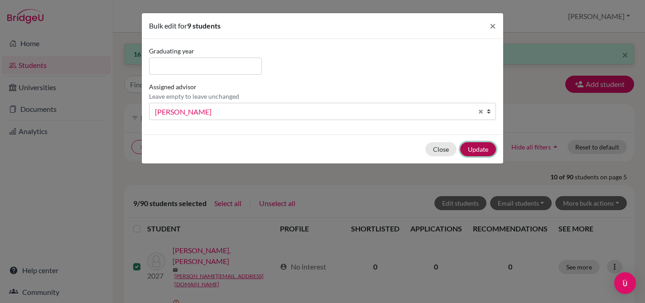
click at [474, 150] on button "Update" at bounding box center [478, 149] width 36 height 14
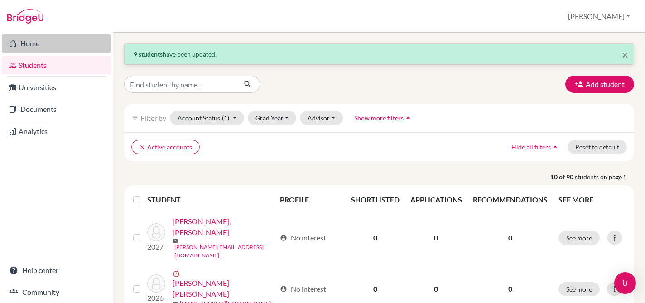
click at [27, 45] on link "Home" at bounding box center [56, 43] width 109 height 18
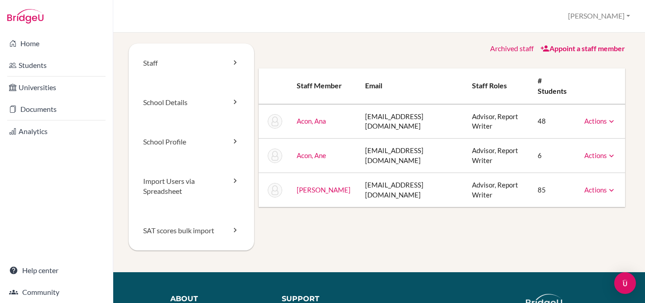
click at [610, 122] on icon at bounding box center [611, 121] width 9 height 9
click at [566, 162] on link "Archive" at bounding box center [576, 162] width 77 height 13
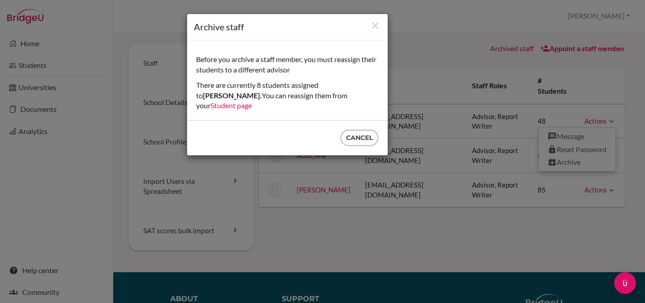
click at [252, 101] on link "Student page" at bounding box center [230, 105] width 41 height 9
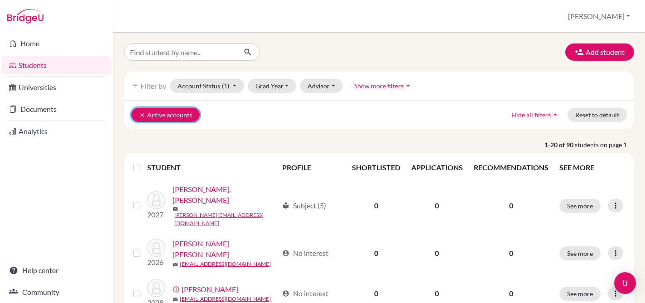
click at [139, 114] on icon "clear" at bounding box center [142, 115] width 6 height 6
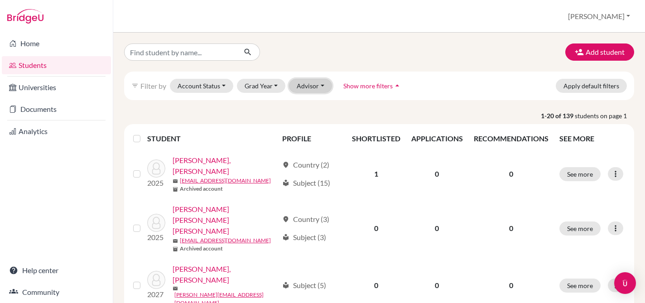
click at [321, 84] on button "Advisor" at bounding box center [310, 86] width 43 height 14
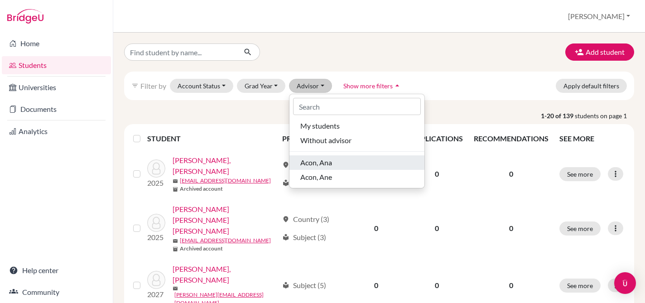
click at [359, 163] on div "Acon, Ana" at bounding box center [356, 162] width 113 height 11
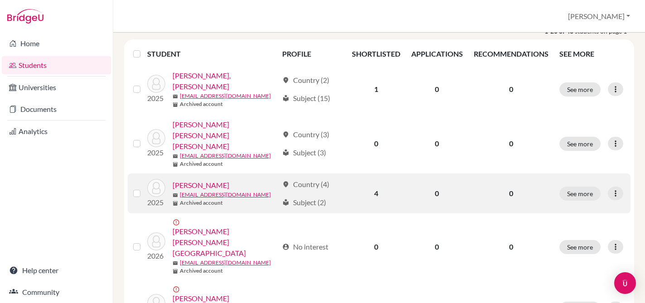
scroll to position [116, 0]
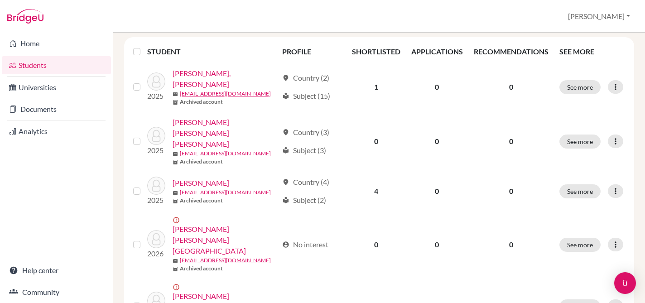
click at [144, 46] on label at bounding box center [144, 46] width 0 height 0
click at [0, 0] on input "checkbox" at bounding box center [0, 0] width 0 height 0
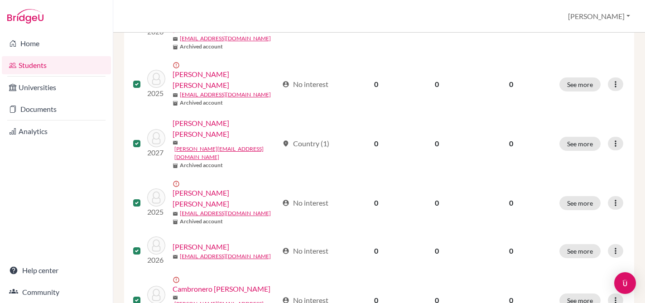
scroll to position [372, 0]
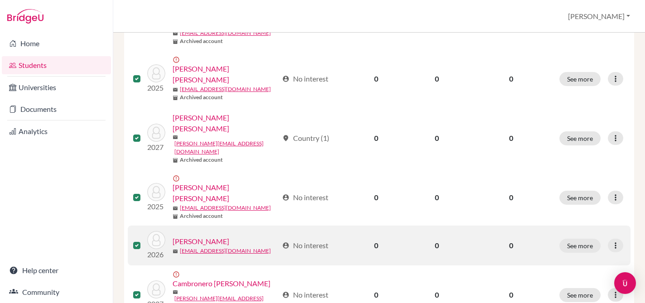
click at [144, 240] on label at bounding box center [144, 240] width 0 height 0
click at [0, 0] on input "checkbox" at bounding box center [0, 0] width 0 height 0
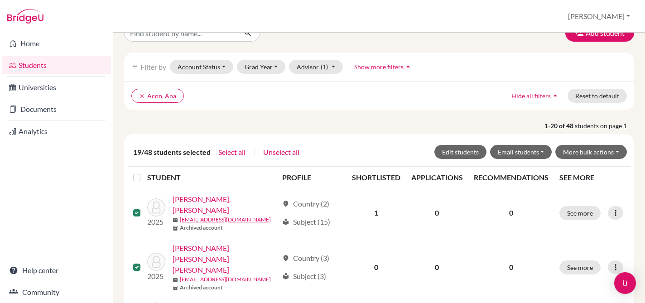
scroll to position [0, 0]
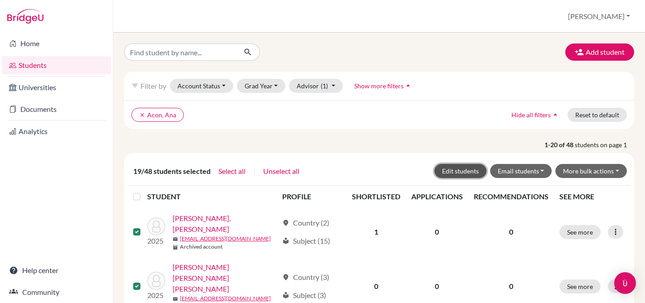
click at [464, 169] on button "Edit students" at bounding box center [460, 171] width 52 height 14
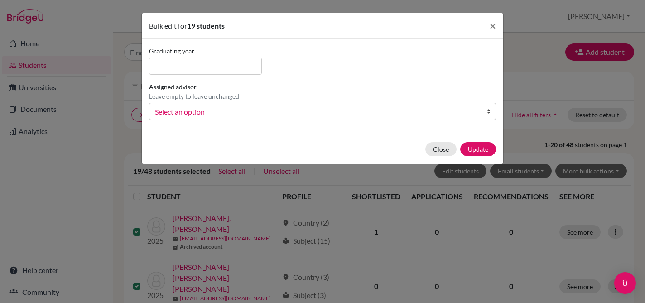
click at [199, 109] on span "Select an option" at bounding box center [316, 112] width 323 height 12
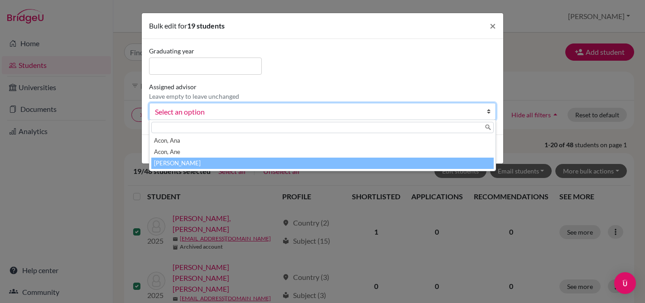
click at [171, 163] on li "[PERSON_NAME]" at bounding box center [322, 163] width 342 height 11
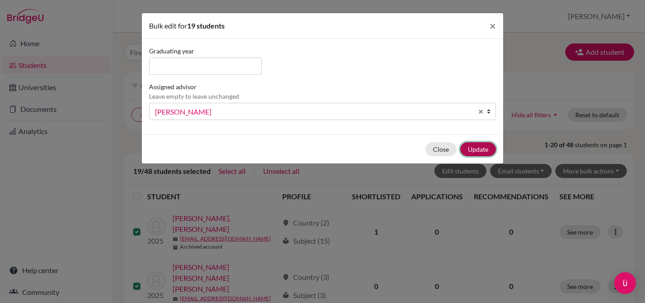
click at [469, 150] on button "Update" at bounding box center [478, 149] width 36 height 14
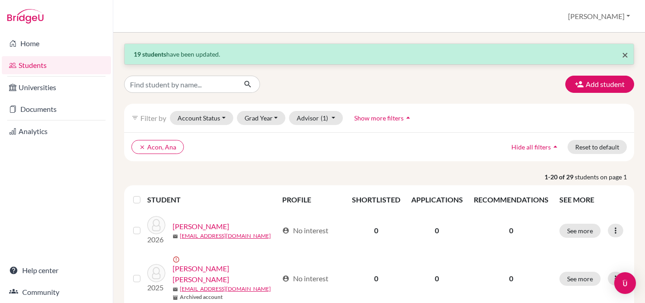
click at [623, 53] on span "×" at bounding box center [625, 54] width 6 height 13
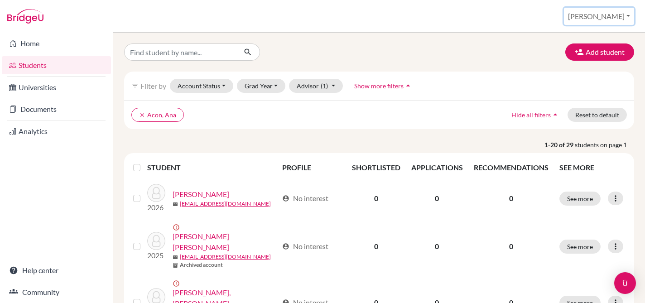
click at [616, 16] on button "[PERSON_NAME]" at bounding box center [599, 16] width 70 height 17
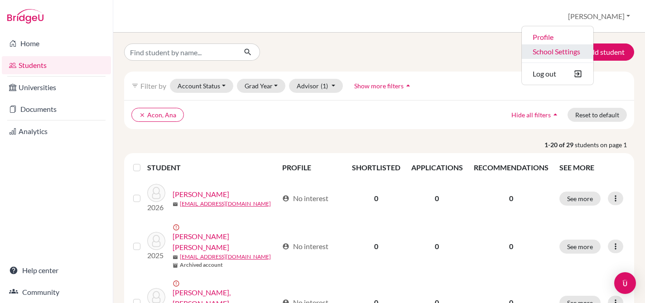
click at [589, 49] on link "School Settings" at bounding box center [557, 51] width 72 height 14
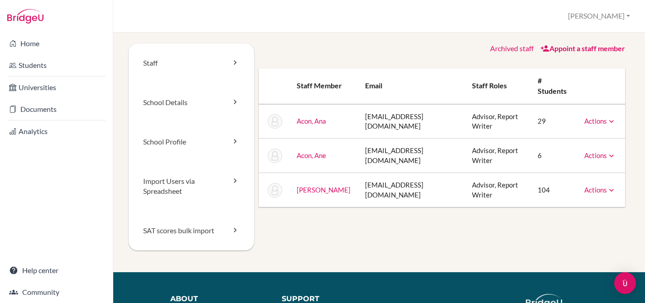
click at [598, 120] on link "Actions" at bounding box center [600, 121] width 32 height 8
click at [565, 164] on link "Archive" at bounding box center [576, 162] width 77 height 13
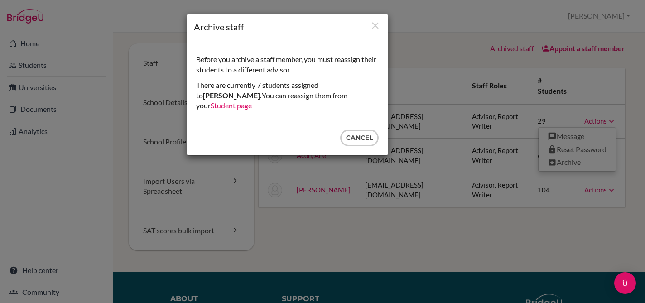
click at [252, 101] on link "Student page" at bounding box center [230, 105] width 41 height 9
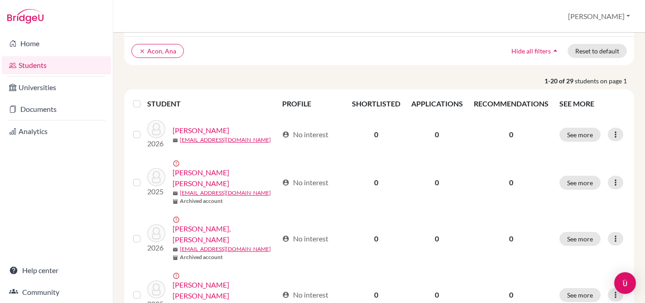
scroll to position [64, 0]
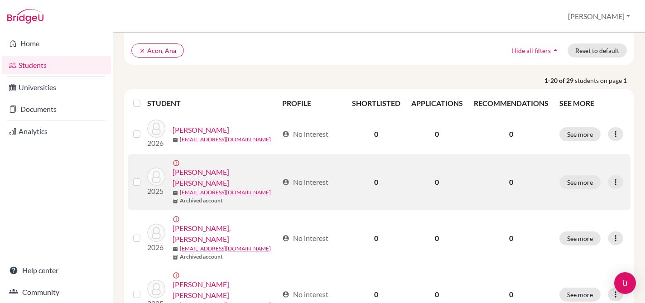
click at [144, 177] on label at bounding box center [144, 177] width 0 height 0
click at [0, 0] on input "checkbox" at bounding box center [0, 0] width 0 height 0
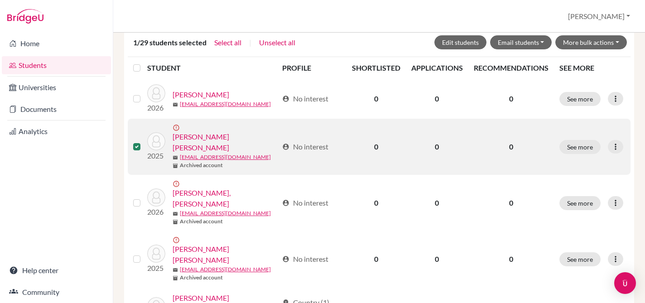
scroll to position [129, 0]
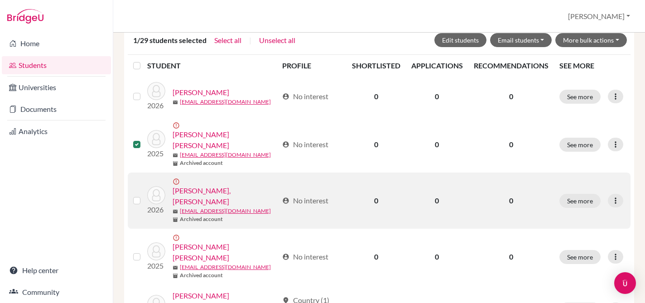
click at [144, 195] on label at bounding box center [144, 195] width 0 height 0
click at [0, 0] on input "checkbox" at bounding box center [0, 0] width 0 height 0
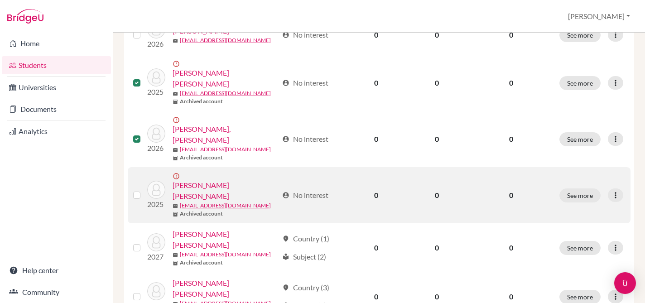
scroll to position [193, 0]
click at [144, 189] on label at bounding box center [144, 189] width 0 height 0
click at [0, 0] on input "checkbox" at bounding box center [0, 0] width 0 height 0
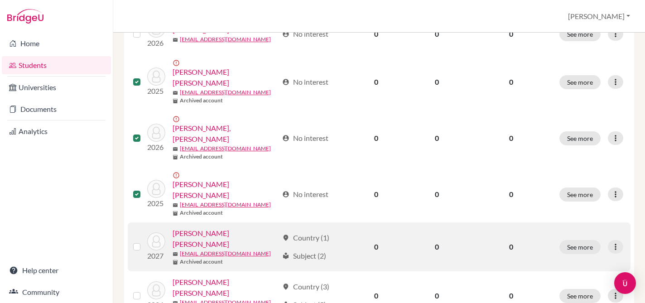
click at [144, 241] on label at bounding box center [144, 241] width 0 height 0
click at [0, 0] on input "checkbox" at bounding box center [0, 0] width 0 height 0
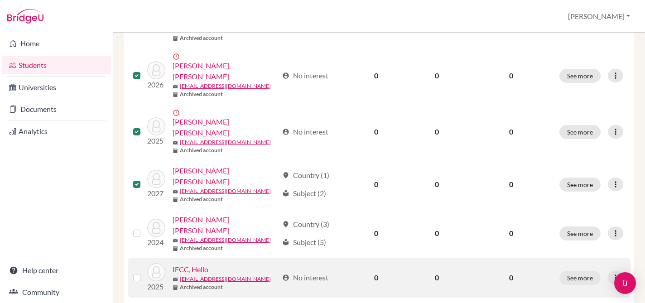
scroll to position [277, 0]
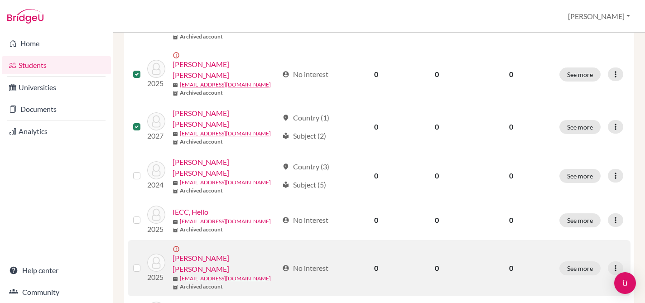
click at [144, 263] on label at bounding box center [144, 263] width 0 height 0
click at [0, 0] on input "checkbox" at bounding box center [0, 0] width 0 height 0
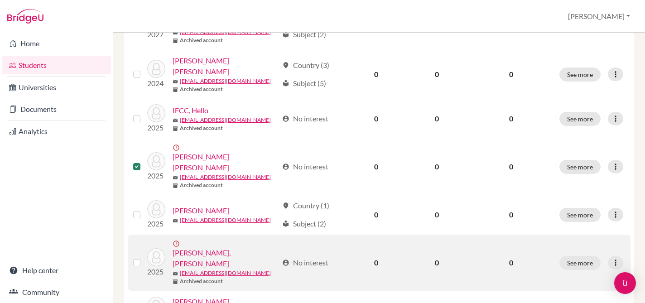
scroll to position [416, 0]
click at [144, 256] on label at bounding box center [144, 256] width 0 height 0
click at [0, 0] on input "checkbox" at bounding box center [0, 0] width 0 height 0
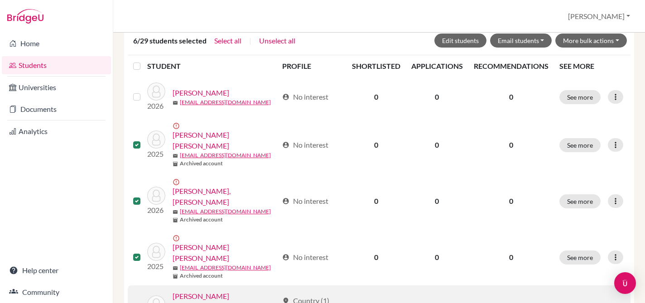
scroll to position [0, 0]
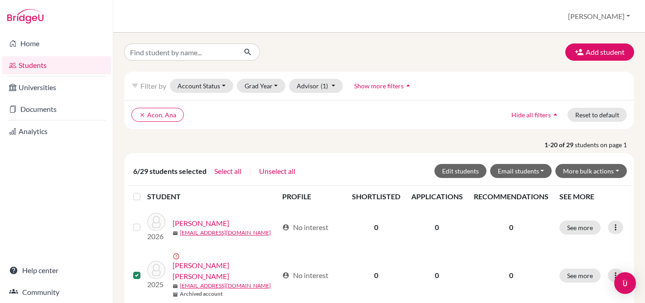
click at [144, 191] on label at bounding box center [144, 191] width 0 height 0
click at [0, 0] on input "checkbox" at bounding box center [0, 0] width 0 height 0
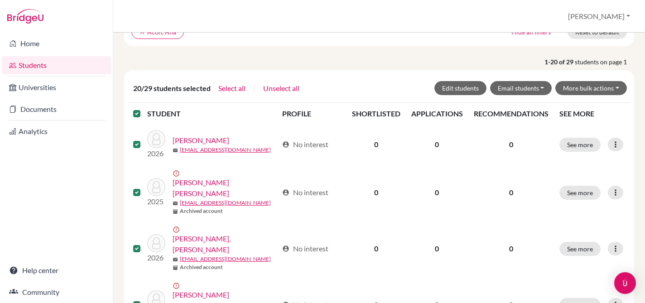
scroll to position [83, 0]
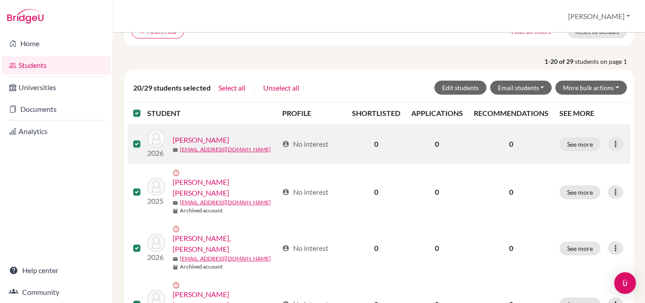
click at [144, 139] on label at bounding box center [144, 139] width 0 height 0
click at [0, 0] on input "checkbox" at bounding box center [0, 0] width 0 height 0
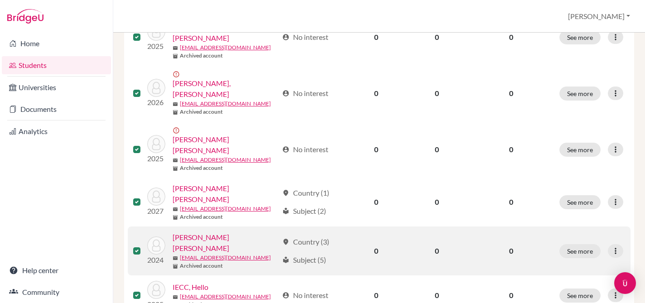
scroll to position [239, 0]
click at [144, 244] on label at bounding box center [144, 244] width 0 height 0
click at [0, 0] on input "checkbox" at bounding box center [0, 0] width 0 height 0
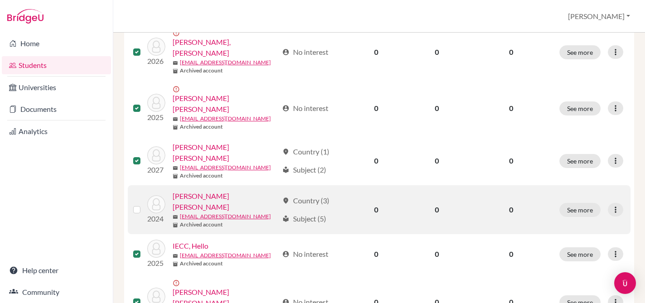
scroll to position [287, 0]
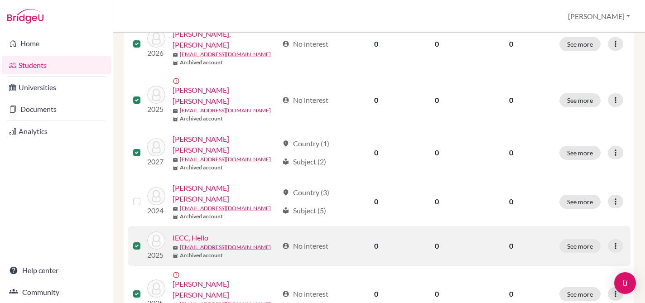
click at [144, 240] on label at bounding box center [144, 240] width 0 height 0
click at [0, 0] on input "checkbox" at bounding box center [0, 0] width 0 height 0
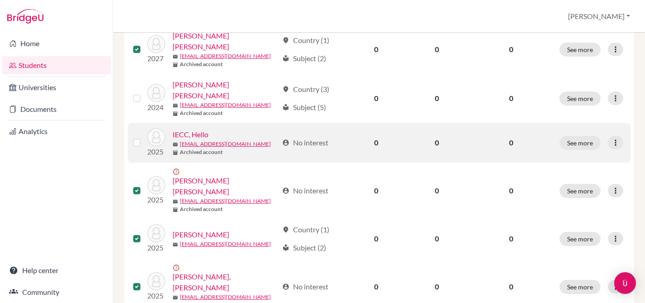
scroll to position [418, 0]
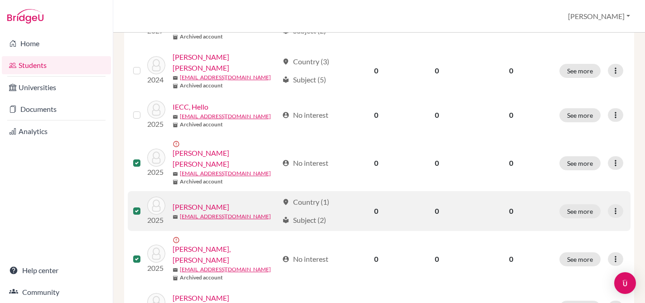
click at [144, 206] on label at bounding box center [144, 206] width 0 height 0
click at [0, 0] on input "checkbox" at bounding box center [0, 0] width 0 height 0
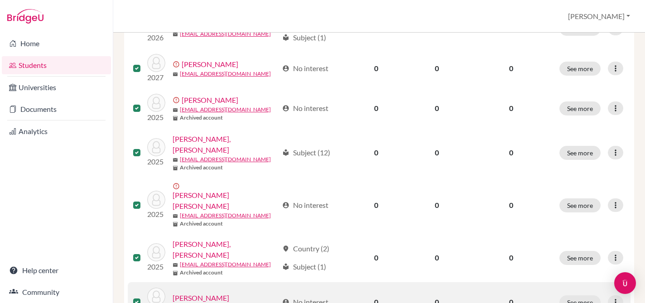
scroll to position [739, 0]
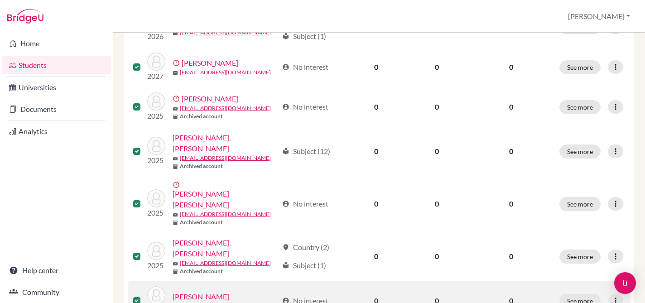
click at [144, 295] on label at bounding box center [144, 295] width 0 height 0
click at [0, 0] on input "checkbox" at bounding box center [0, 0] width 0 height 0
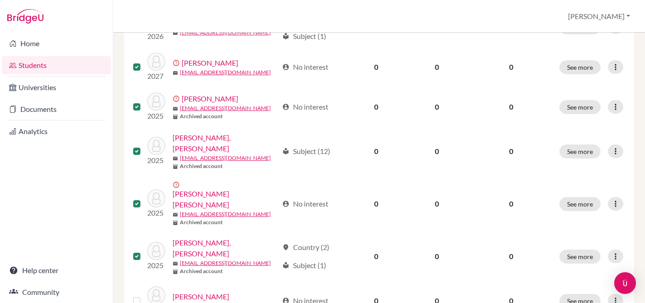
click at [0, 0] on input "checkbox" at bounding box center [0, 0] width 0 height 0
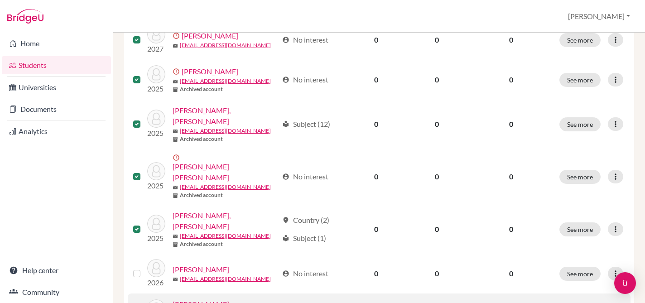
scroll to position [767, 0]
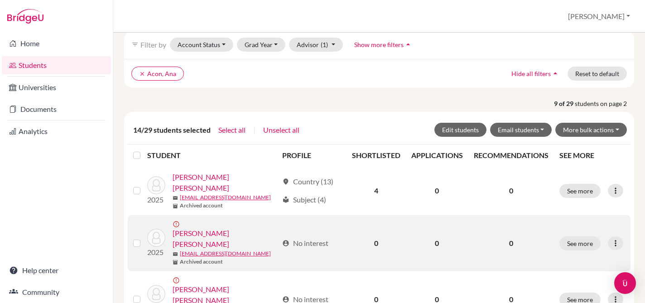
scroll to position [86, 0]
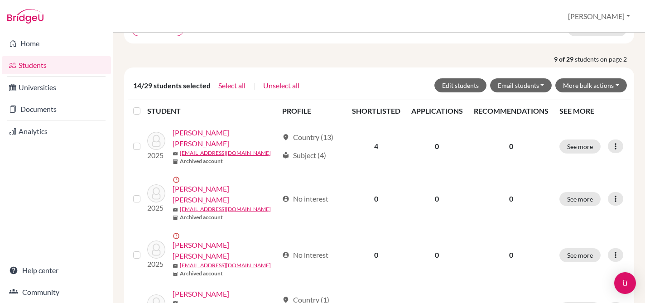
click at [144, 105] on label at bounding box center [144, 105] width 0 height 0
click at [0, 0] on input "checkbox" at bounding box center [0, 0] width 0 height 0
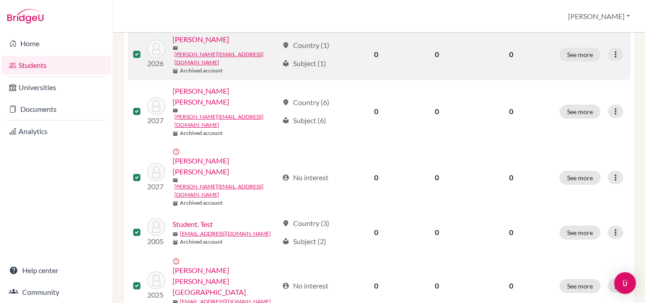
scroll to position [0, 0]
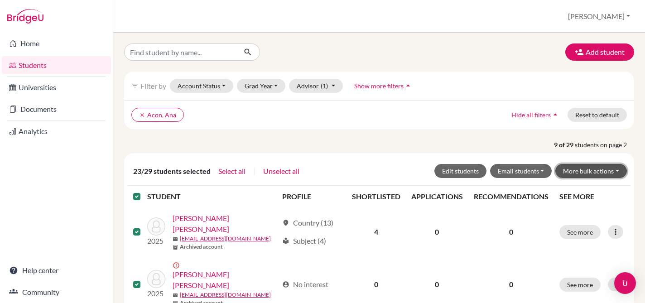
click at [597, 169] on button "More bulk actions" at bounding box center [591, 171] width 72 height 14
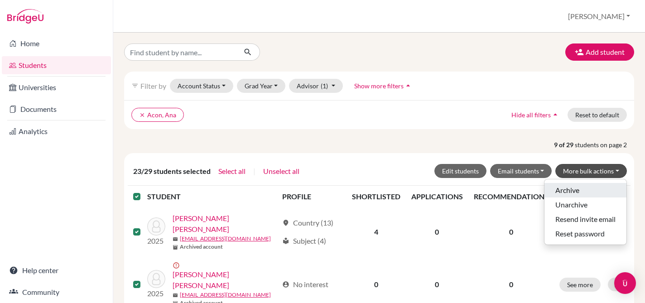
click at [574, 190] on button "Archive" at bounding box center [585, 190] width 82 height 14
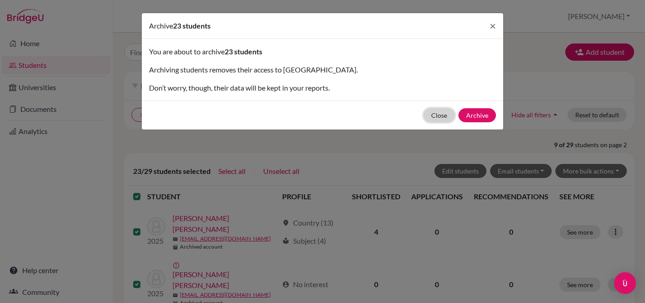
click at [443, 118] on button "Close" at bounding box center [438, 115] width 31 height 14
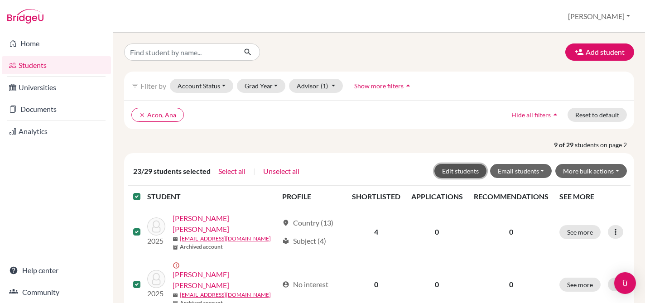
click at [466, 173] on button "Edit students" at bounding box center [460, 171] width 52 height 14
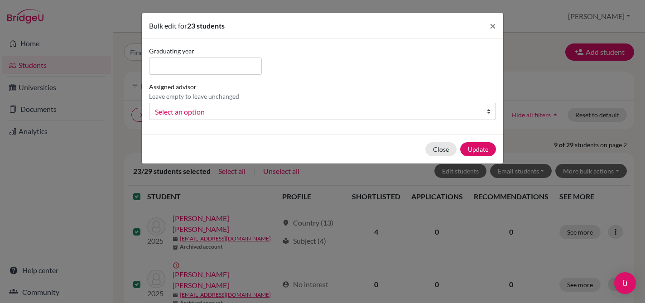
click at [428, 110] on span "Select an option" at bounding box center [316, 112] width 323 height 12
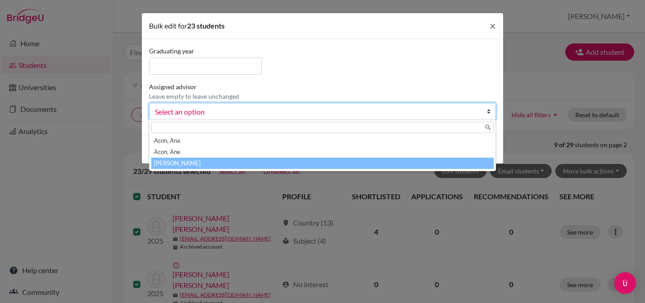
click at [255, 167] on li "[PERSON_NAME]" at bounding box center [322, 163] width 342 height 11
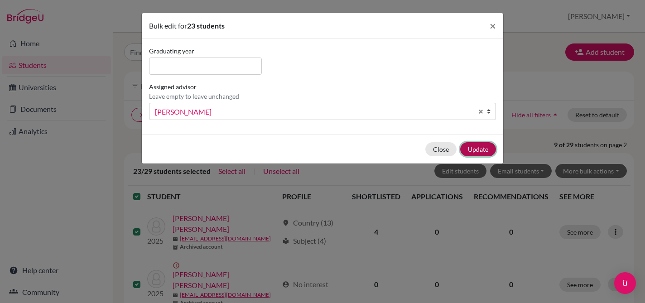
click at [477, 151] on button "Update" at bounding box center [478, 149] width 36 height 14
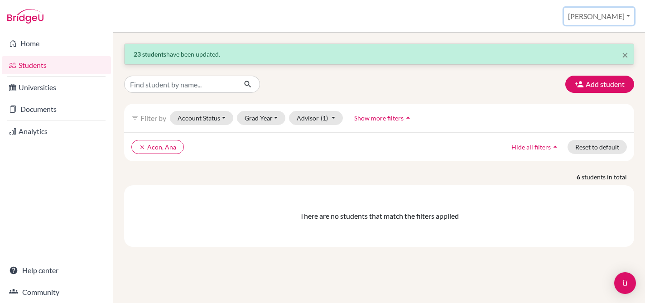
click at [623, 17] on button "[PERSON_NAME]" at bounding box center [599, 16] width 70 height 17
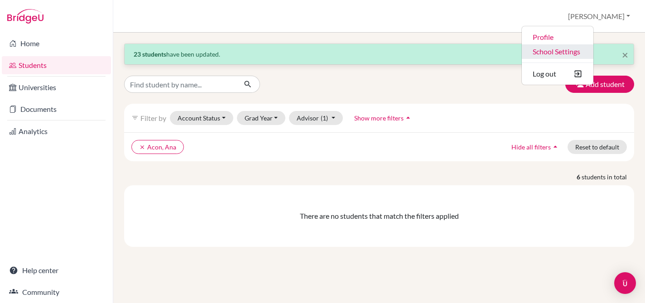
click at [593, 49] on link "School Settings" at bounding box center [557, 51] width 72 height 14
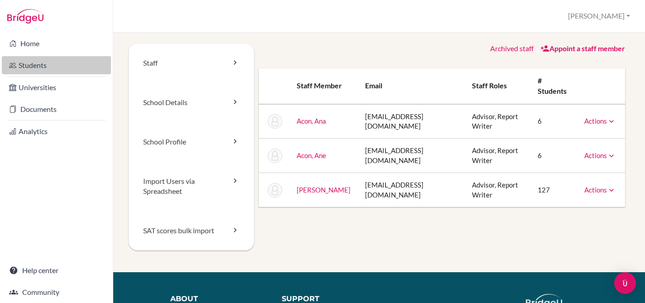
click at [24, 68] on link "Students" at bounding box center [56, 65] width 109 height 18
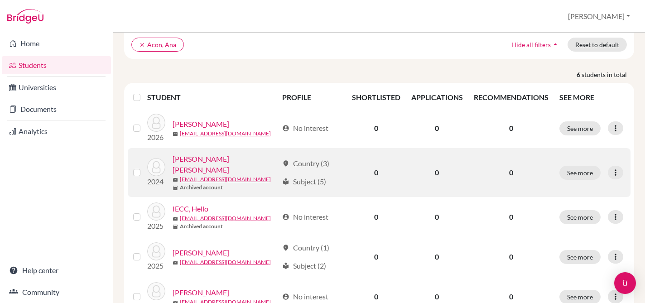
scroll to position [84, 0]
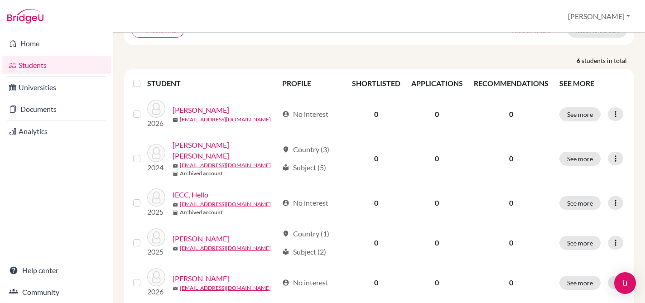
click at [144, 78] on label at bounding box center [144, 78] width 0 height 0
click at [0, 0] on input "checkbox" at bounding box center [0, 0] width 0 height 0
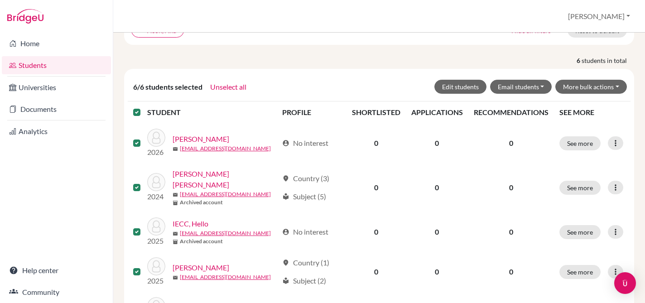
scroll to position [0, 0]
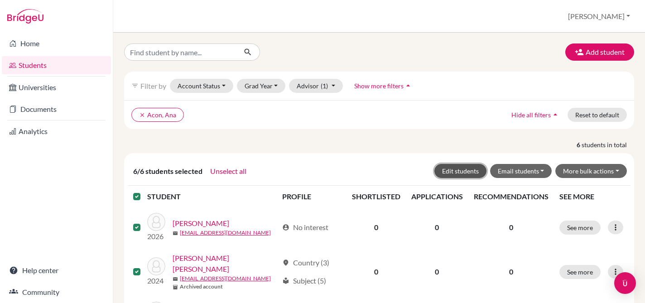
click at [465, 173] on button "Edit students" at bounding box center [460, 171] width 52 height 14
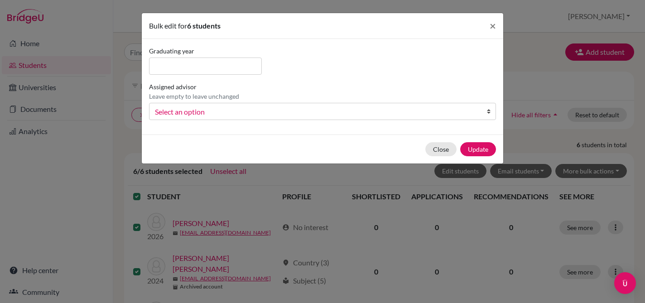
click at [178, 110] on span "Select an option" at bounding box center [316, 112] width 323 height 12
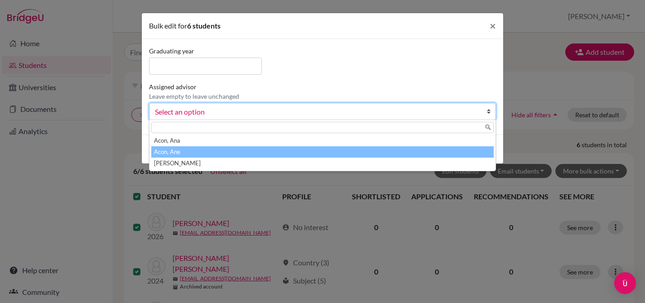
click at [174, 149] on li "Acon, Ane" at bounding box center [322, 151] width 342 height 11
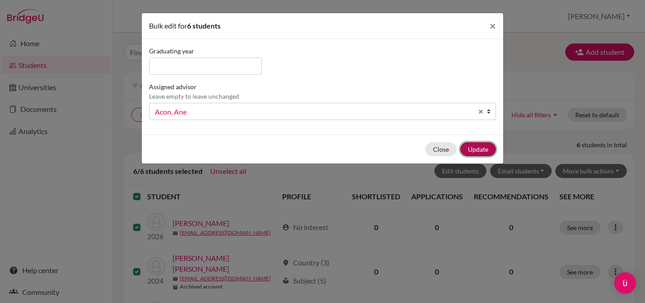
click at [475, 150] on button "Update" at bounding box center [478, 149] width 36 height 14
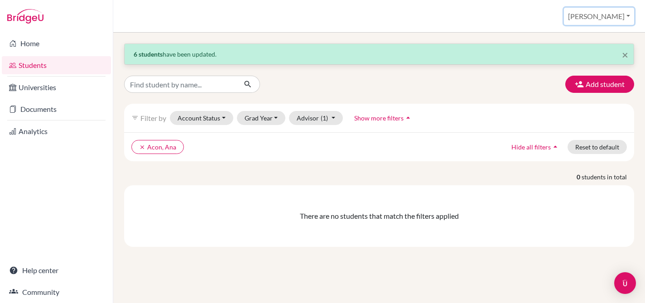
click at [608, 15] on button "[PERSON_NAME]" at bounding box center [599, 16] width 70 height 17
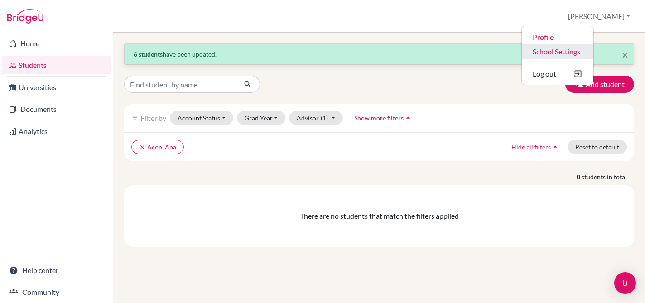
click at [588, 53] on link "School Settings" at bounding box center [557, 51] width 72 height 14
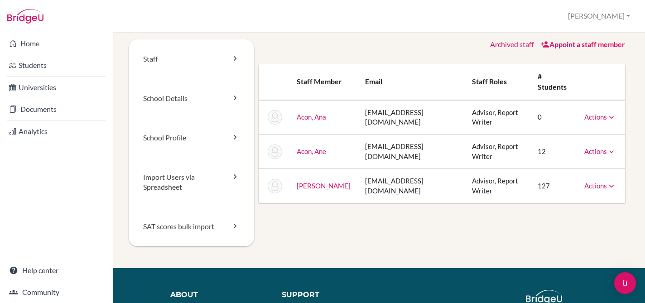
click at [605, 122] on td "Actions Message Reset Password Archive" at bounding box center [601, 117] width 48 height 34
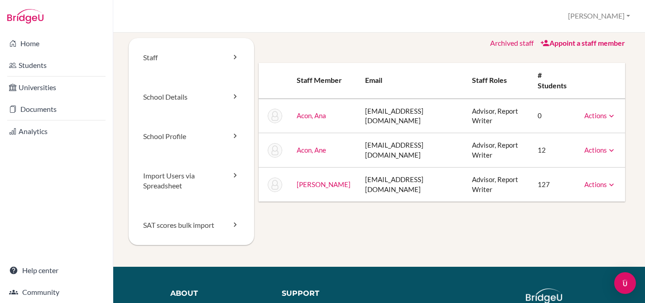
click at [595, 117] on link "Actions" at bounding box center [600, 115] width 32 height 8
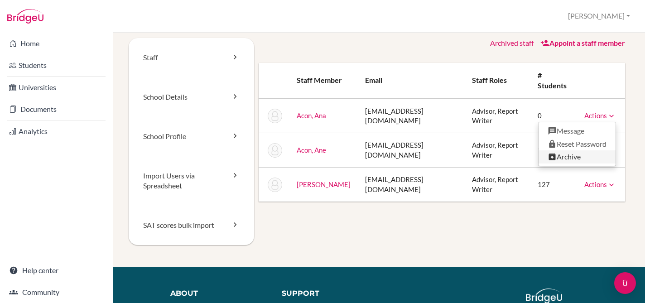
click at [574, 158] on link "Archive" at bounding box center [576, 156] width 77 height 13
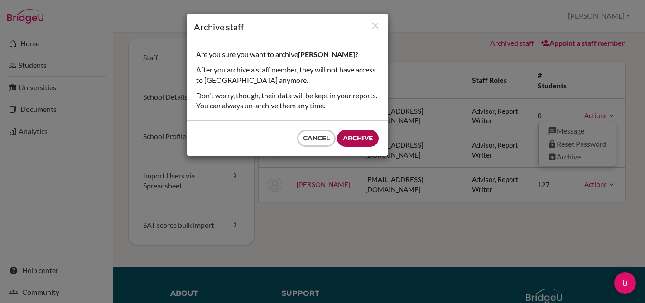
click at [353, 140] on input "Archive" at bounding box center [358, 138] width 42 height 17
type input "Archive"
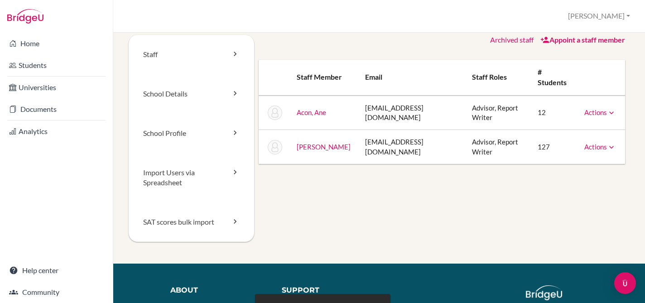
scroll to position [10, 0]
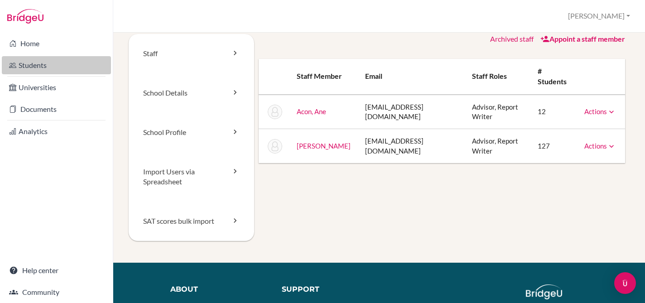
click at [25, 60] on link "Students" at bounding box center [56, 65] width 109 height 18
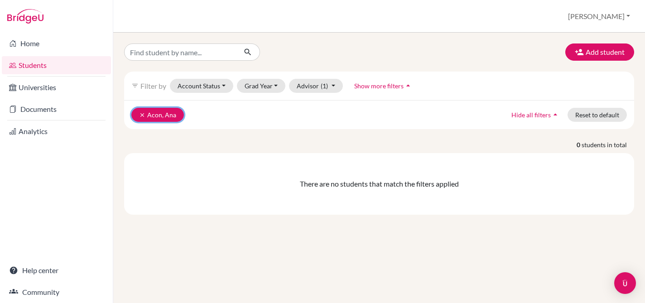
click at [140, 111] on button "clear [PERSON_NAME]" at bounding box center [157, 115] width 53 height 14
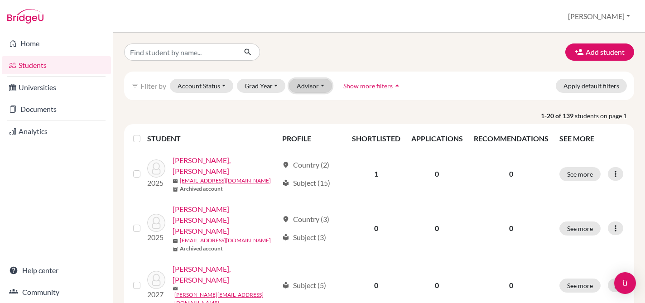
click at [299, 86] on button "Advisor" at bounding box center [310, 86] width 43 height 14
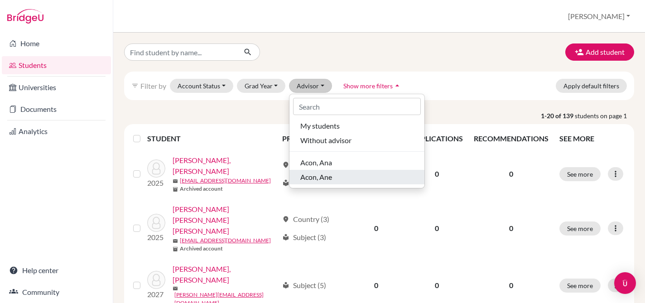
click at [349, 176] on div "Acon, Ane" at bounding box center [356, 177] width 113 height 11
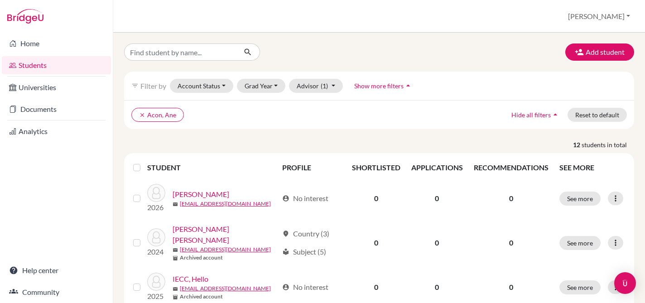
click at [26, 64] on link "Students" at bounding box center [56, 65] width 109 height 18
click at [141, 115] on icon "clear" at bounding box center [142, 115] width 6 height 6
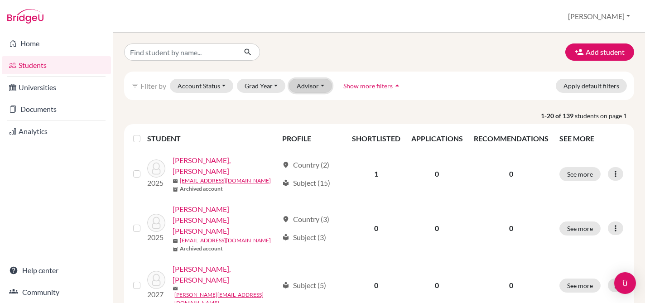
click at [315, 86] on button "Advisor" at bounding box center [310, 86] width 43 height 14
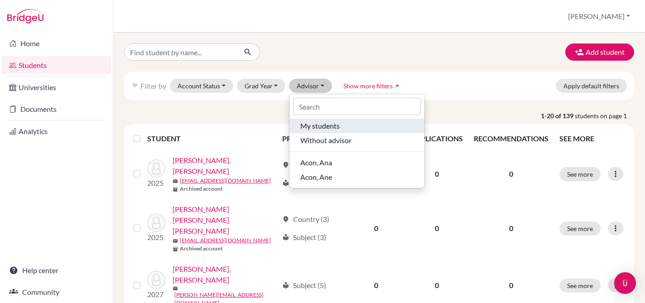
click at [306, 124] on span "My students" at bounding box center [319, 125] width 39 height 11
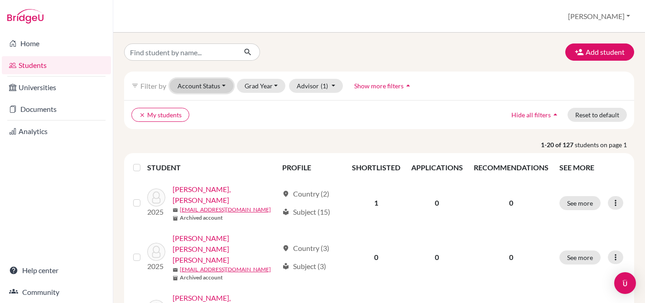
scroll to position [1, 0]
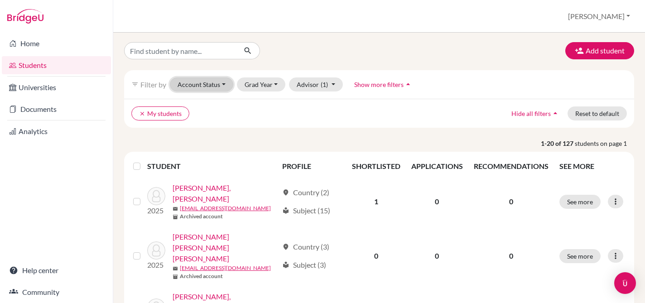
click at [203, 87] on button "Account Status" at bounding box center [201, 84] width 63 height 14
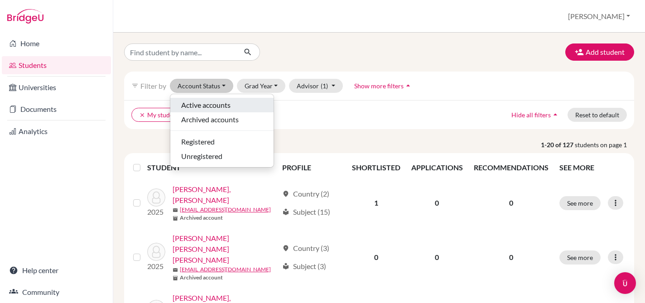
scroll to position [0, 0]
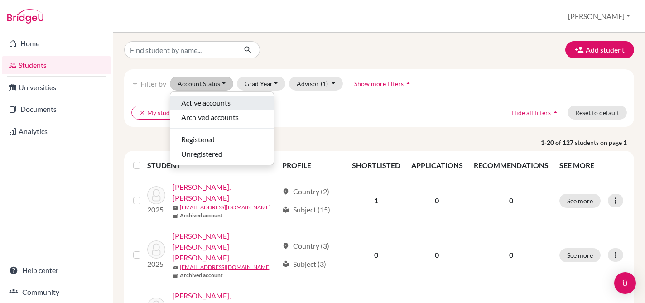
click at [206, 106] on span "Active accounts" at bounding box center [205, 102] width 49 height 11
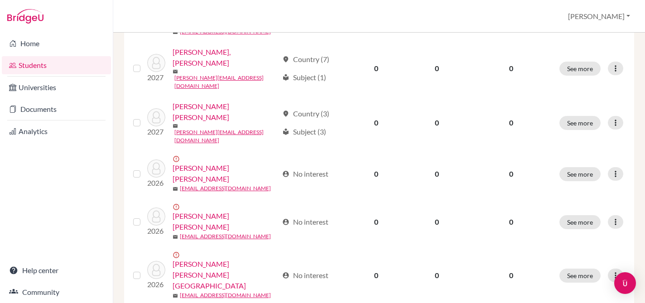
scroll to position [733, 0]
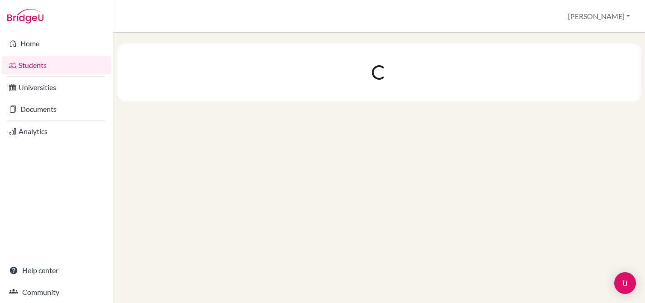
scroll to position [0, 0]
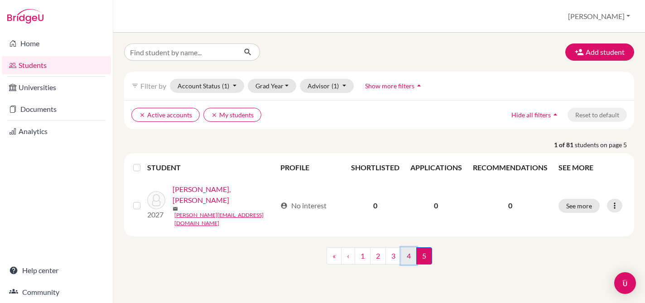
click at [406, 247] on link "4" at bounding box center [409, 255] width 16 height 17
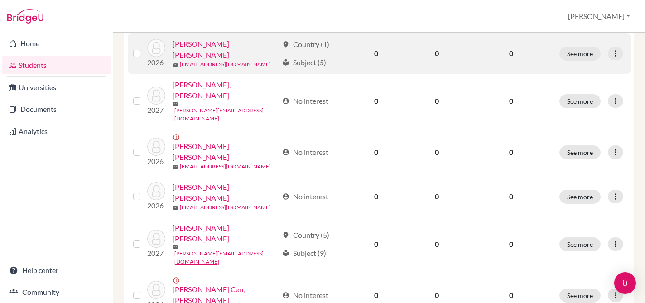
scroll to position [733, 0]
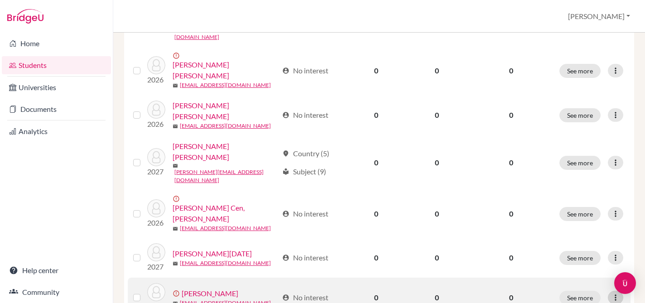
click at [616, 293] on icon at bounding box center [615, 297] width 9 height 9
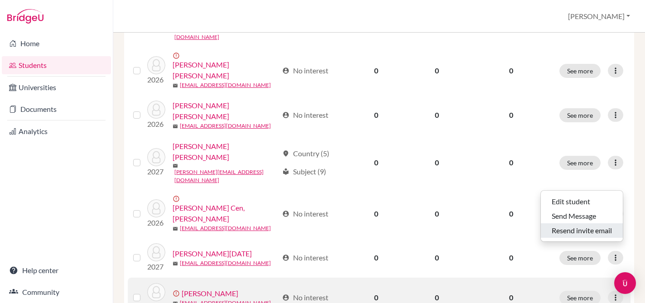
click at [582, 230] on button "Resend invite email" at bounding box center [581, 230] width 82 height 14
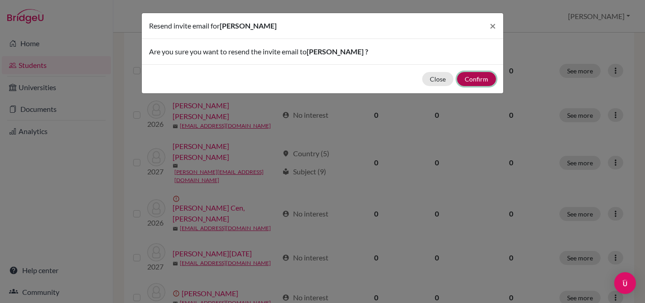
click at [469, 77] on button "Confirm" at bounding box center [476, 79] width 39 height 14
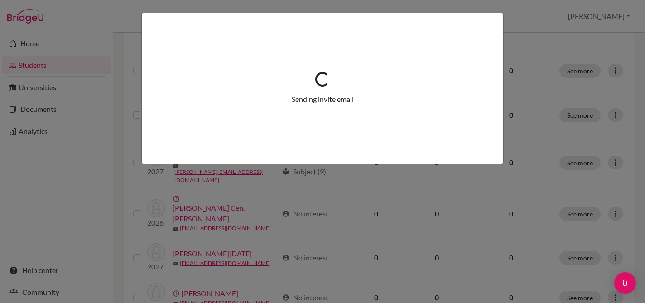
scroll to position [765, 0]
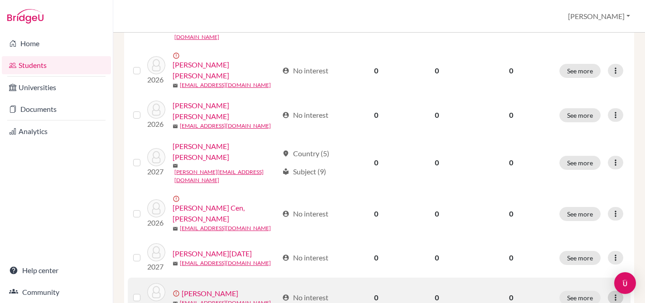
click at [616, 293] on icon at bounding box center [615, 297] width 9 height 9
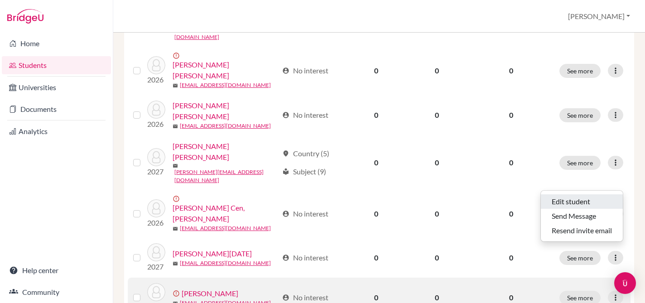
click at [574, 202] on button "Edit student" at bounding box center [581, 201] width 82 height 14
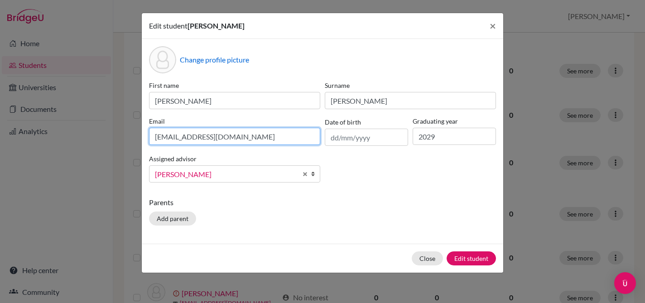
click at [224, 137] on input "[EMAIL_ADDRESS][DOMAIN_NAME]" at bounding box center [234, 136] width 171 height 17
paste input "l"
type input "[EMAIL_ADDRESS][DOMAIN_NAME]"
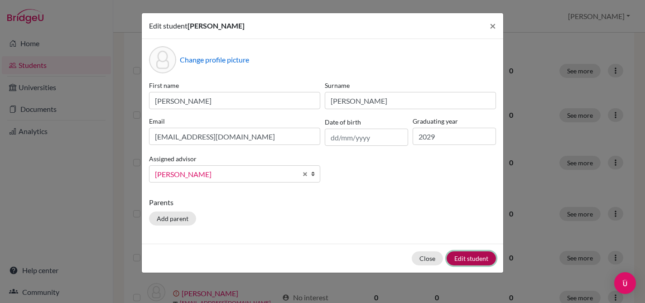
click at [470, 260] on button "Edit student" at bounding box center [470, 258] width 49 height 14
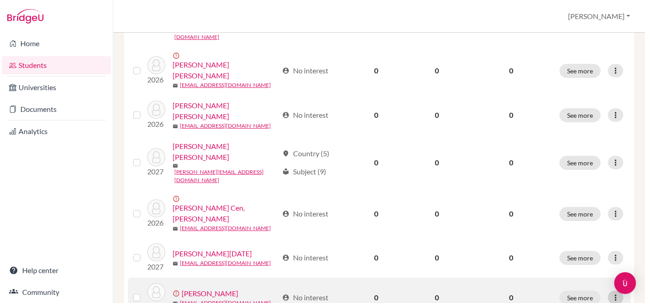
click at [612, 293] on icon at bounding box center [615, 297] width 9 height 9
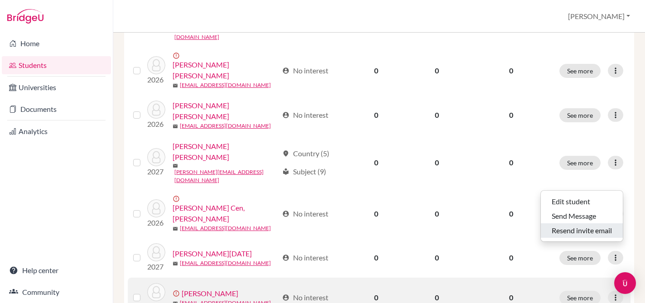
click at [566, 227] on button "Resend invite email" at bounding box center [581, 230] width 82 height 14
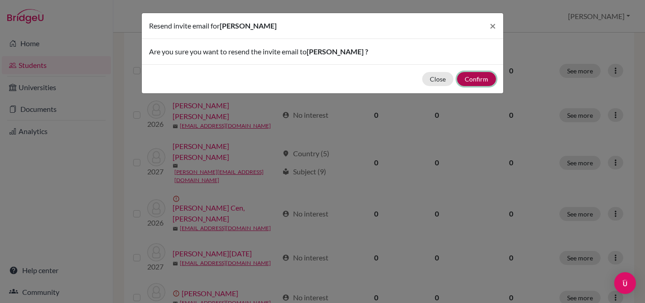
click at [466, 80] on button "Confirm" at bounding box center [476, 79] width 39 height 14
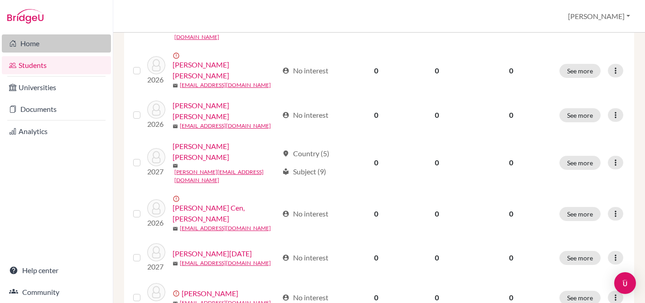
click at [30, 44] on link "Home" at bounding box center [56, 43] width 109 height 18
